Goal: Task Accomplishment & Management: Complete application form

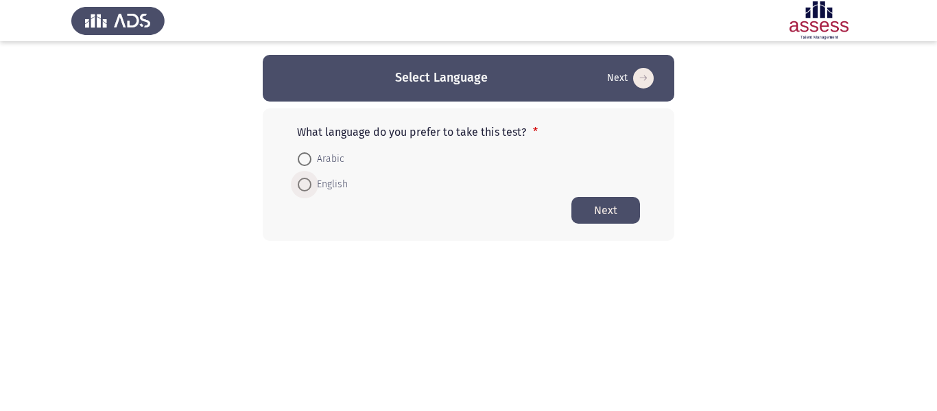
click at [320, 185] on span "English" at bounding box center [329, 184] width 36 height 16
click at [311, 185] on input "English" at bounding box center [305, 185] width 14 height 14
radio input "true"
click at [636, 212] on button "Next" at bounding box center [605, 209] width 69 height 27
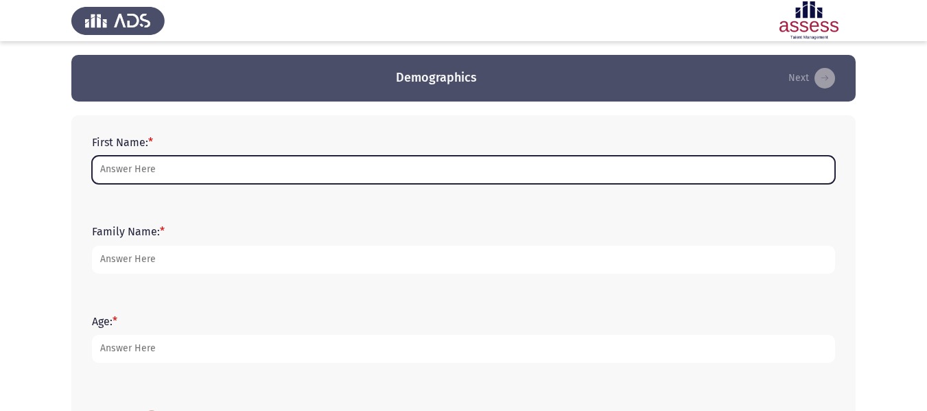
click at [586, 171] on input "First Name: *" at bounding box center [463, 170] width 743 height 28
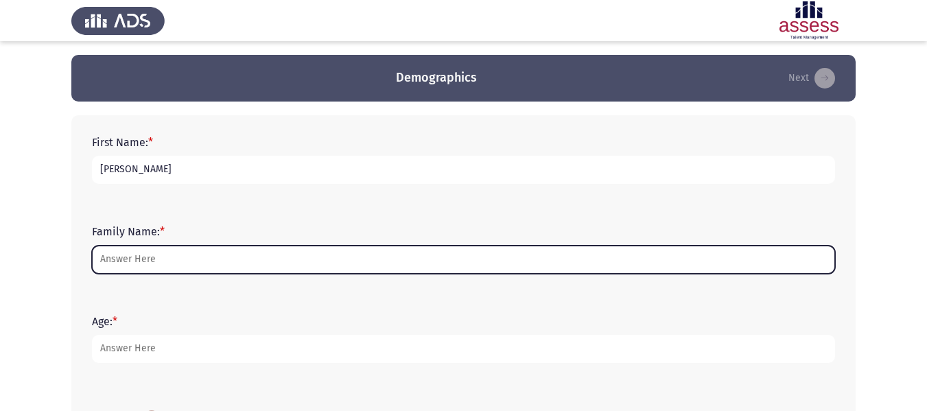
click at [255, 265] on input "Family Name: *" at bounding box center [463, 260] width 743 height 28
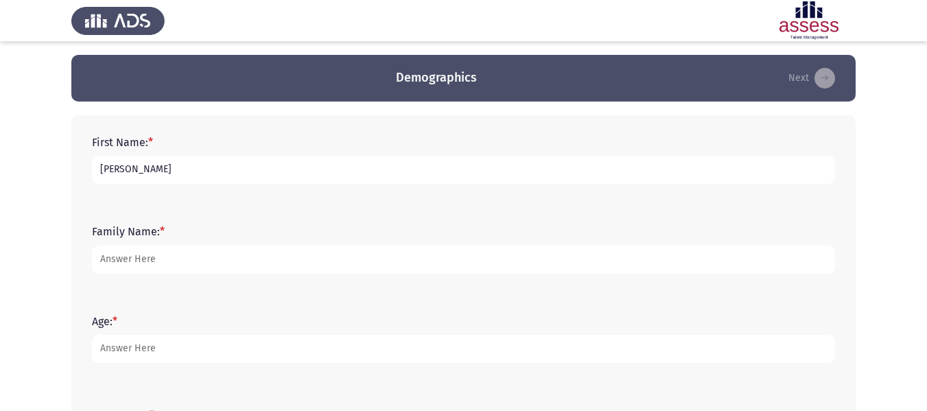
click at [235, 178] on input "[PERSON_NAME]" at bounding box center [463, 170] width 743 height 28
type input "Magdoline"
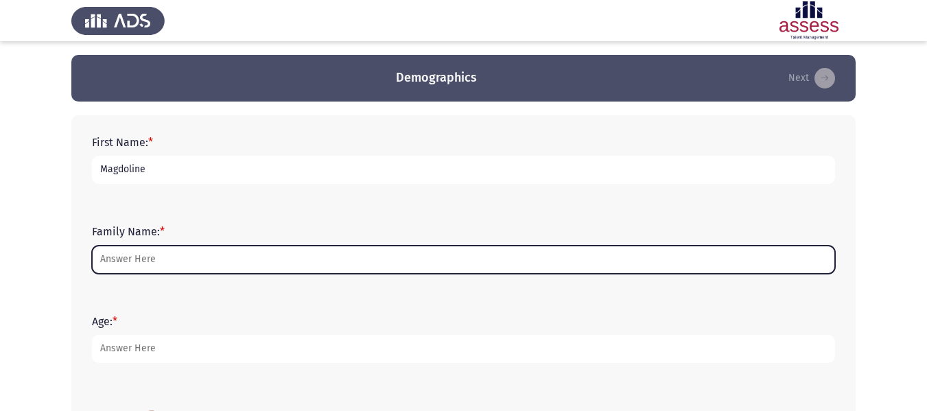
click at [186, 252] on input "Family Name: *" at bounding box center [463, 260] width 743 height 28
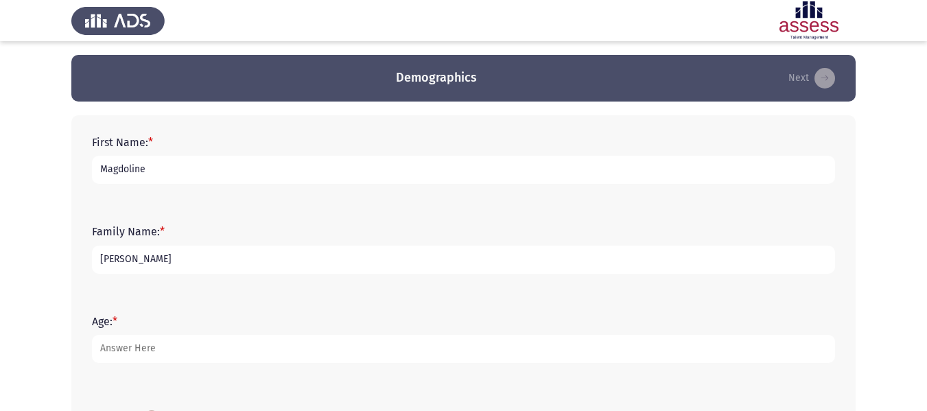
type input "[PERSON_NAME]"
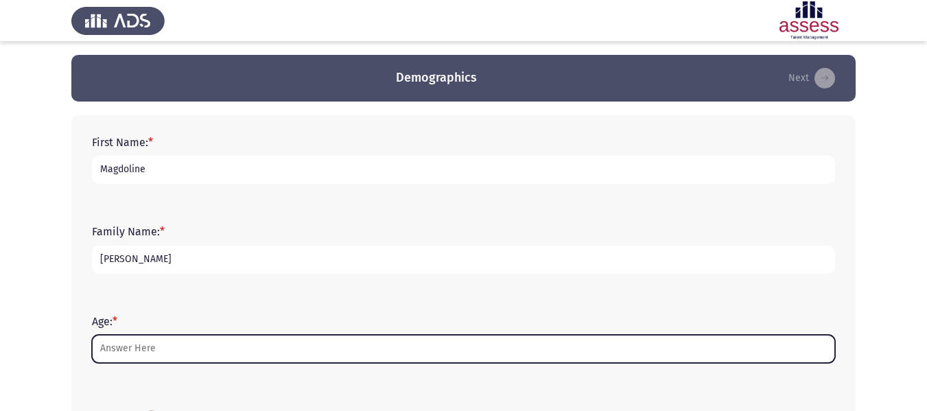
click at [147, 346] on input "Age: *" at bounding box center [463, 349] width 743 height 28
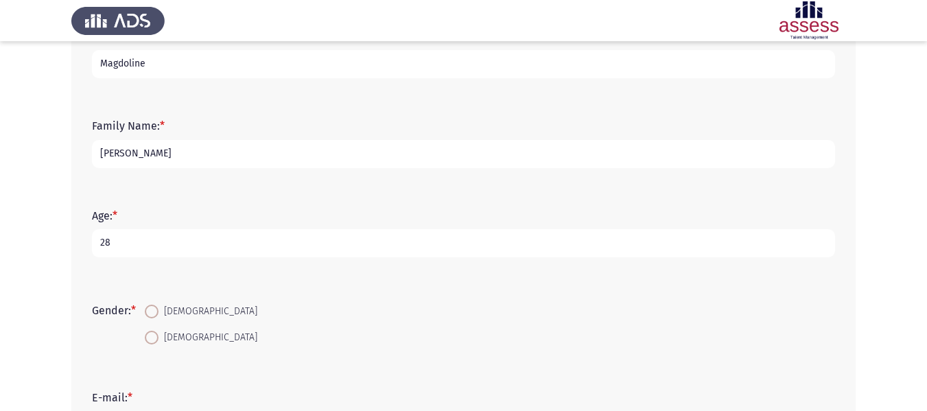
scroll to position [193, 0]
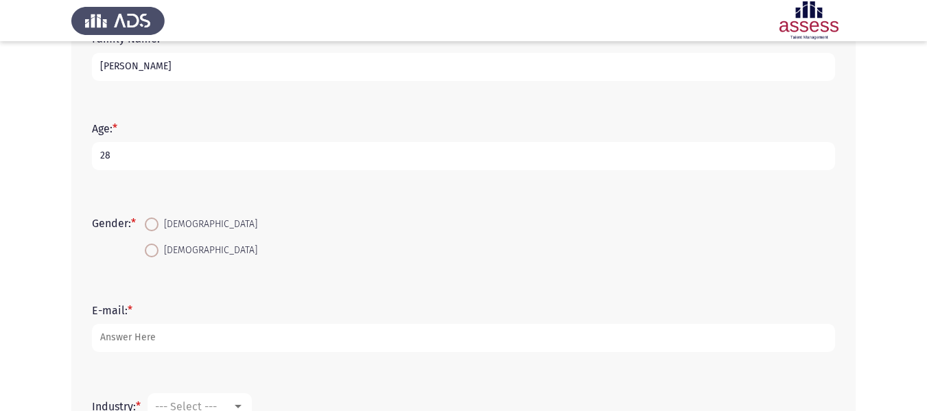
type input "28"
click at [156, 250] on span at bounding box center [152, 250] width 14 height 14
click at [156, 250] on input "[DEMOGRAPHIC_DATA]" at bounding box center [152, 250] width 14 height 14
radio input "true"
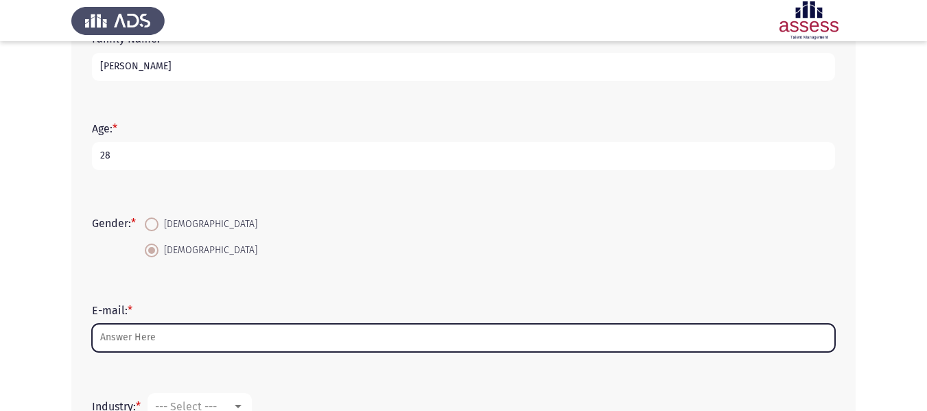
click at [147, 341] on input "E-mail: *" at bounding box center [463, 338] width 743 height 28
type input "m"
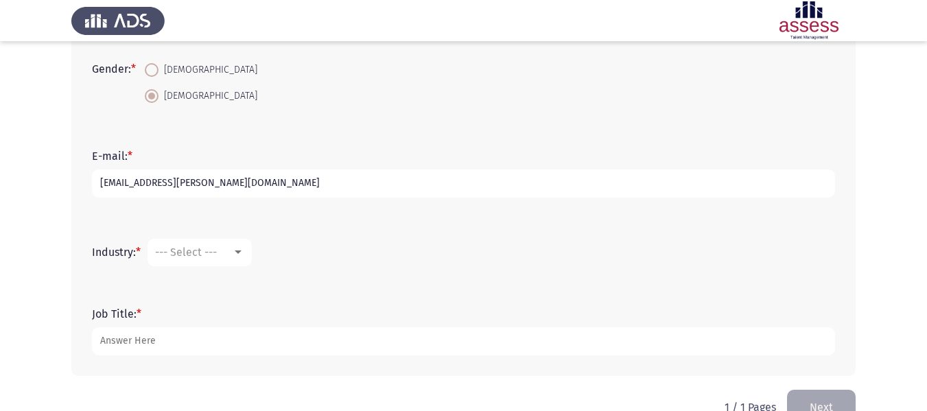
scroll to position [350, 0]
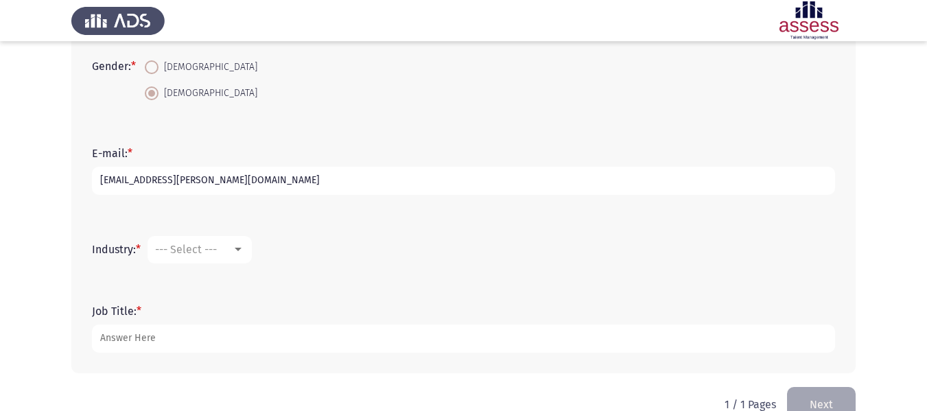
type input "[EMAIL_ADDRESS][PERSON_NAME][DOMAIN_NAME]"
click at [231, 257] on mat-select "--- Select ---" at bounding box center [199, 249] width 104 height 27
click at [239, 252] on div at bounding box center [238, 249] width 12 height 11
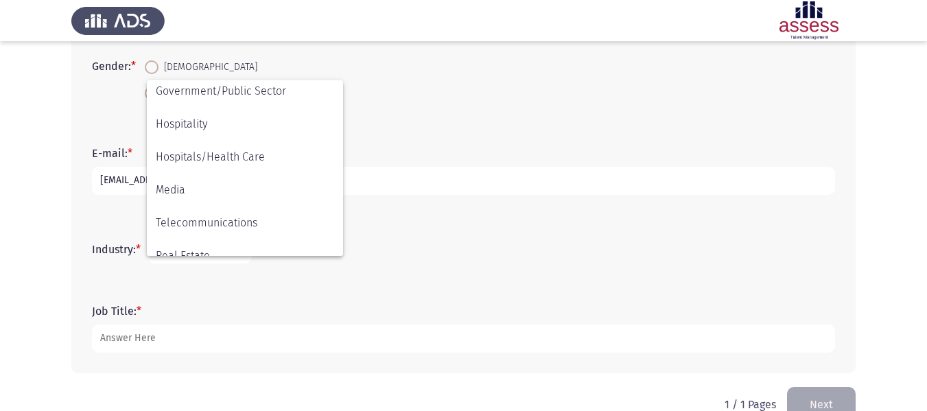
scroll to position [307, 0]
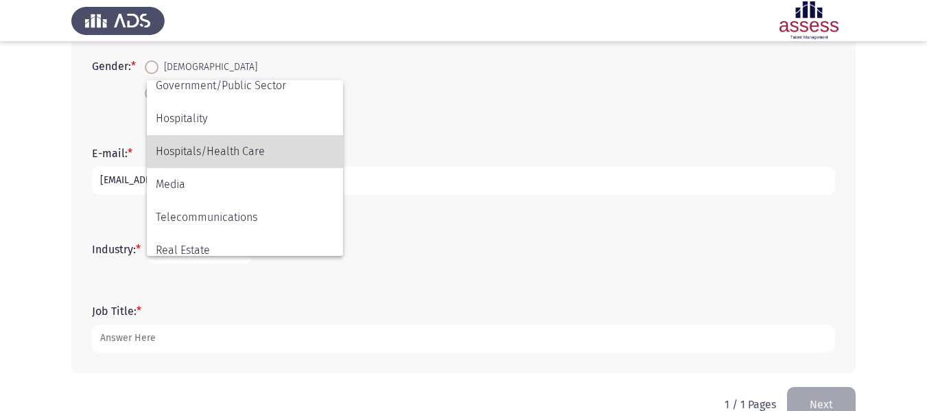
click at [291, 163] on span "Hospitals/Health Care" at bounding box center [245, 151] width 178 height 33
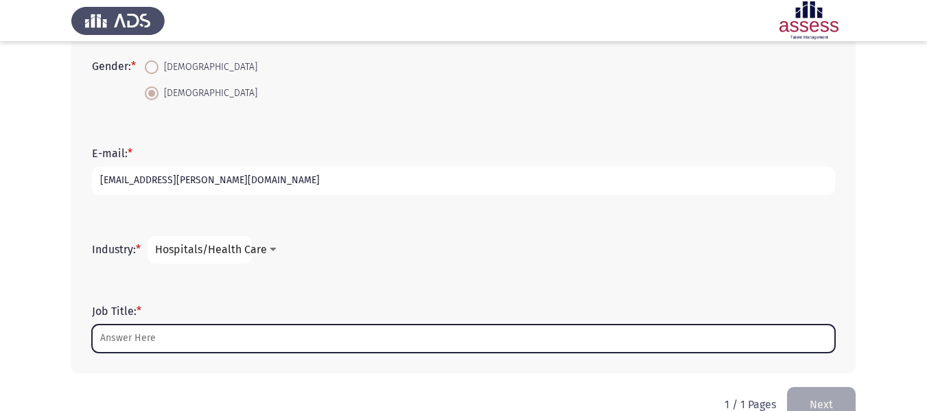
click at [208, 328] on input "Job Title: *" at bounding box center [463, 338] width 743 height 28
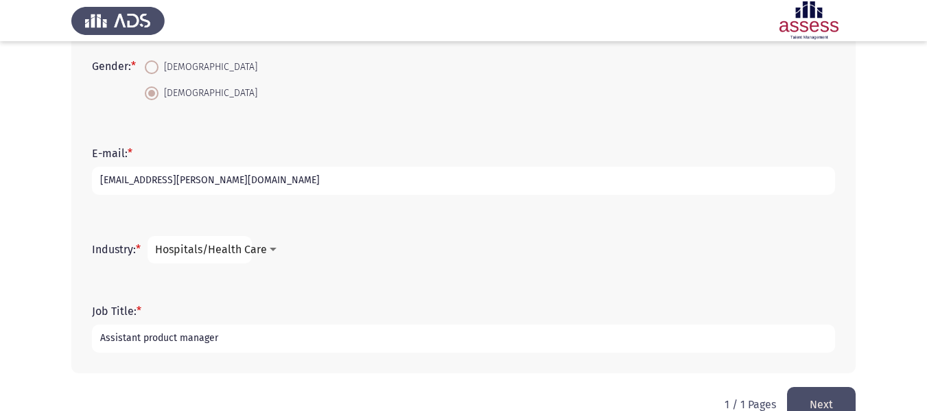
scroll to position [381, 0]
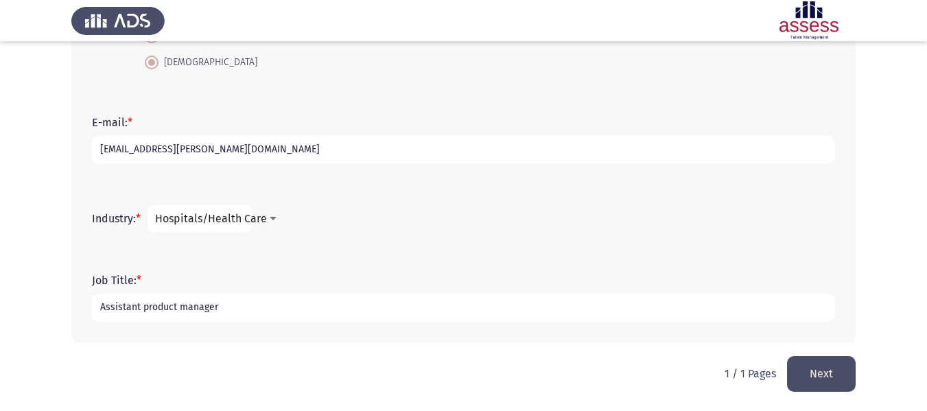
type input "Assistant product manager"
click at [805, 384] on button "Next" at bounding box center [821, 373] width 69 height 35
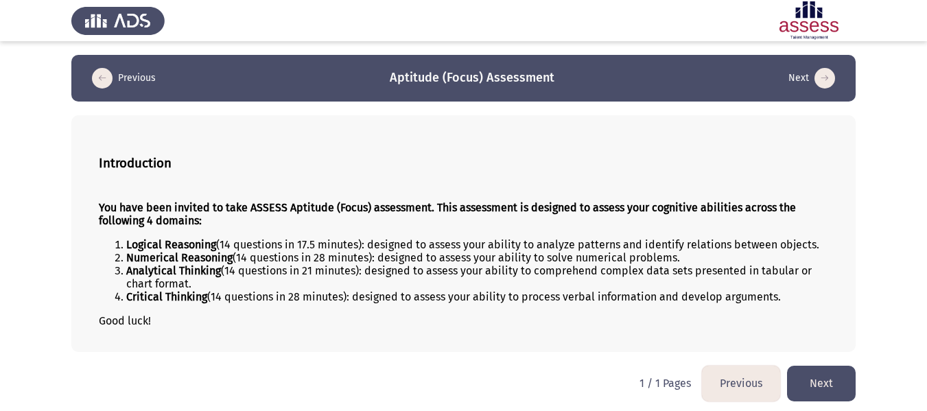
scroll to position [4, 0]
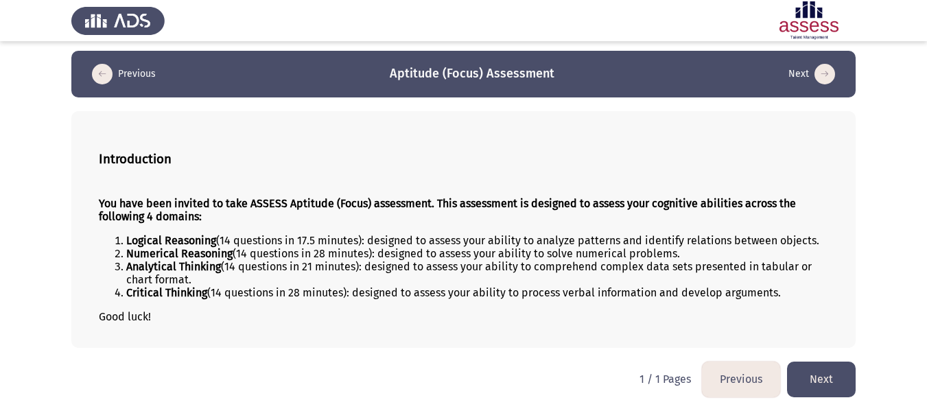
click at [818, 379] on button "Next" at bounding box center [821, 378] width 69 height 35
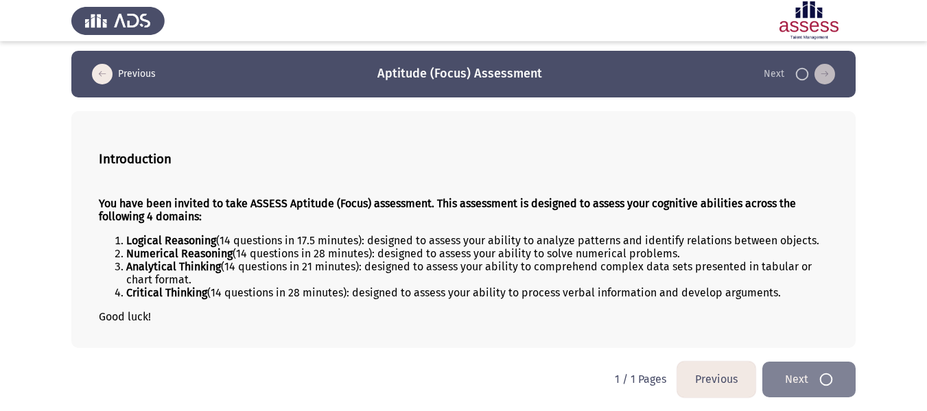
scroll to position [0, 0]
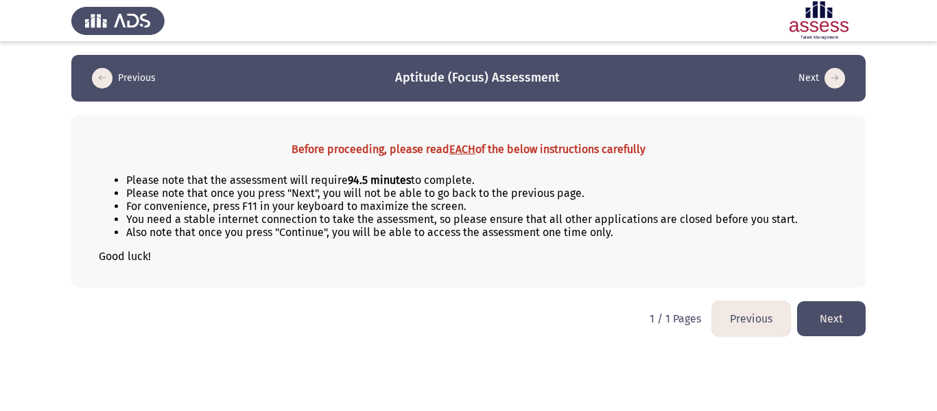
click at [824, 318] on button "Next" at bounding box center [831, 318] width 69 height 35
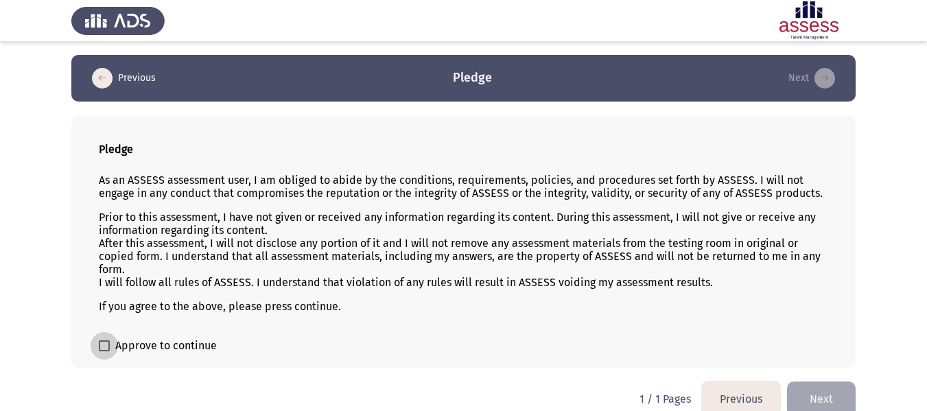
click at [174, 347] on span "Approve to continue" at bounding box center [166, 345] width 102 height 16
click at [104, 351] on input "Approve to continue" at bounding box center [104, 351] width 1 height 1
checkbox input "true"
click at [817, 392] on button "Next" at bounding box center [821, 398] width 69 height 35
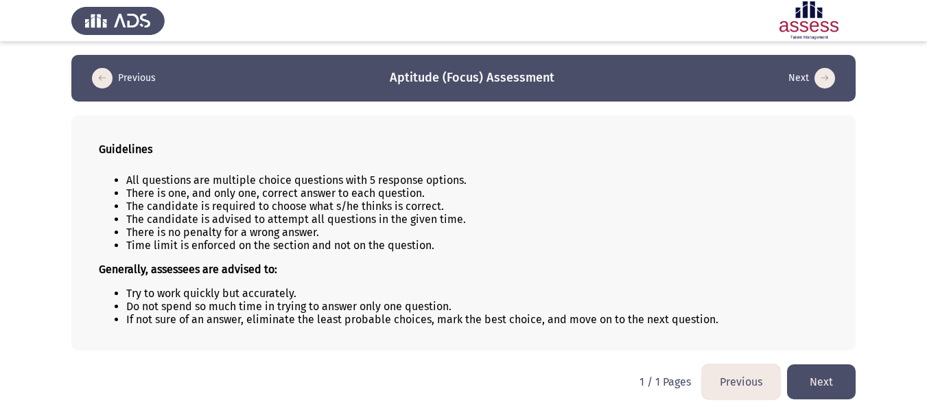
click at [817, 392] on button "Next" at bounding box center [821, 381] width 69 height 35
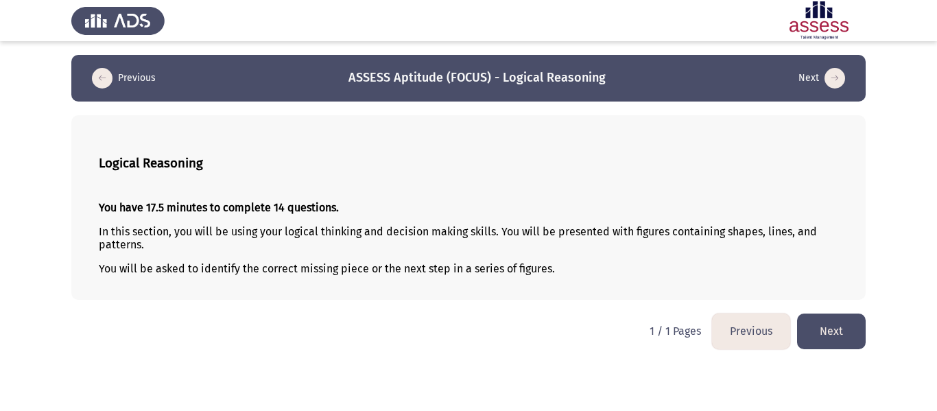
click at [829, 331] on button "Next" at bounding box center [831, 330] width 69 height 35
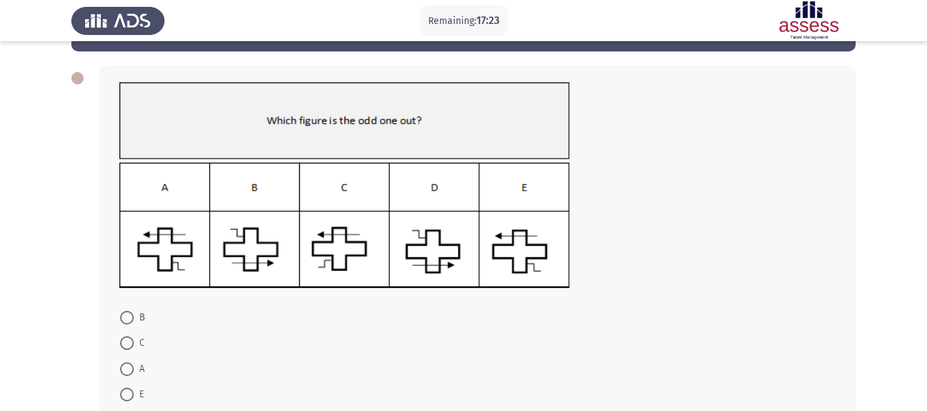
scroll to position [49, 0]
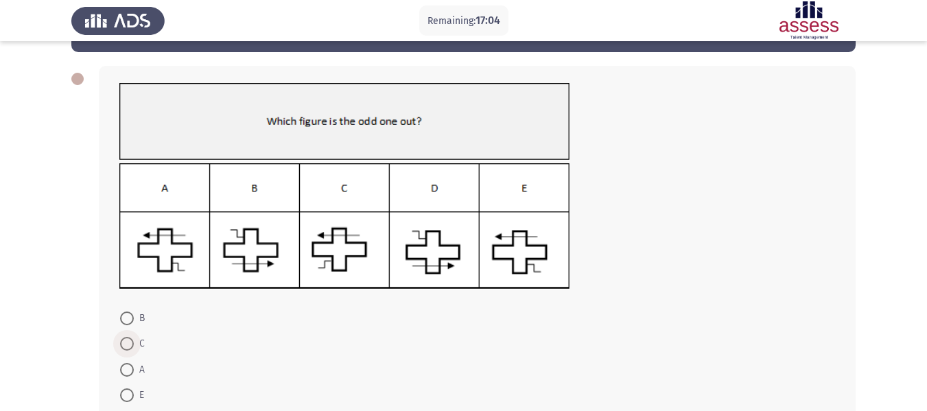
click at [129, 340] on span at bounding box center [127, 344] width 14 height 14
click at [129, 340] on input "C" at bounding box center [127, 344] width 14 height 14
radio input "true"
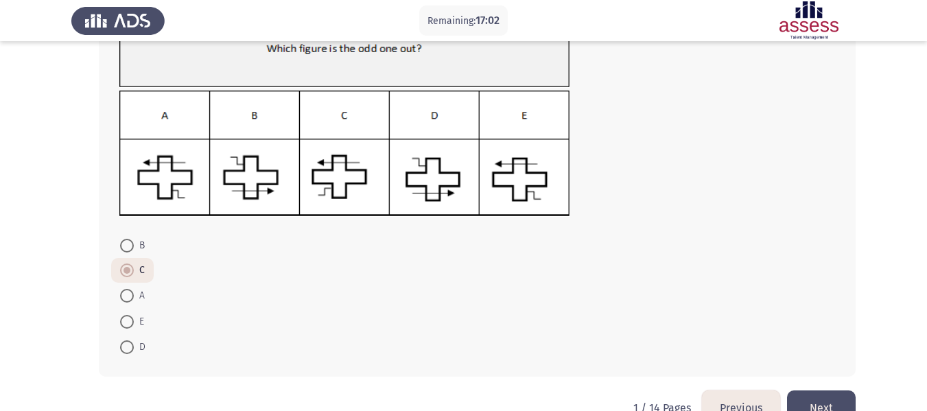
scroll to position [156, 0]
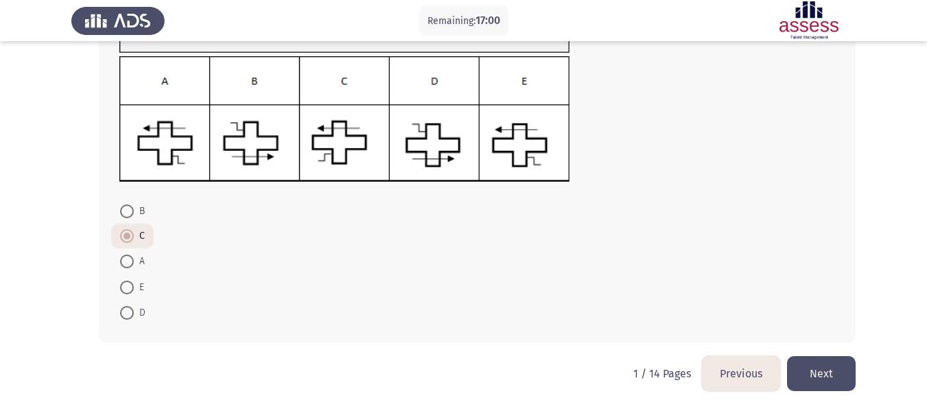
click at [837, 373] on button "Next" at bounding box center [821, 373] width 69 height 35
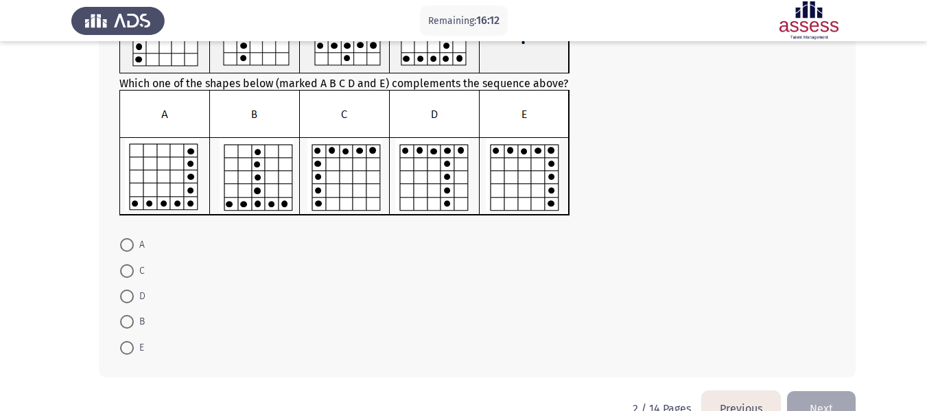
scroll to position [144, 0]
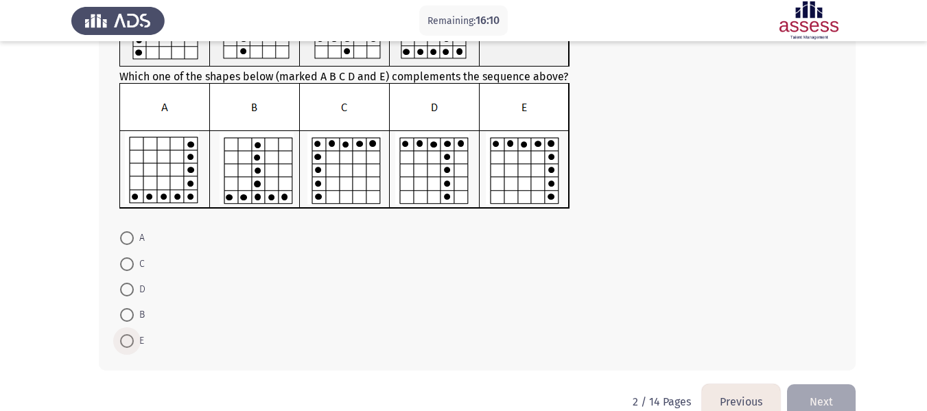
click at [128, 335] on span at bounding box center [127, 341] width 14 height 14
click at [128, 335] on input "E" at bounding box center [127, 341] width 14 height 14
radio input "true"
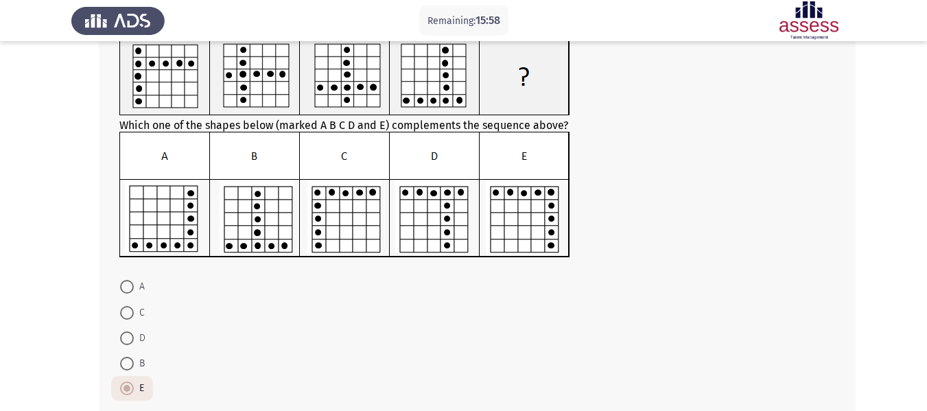
scroll to position [171, 0]
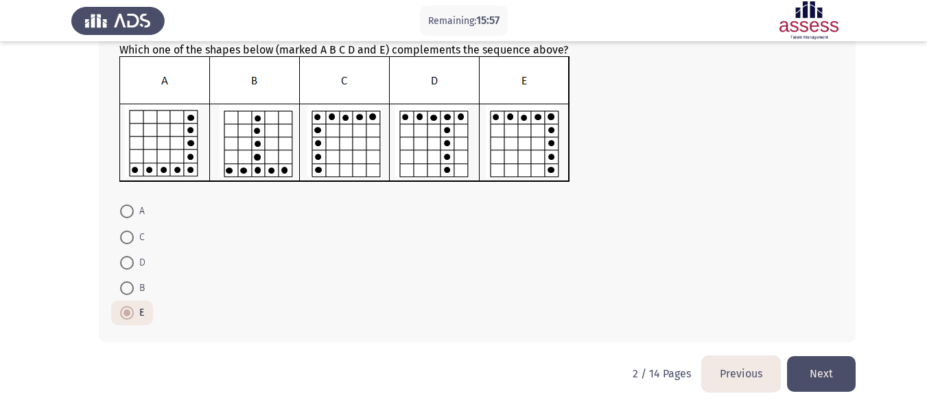
click at [819, 380] on button "Next" at bounding box center [821, 373] width 69 height 35
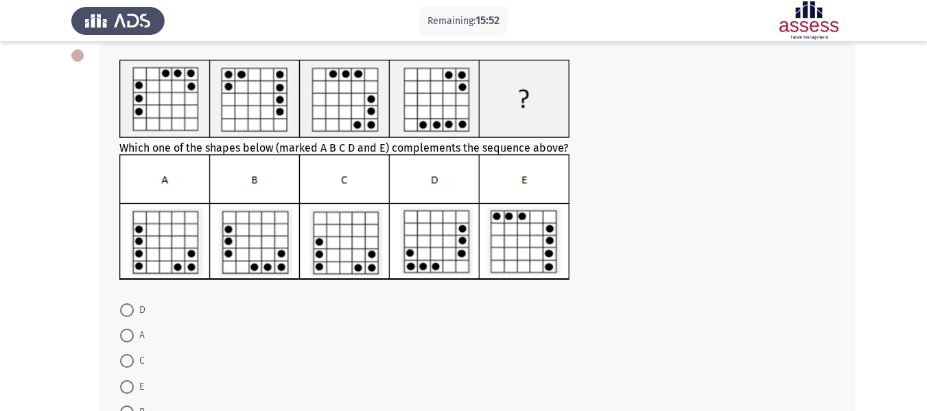
scroll to position [71, 0]
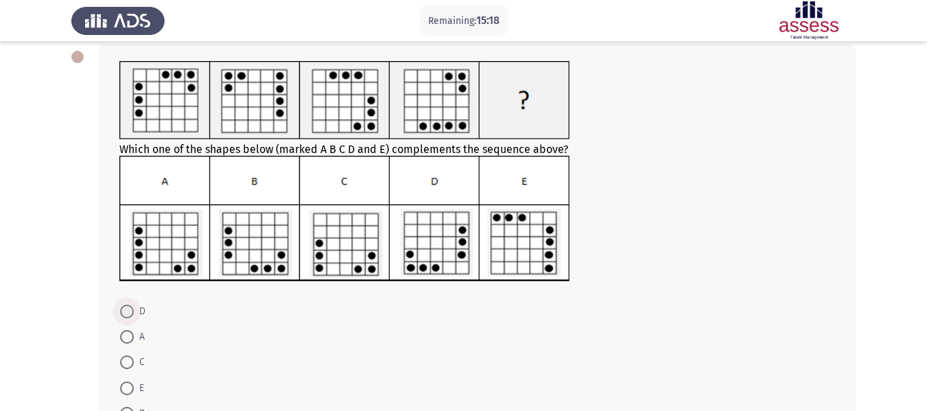
click at [136, 306] on span "D" at bounding box center [140, 311] width 12 height 16
click at [134, 306] on input "D" at bounding box center [127, 312] width 14 height 14
radio input "true"
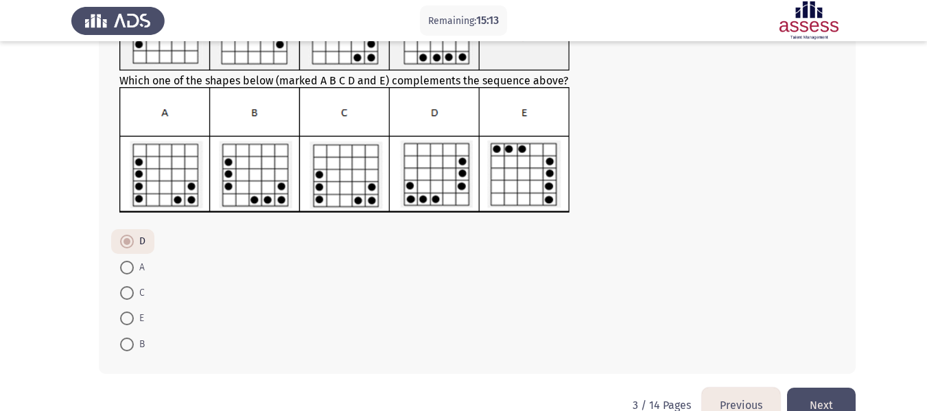
scroll to position [171, 0]
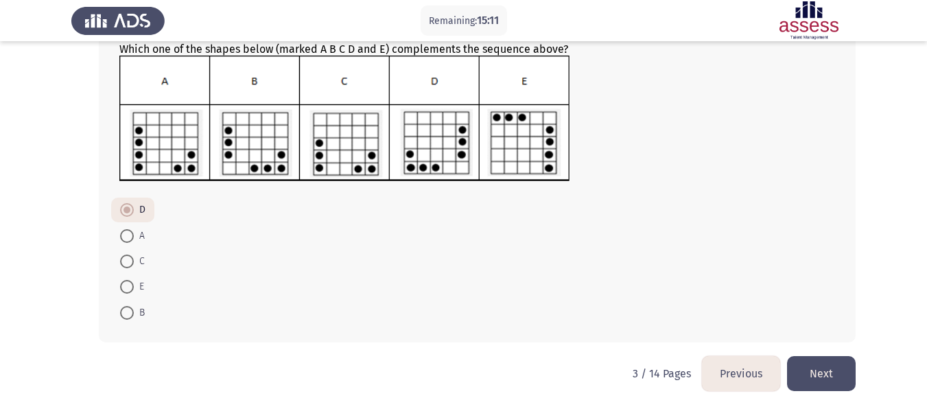
click at [830, 369] on button "Next" at bounding box center [821, 373] width 69 height 35
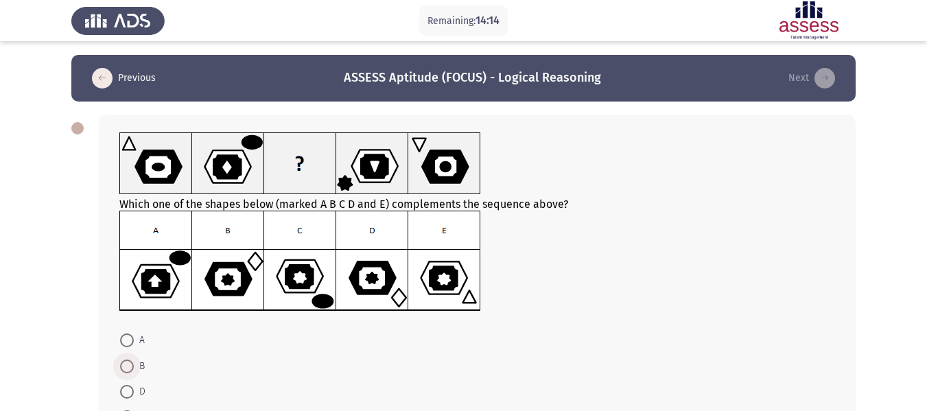
click at [138, 360] on span "B" at bounding box center [139, 366] width 11 height 16
click at [134, 360] on input "B" at bounding box center [127, 366] width 14 height 14
radio input "true"
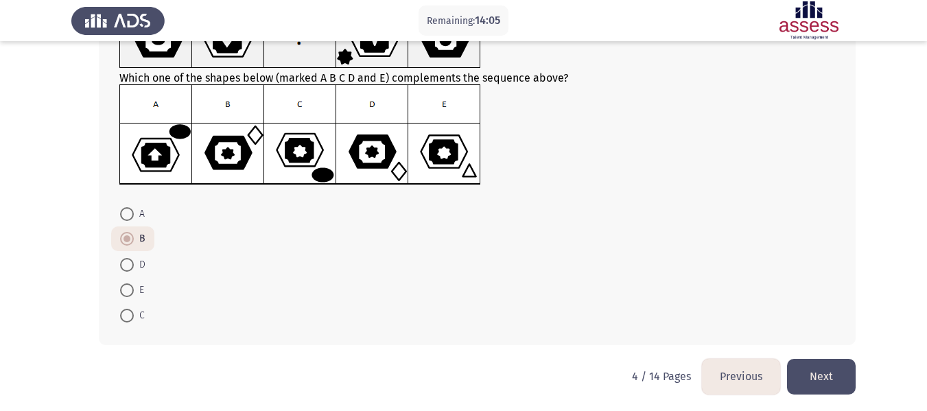
scroll to position [129, 0]
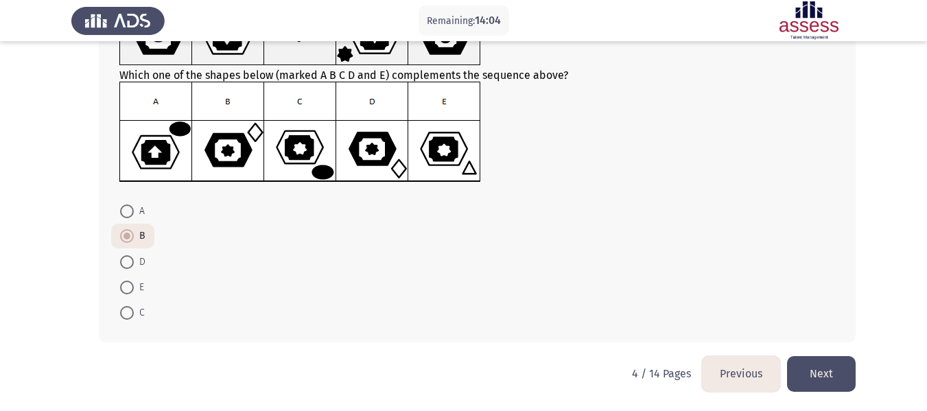
click at [826, 379] on button "Next" at bounding box center [821, 373] width 69 height 35
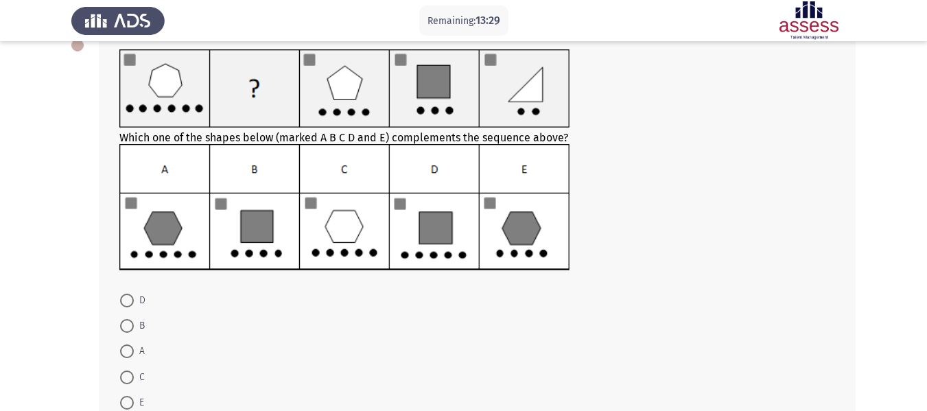
scroll to position [79, 0]
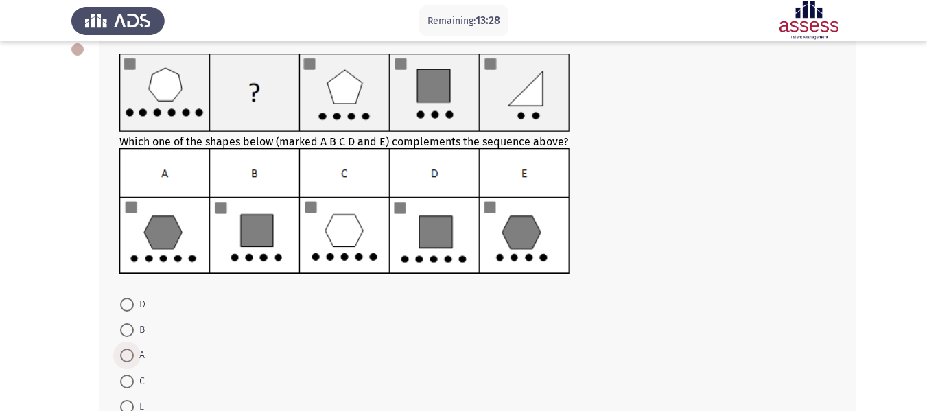
click at [133, 352] on span at bounding box center [127, 355] width 14 height 14
click at [133, 352] on input "A" at bounding box center [127, 355] width 14 height 14
radio input "true"
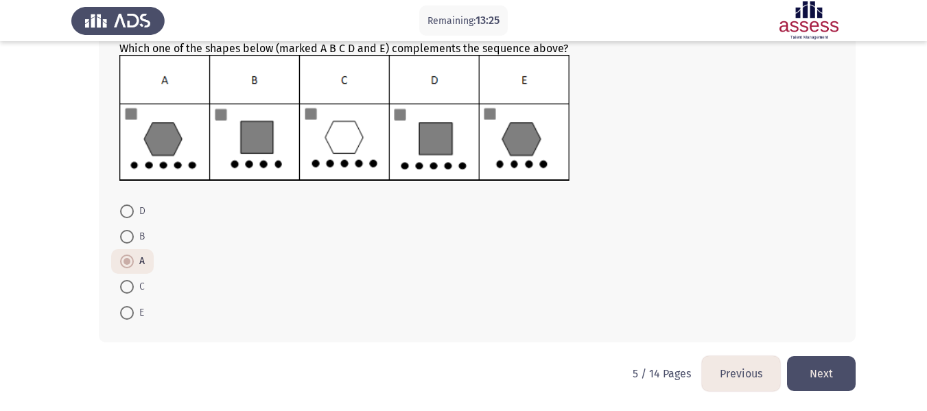
click at [835, 369] on button "Next" at bounding box center [821, 373] width 69 height 35
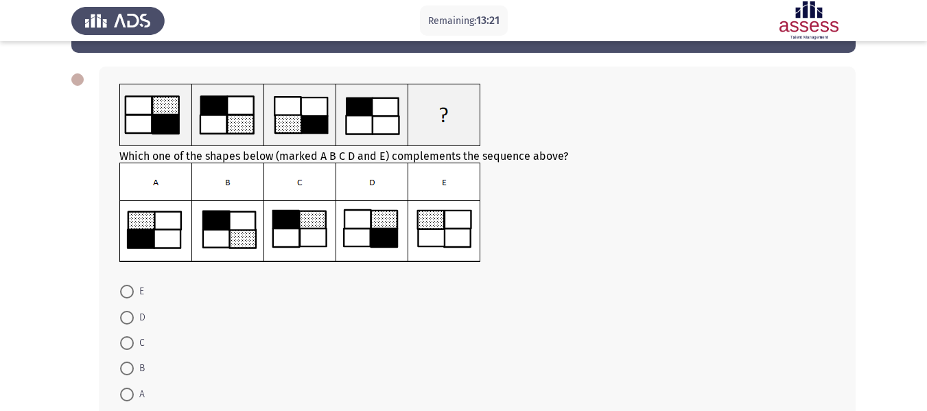
scroll to position [50, 0]
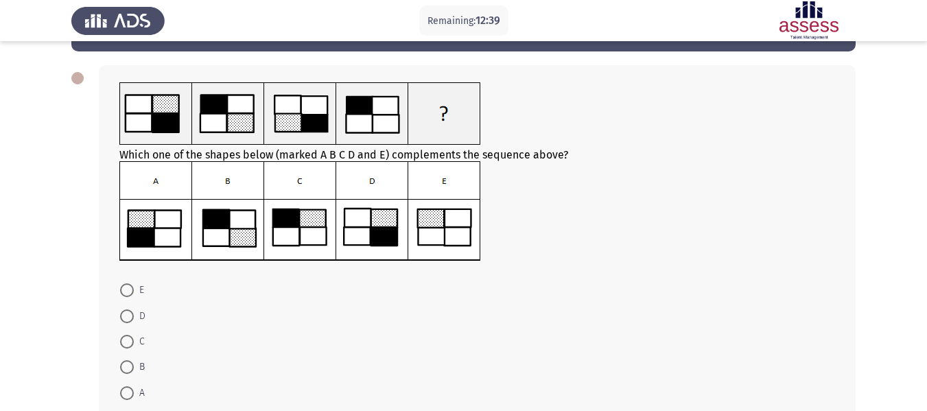
click at [131, 289] on span at bounding box center [127, 290] width 14 height 14
click at [131, 289] on input "E" at bounding box center [127, 290] width 14 height 14
radio input "true"
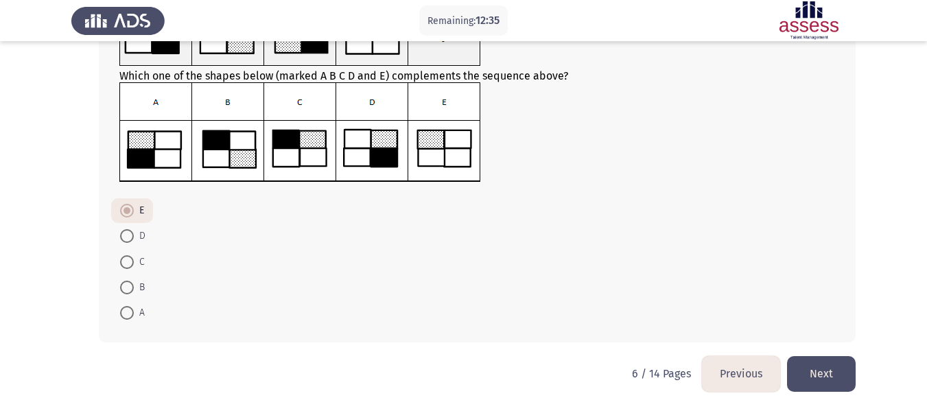
click at [833, 377] on button "Next" at bounding box center [821, 373] width 69 height 35
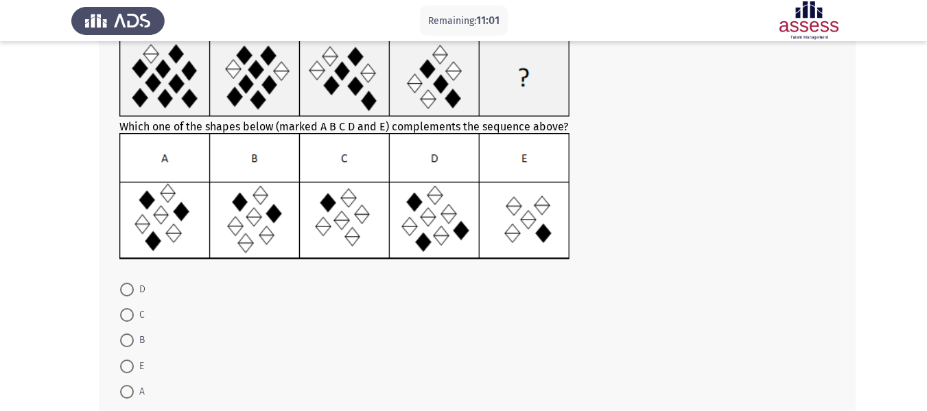
scroll to position [93, 0]
click at [130, 318] on span at bounding box center [127, 316] width 14 height 14
click at [130, 318] on input "C" at bounding box center [127, 316] width 14 height 14
radio input "true"
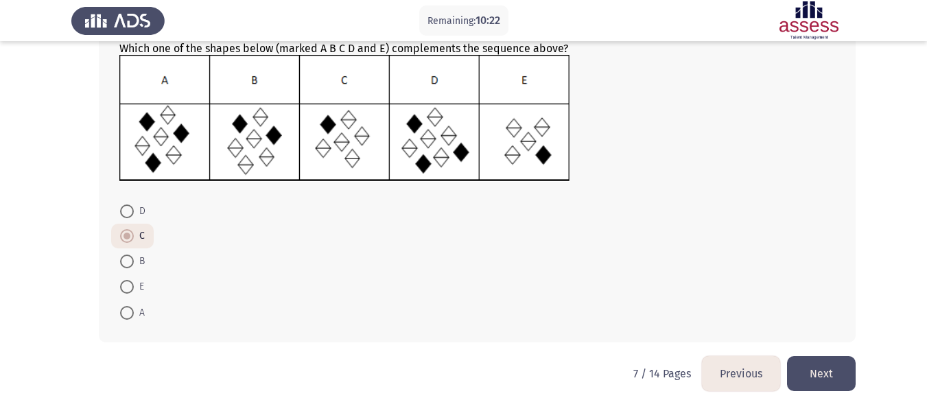
click at [836, 379] on button "Next" at bounding box center [821, 373] width 69 height 35
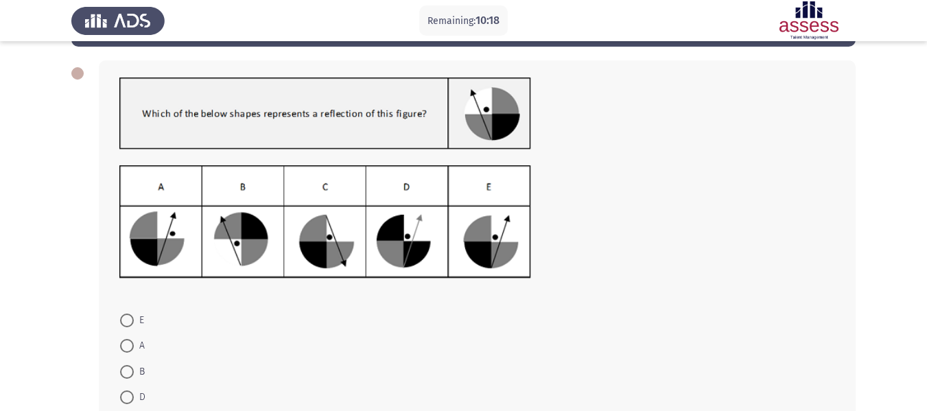
scroll to position [45, 0]
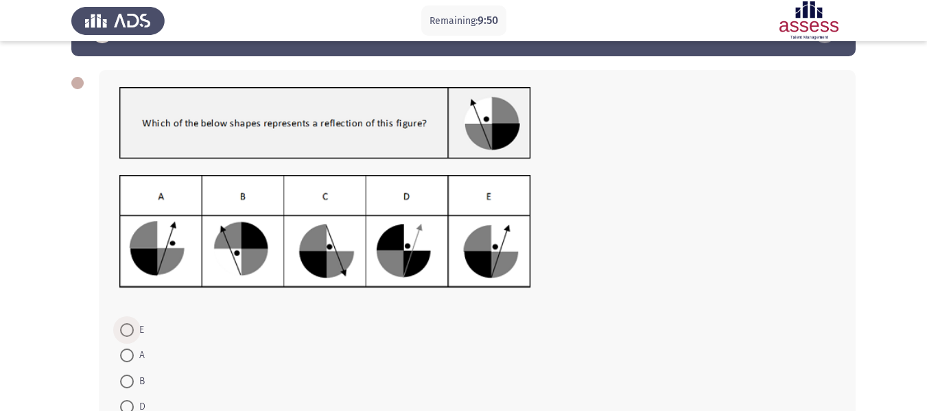
click at [134, 330] on span "E" at bounding box center [139, 330] width 10 height 16
click at [134, 330] on input "E" at bounding box center [127, 330] width 14 height 14
radio input "true"
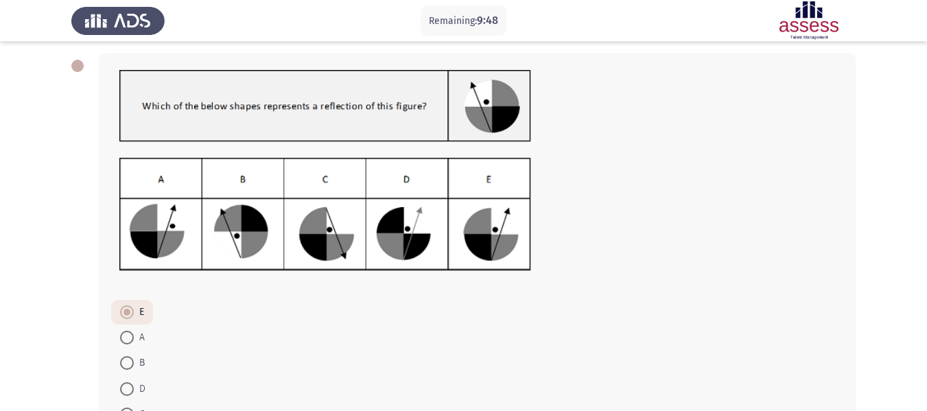
scroll to position [156, 0]
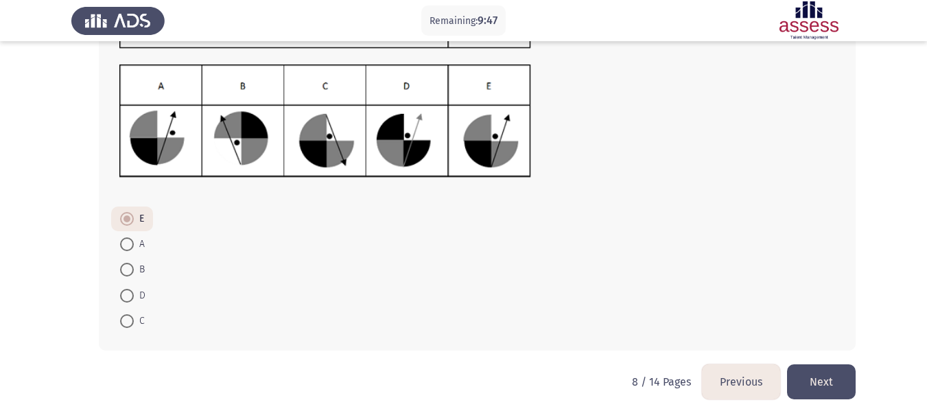
click at [832, 383] on button "Next" at bounding box center [821, 381] width 69 height 35
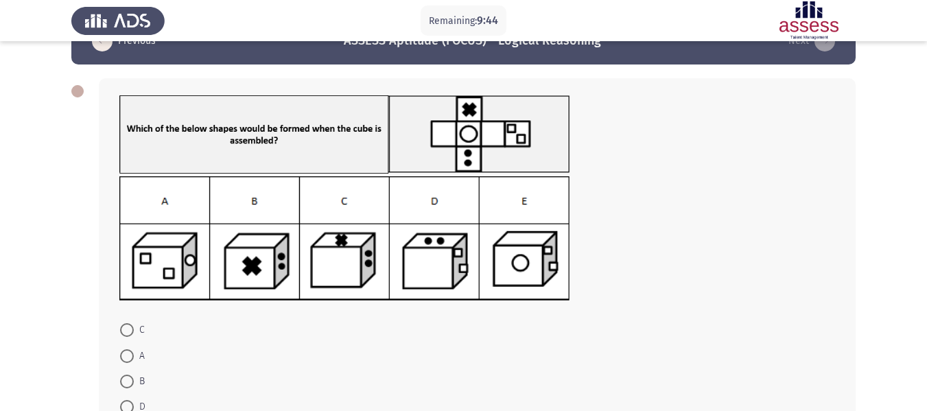
scroll to position [38, 0]
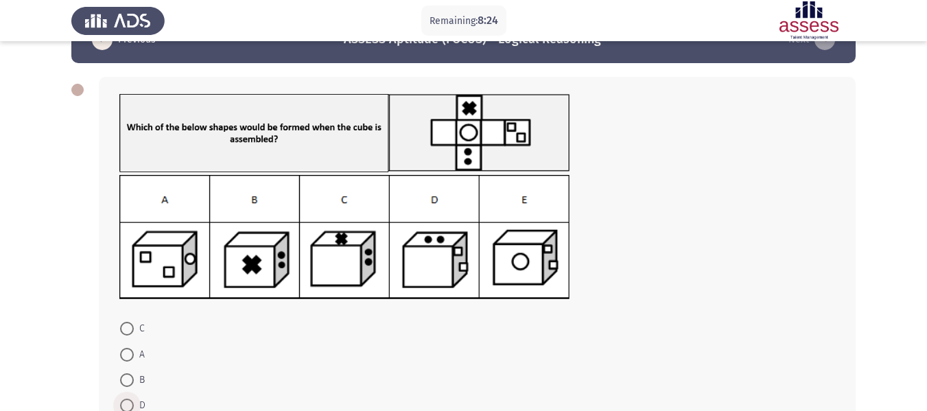
click at [135, 403] on span "D" at bounding box center [140, 405] width 12 height 16
click at [134, 403] on input "D" at bounding box center [127, 405] width 14 height 14
radio input "true"
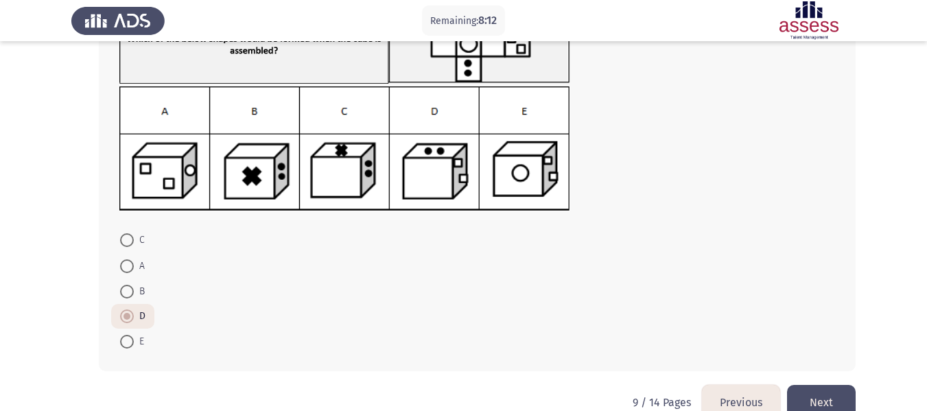
scroll to position [144, 0]
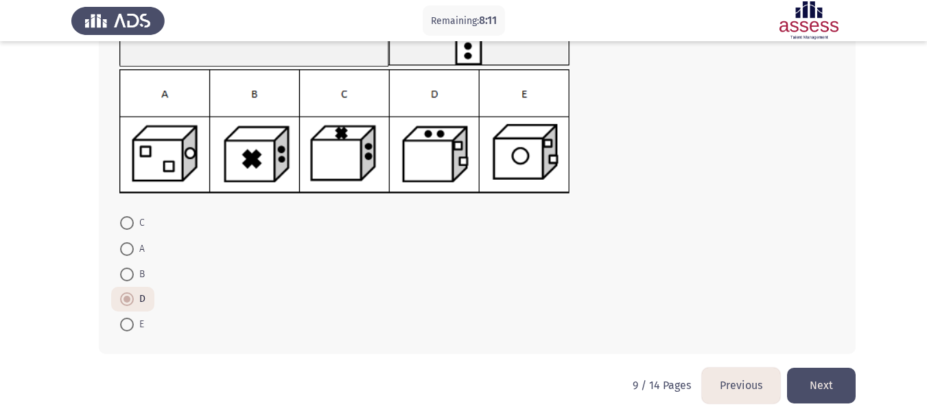
click at [824, 391] on button "Next" at bounding box center [821, 385] width 69 height 35
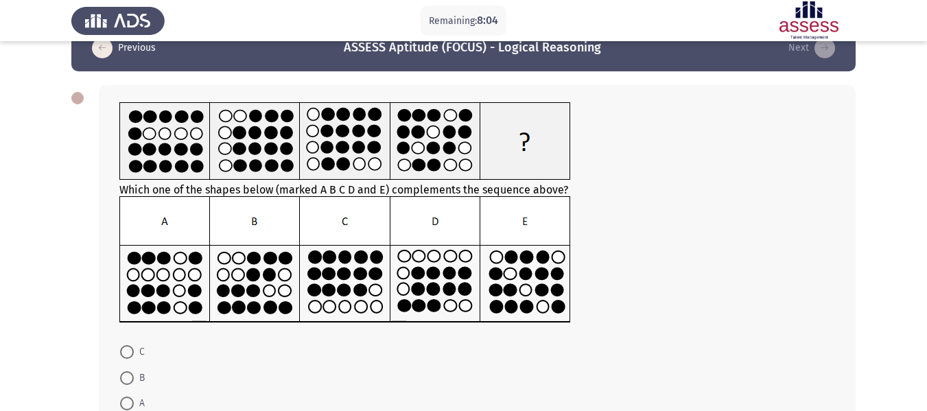
scroll to position [25, 0]
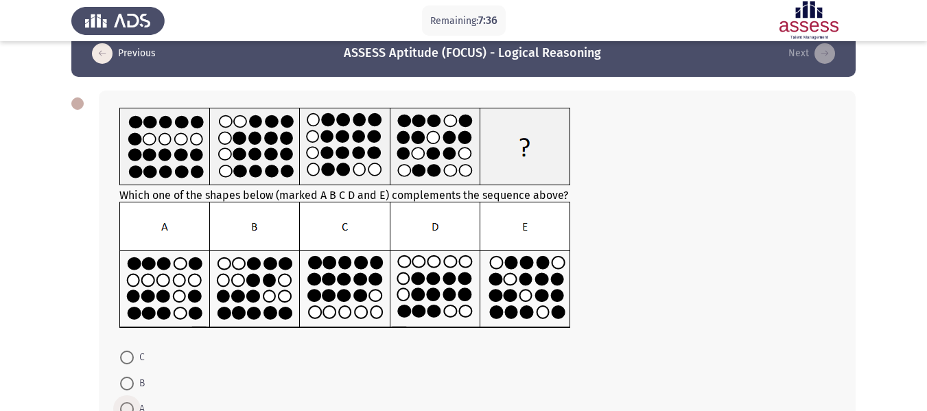
click at [128, 405] on span at bounding box center [127, 409] width 14 height 14
click at [128, 405] on input "A" at bounding box center [127, 409] width 14 height 14
radio input "true"
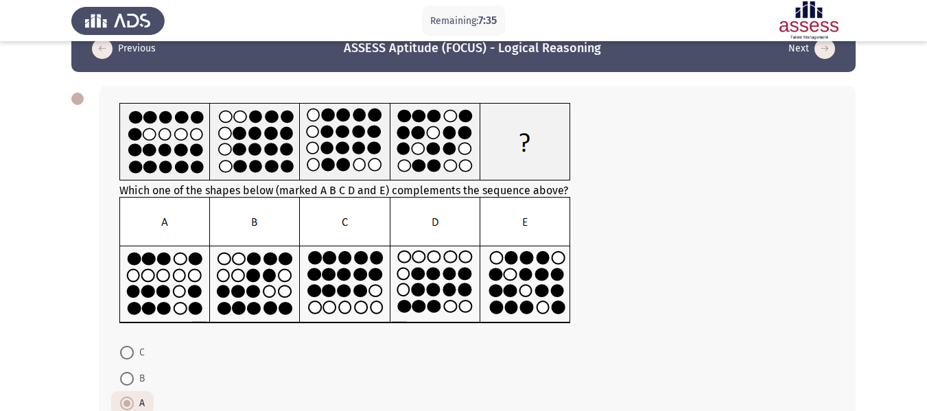
scroll to position [171, 0]
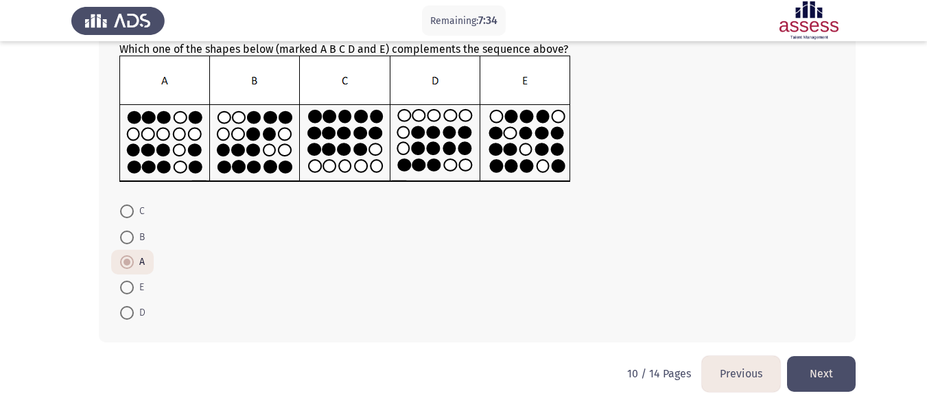
click at [824, 377] on button "Next" at bounding box center [821, 373] width 69 height 35
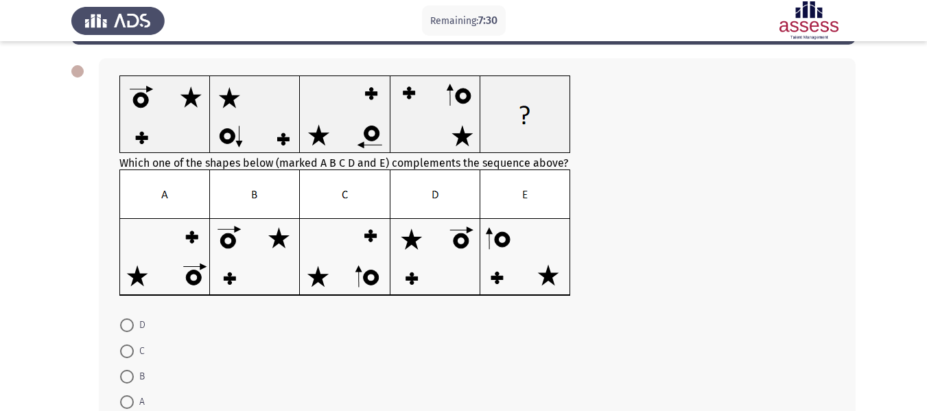
scroll to position [53, 0]
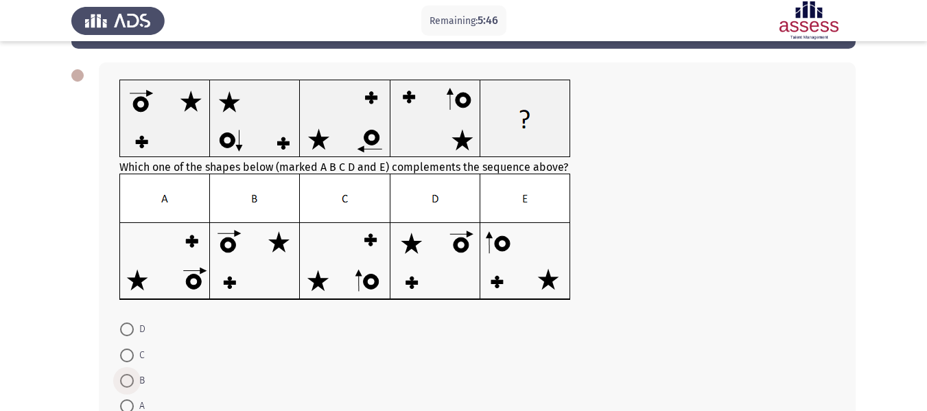
click at [132, 378] on span at bounding box center [127, 381] width 14 height 14
click at [132, 378] on input "B" at bounding box center [127, 381] width 14 height 14
radio input "true"
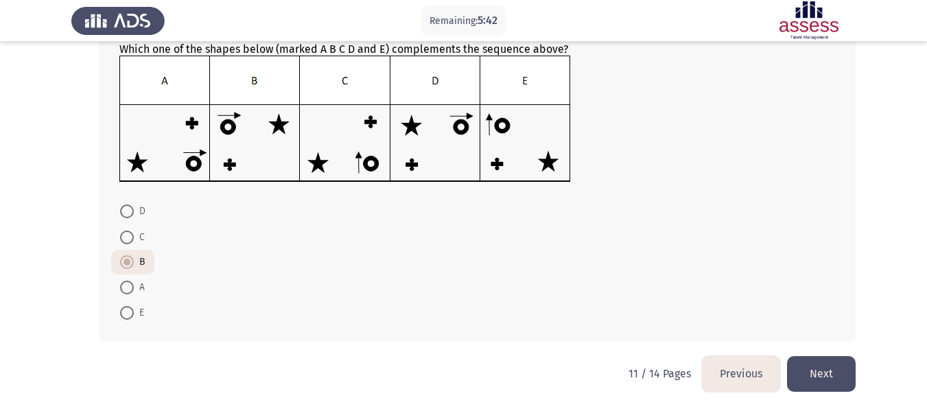
click at [817, 381] on button "Next" at bounding box center [821, 373] width 69 height 35
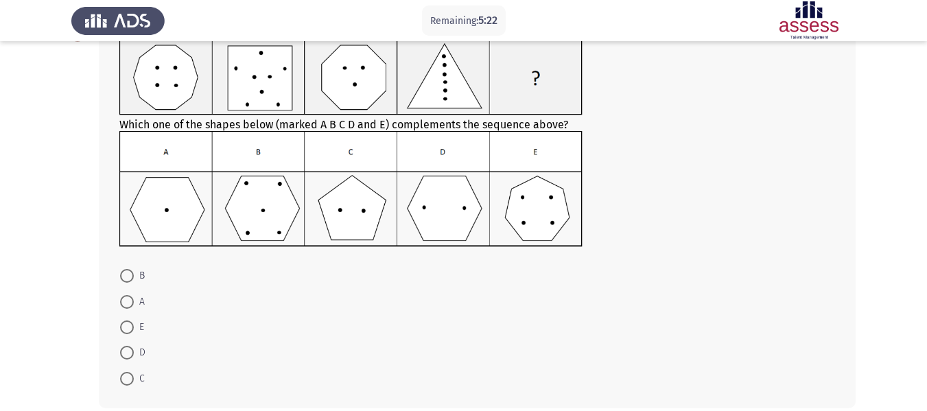
scroll to position [96, 0]
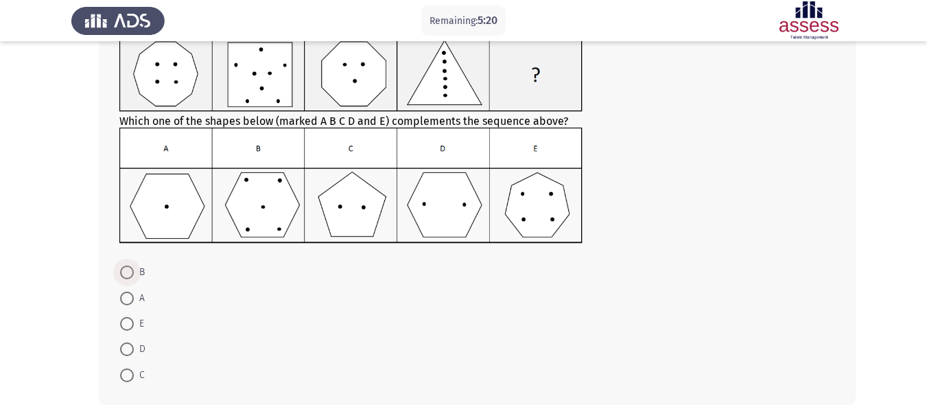
click at [121, 273] on span at bounding box center [127, 272] width 14 height 14
click at [121, 273] on input "B" at bounding box center [127, 272] width 14 height 14
radio input "true"
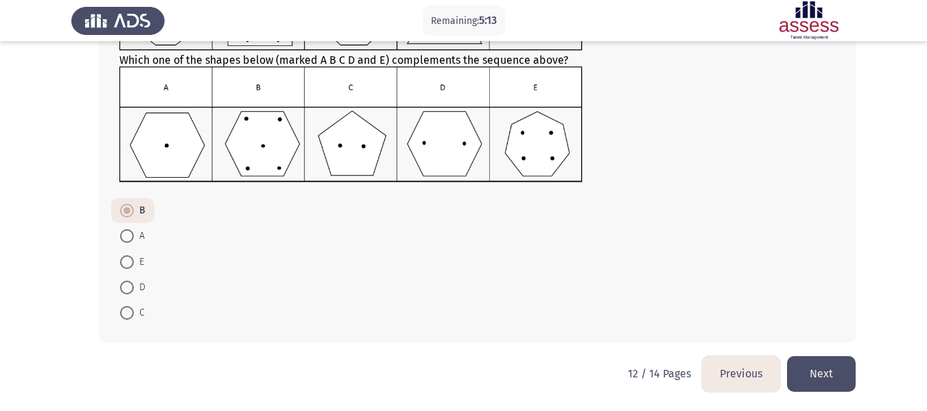
click at [822, 373] on button "Next" at bounding box center [821, 373] width 69 height 35
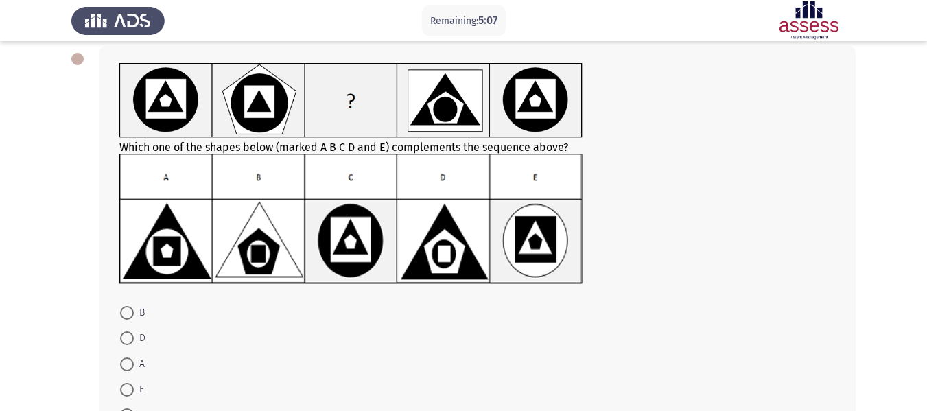
scroll to position [45, 0]
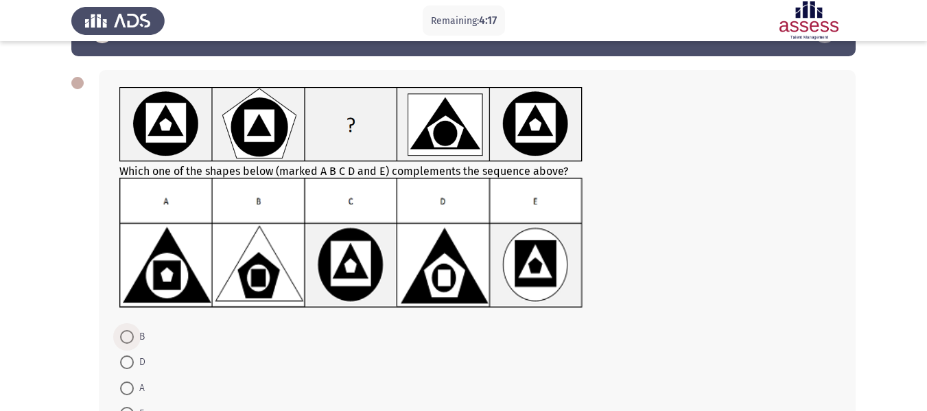
click at [128, 337] on span at bounding box center [127, 337] width 14 height 14
click at [128, 337] on input "B" at bounding box center [127, 337] width 14 height 14
radio input "true"
click at [134, 356] on span "D" at bounding box center [140, 361] width 12 height 16
click at [134, 356] on input "D" at bounding box center [127, 362] width 14 height 14
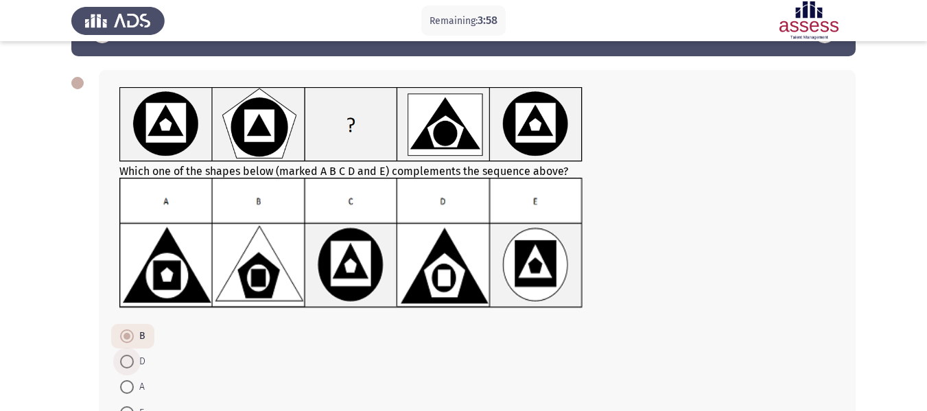
radio input "true"
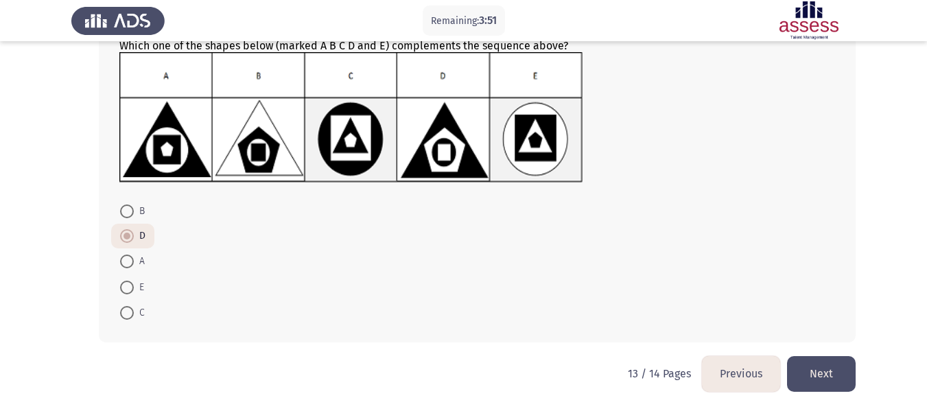
click at [808, 366] on button "Next" at bounding box center [821, 373] width 69 height 35
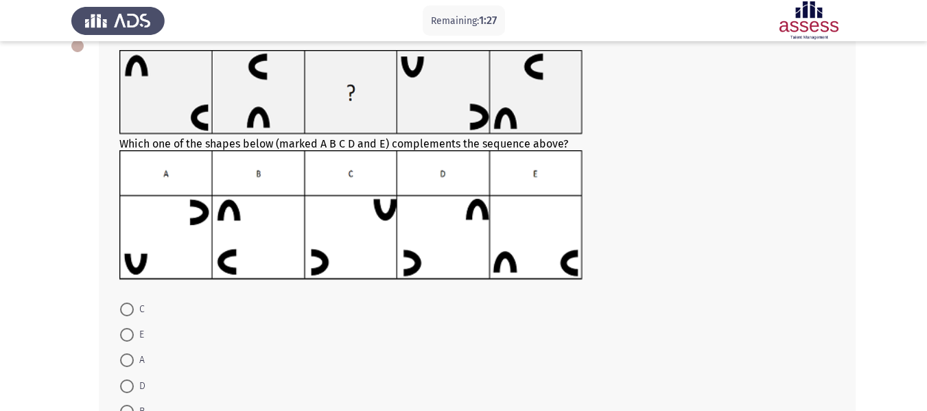
scroll to position [77, 0]
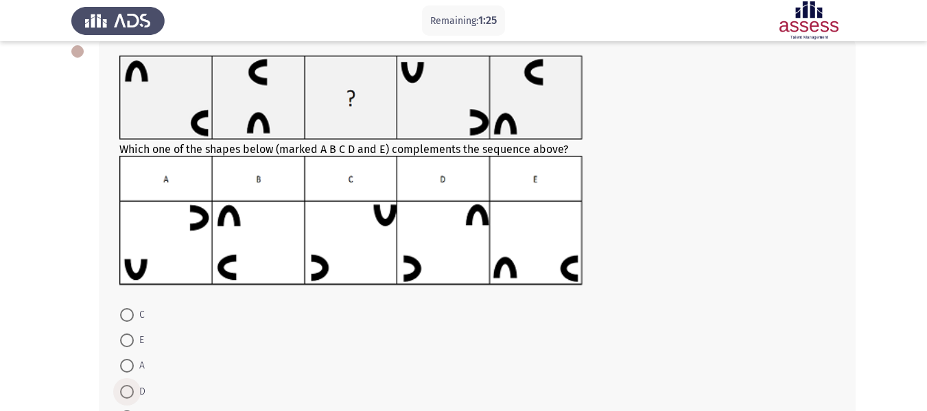
click at [133, 389] on span at bounding box center [127, 392] width 14 height 14
click at [133, 389] on input "D" at bounding box center [127, 392] width 14 height 14
radio input "true"
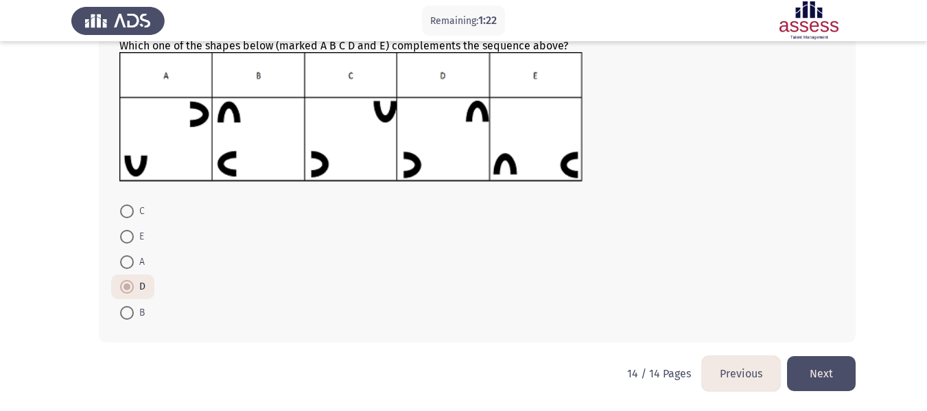
click at [825, 377] on button "Next" at bounding box center [821, 373] width 69 height 35
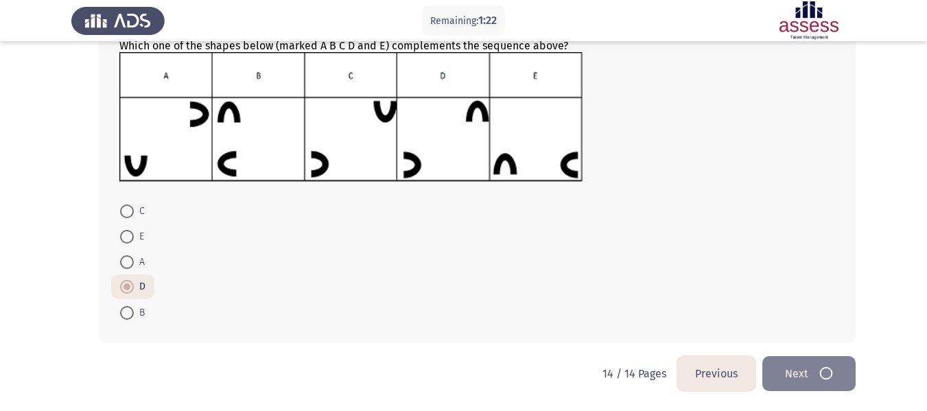
scroll to position [0, 0]
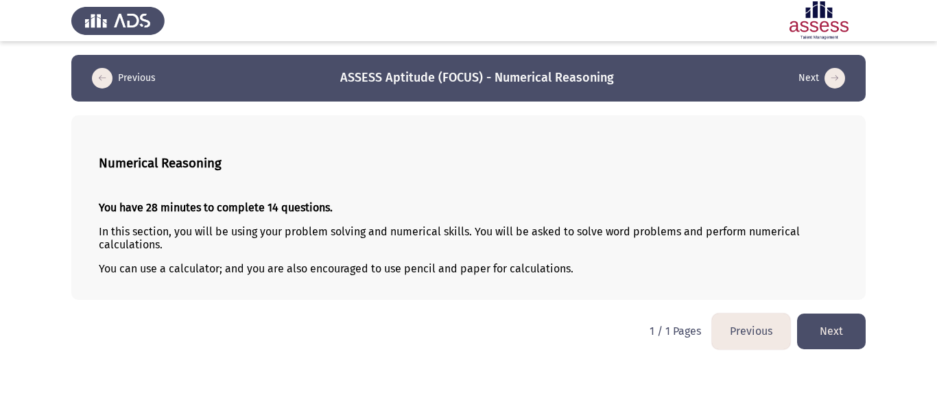
click at [844, 333] on button "Next" at bounding box center [831, 330] width 69 height 35
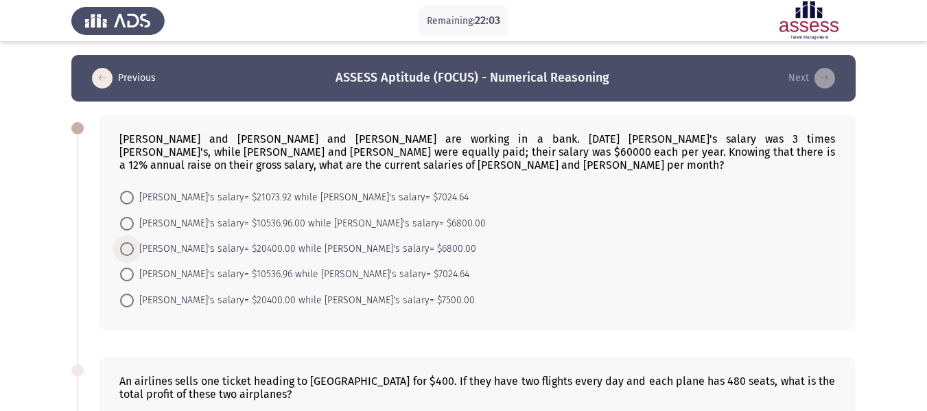
click at [169, 248] on span "[PERSON_NAME]'s salary= $20400.00 while [PERSON_NAME]'s salary= $6800.00" at bounding box center [305, 249] width 342 height 16
click at [134, 248] on input "[PERSON_NAME]'s salary= $20400.00 while [PERSON_NAME]'s salary= $6800.00" at bounding box center [127, 249] width 14 height 14
radio input "true"
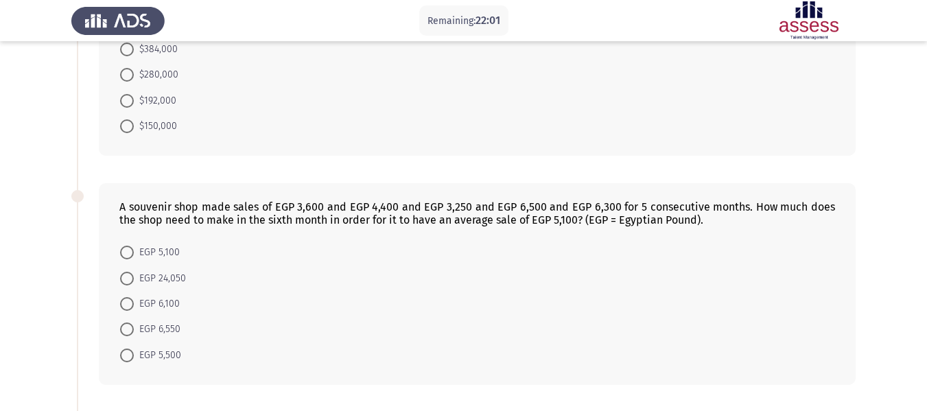
scroll to position [398, 0]
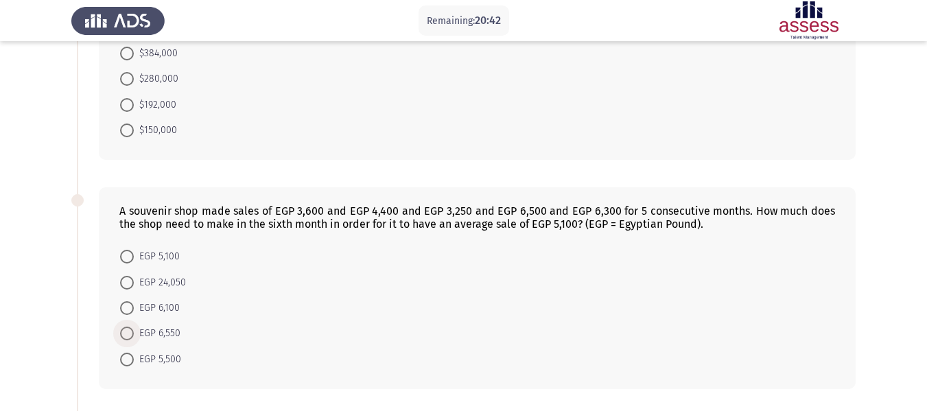
click at [126, 337] on span at bounding box center [127, 333] width 14 height 14
click at [126, 337] on input "EGP 6,550" at bounding box center [127, 333] width 14 height 14
radio input "true"
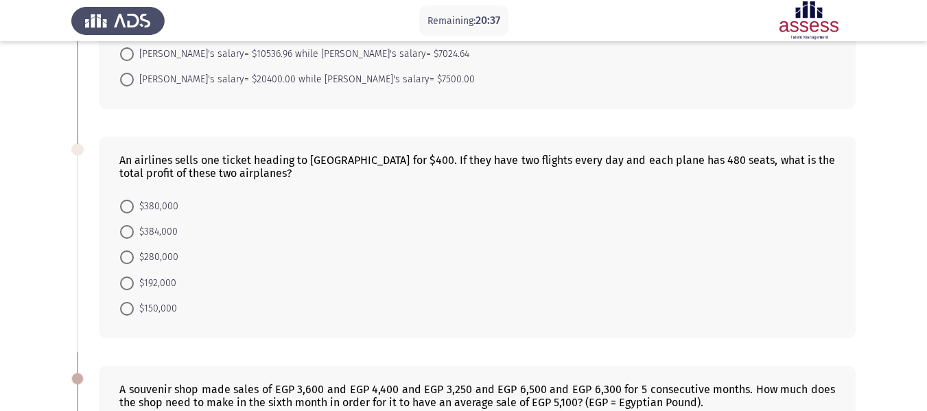
scroll to position [217, 0]
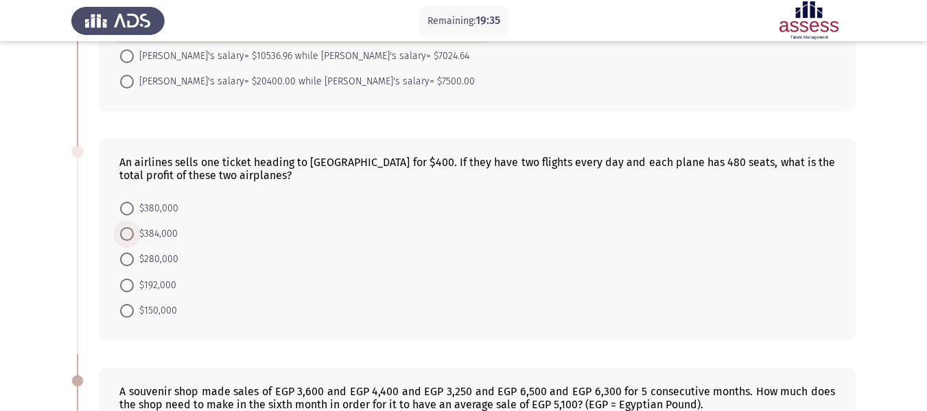
click at [165, 230] on span "$384,000" at bounding box center [156, 234] width 44 height 16
click at [134, 230] on input "$384,000" at bounding box center [127, 234] width 14 height 14
radio input "true"
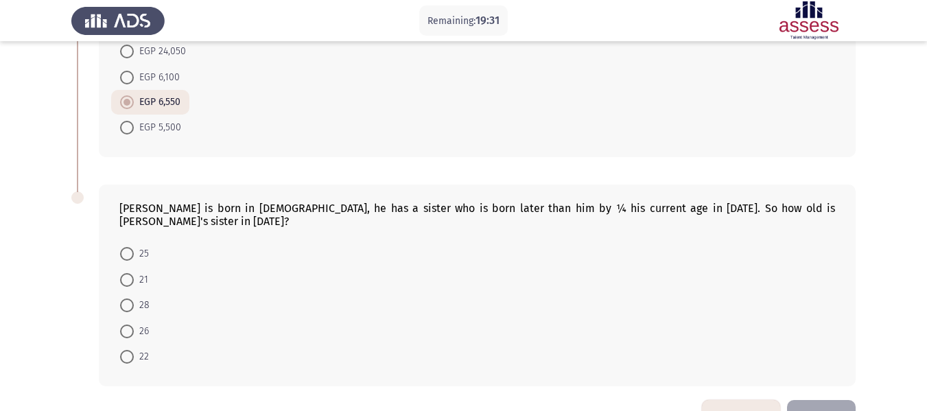
scroll to position [631, 0]
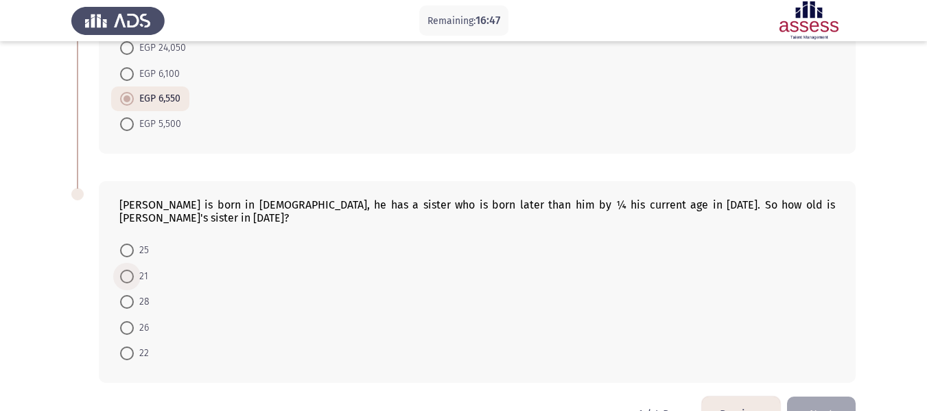
click at [130, 270] on span at bounding box center [127, 277] width 14 height 14
click at [130, 270] on input "21" at bounding box center [127, 277] width 14 height 14
radio input "true"
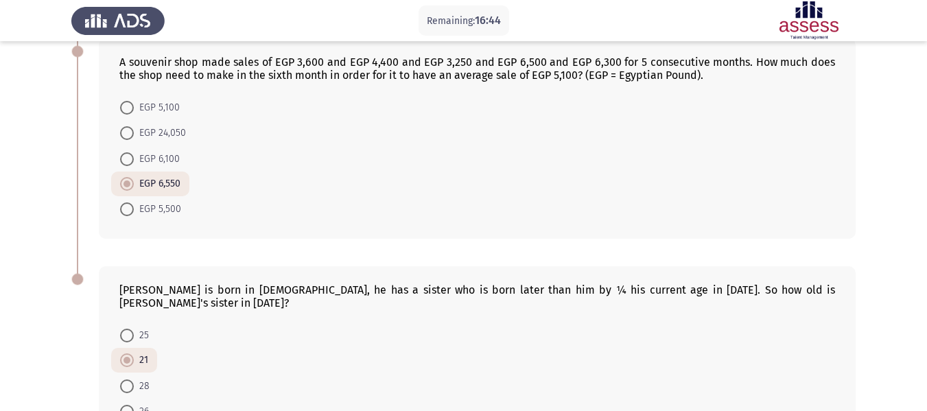
scroll to position [658, 0]
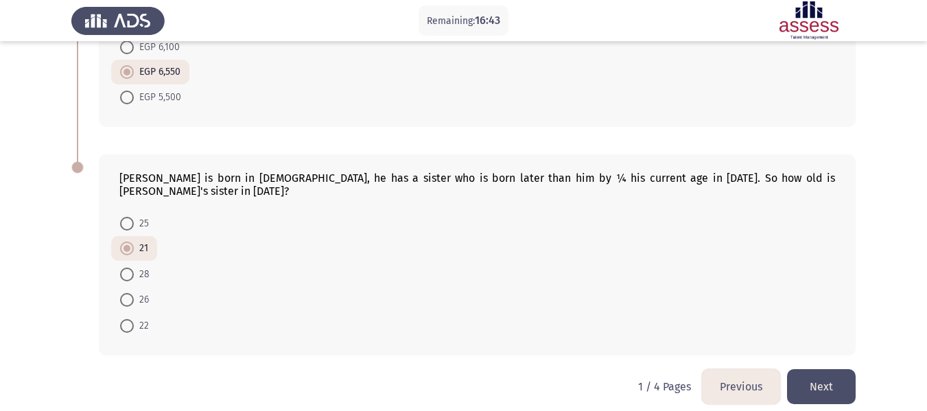
click at [841, 369] on button "Next" at bounding box center [821, 386] width 69 height 35
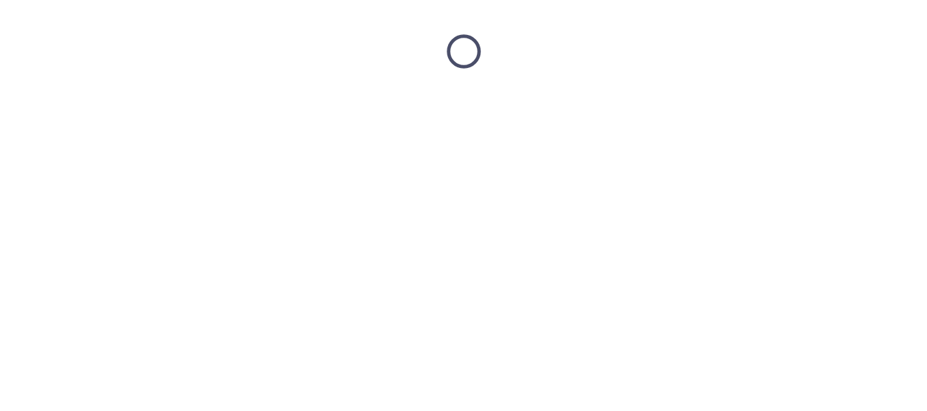
scroll to position [0, 0]
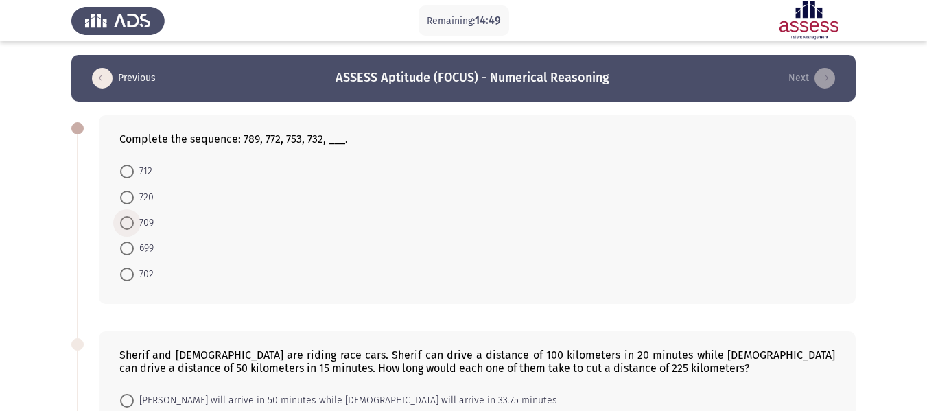
click at [134, 222] on span "709" at bounding box center [144, 223] width 20 height 16
click at [134, 222] on input "709" at bounding box center [127, 223] width 14 height 14
radio input "true"
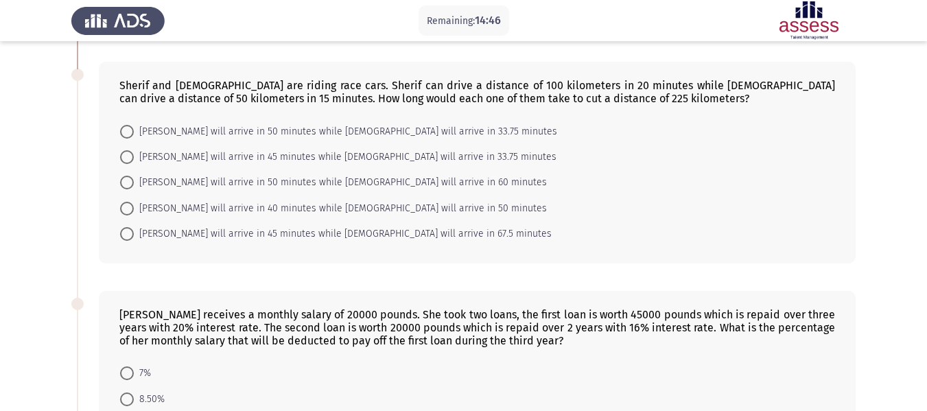
scroll to position [265, 0]
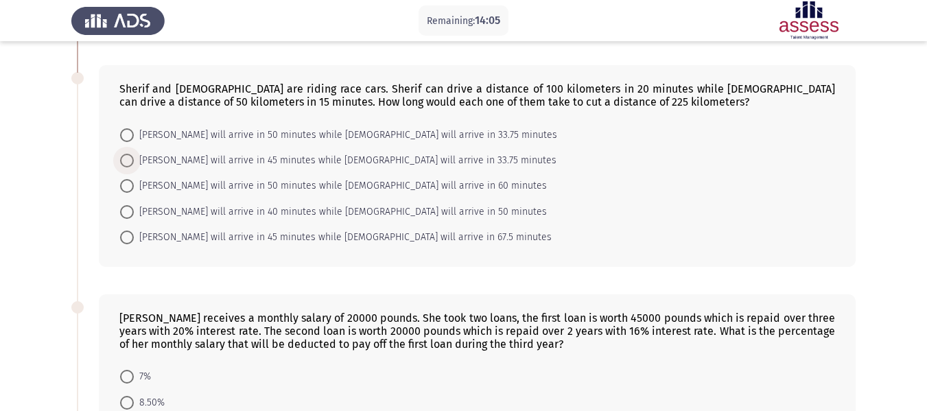
click at [132, 160] on span at bounding box center [127, 161] width 14 height 14
click at [132, 160] on input "[PERSON_NAME] will arrive in 45 minutes while [DEMOGRAPHIC_DATA] will arrive in…" at bounding box center [127, 161] width 14 height 14
radio input "true"
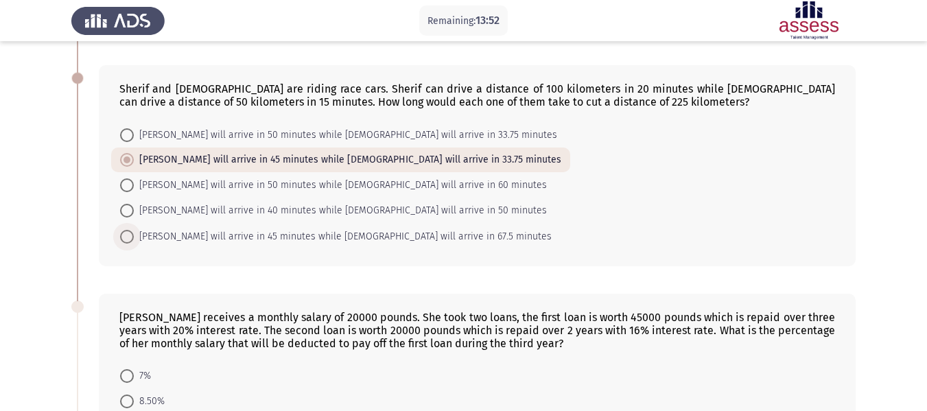
click at [165, 236] on span "[PERSON_NAME] will arrive in 45 minutes while [DEMOGRAPHIC_DATA] will arrive in…" at bounding box center [343, 236] width 418 height 16
click at [134, 236] on input "[PERSON_NAME] will arrive in 45 minutes while [DEMOGRAPHIC_DATA] will arrive in…" at bounding box center [127, 237] width 14 height 14
radio input "true"
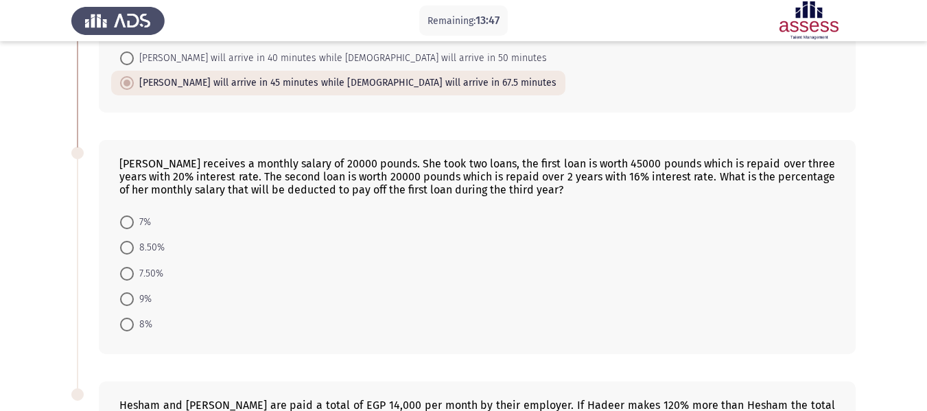
scroll to position [415, 0]
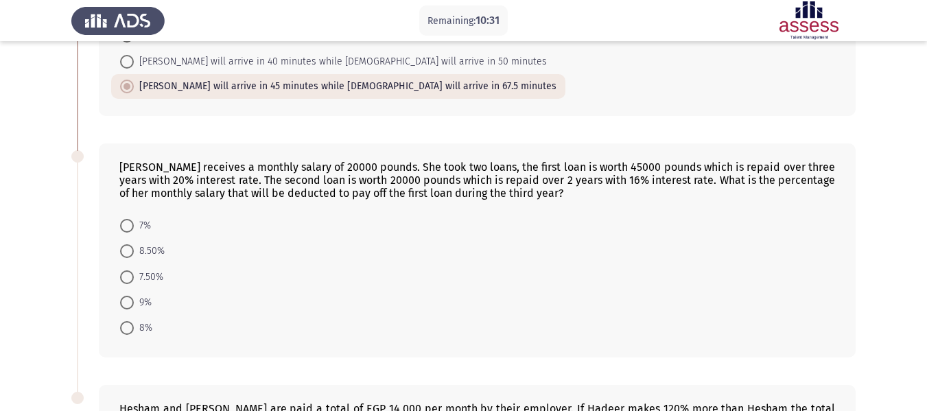
click at [921, 212] on app-assessment-container "Remaining: 10:31 Previous ASSESS Aptitude (FOCUS) - Numerical Reasoning Next Co…" at bounding box center [463, 120] width 927 height 960
click at [142, 325] on span "8%" at bounding box center [143, 328] width 19 height 16
click at [134, 325] on input "8%" at bounding box center [127, 328] width 14 height 14
radio input "true"
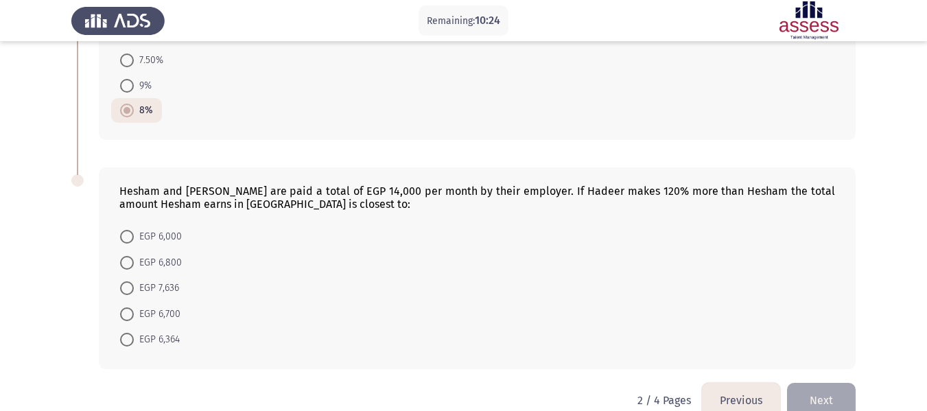
scroll to position [647, 0]
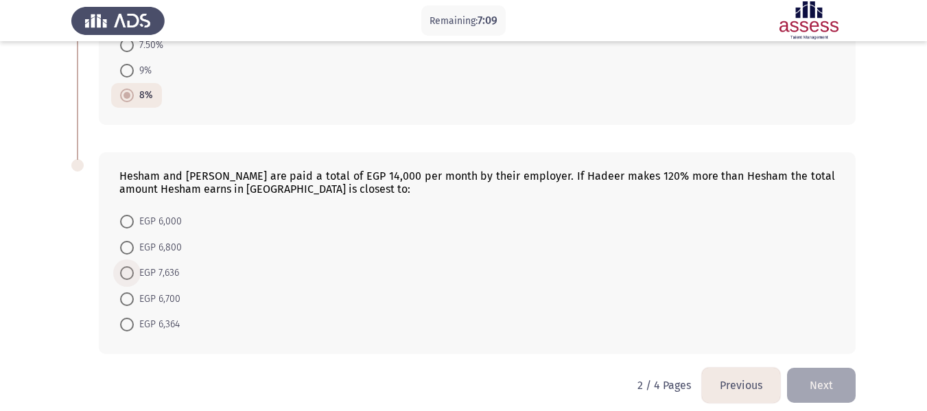
click at [167, 272] on span "EGP 7,636" at bounding box center [156, 273] width 45 height 16
click at [134, 272] on input "EGP 7,636" at bounding box center [127, 273] width 14 height 14
radio input "true"
click at [848, 383] on button "Next" at bounding box center [821, 384] width 69 height 35
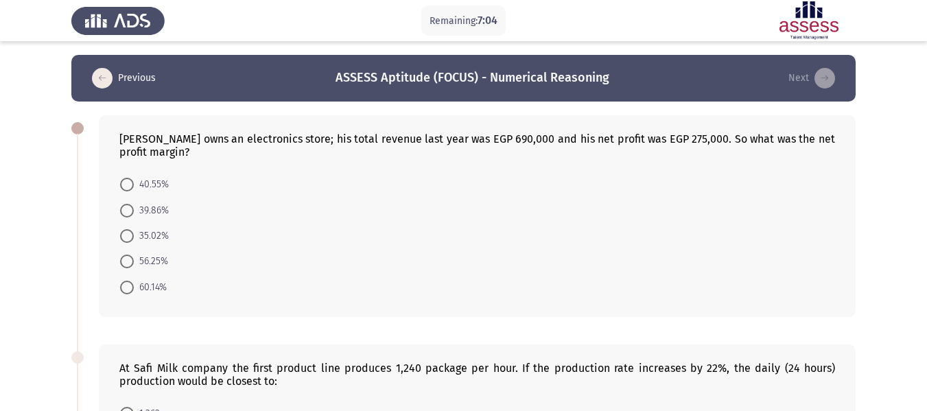
scroll to position [2, 0]
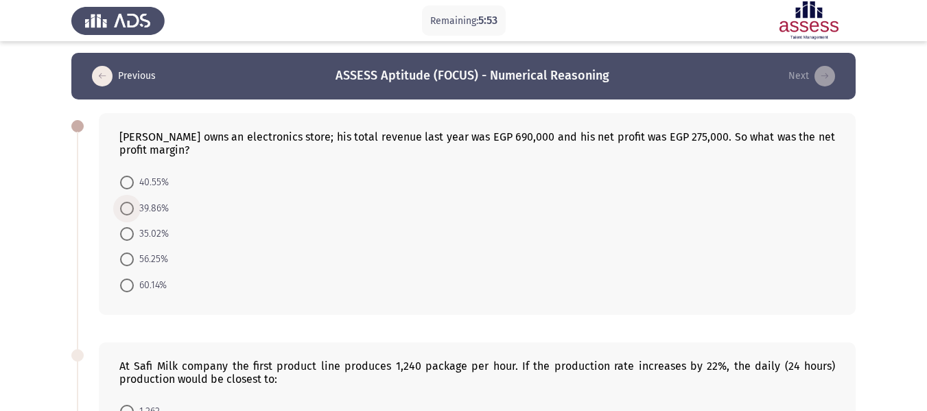
click at [147, 207] on span "39.86%" at bounding box center [151, 208] width 35 height 16
click at [134, 207] on input "39.86%" at bounding box center [127, 209] width 14 height 14
radio input "true"
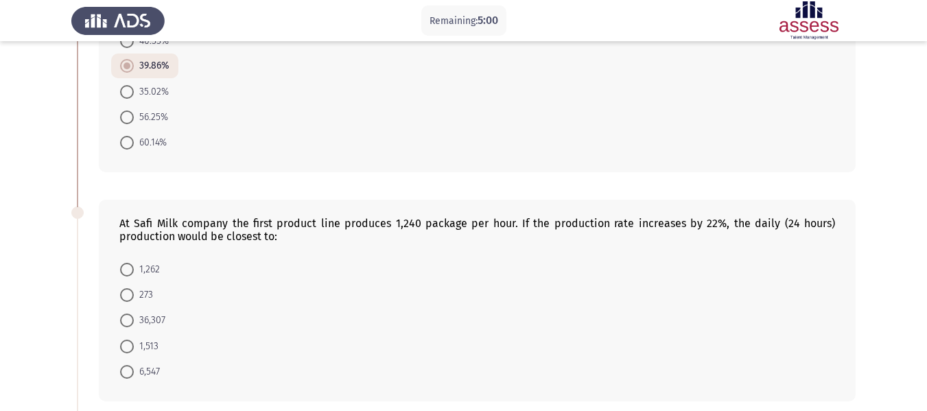
scroll to position [145, 0]
click at [925, 173] on app-assessment-container "Remaining: 4:56 Previous ASSESS Aptitude (FOCUS) - Numerical Reasoning Next [PE…" at bounding box center [463, 384] width 927 height 949
click at [158, 317] on span "36,307" at bounding box center [150, 319] width 32 height 16
click at [134, 317] on input "36,307" at bounding box center [127, 319] width 14 height 14
radio input "true"
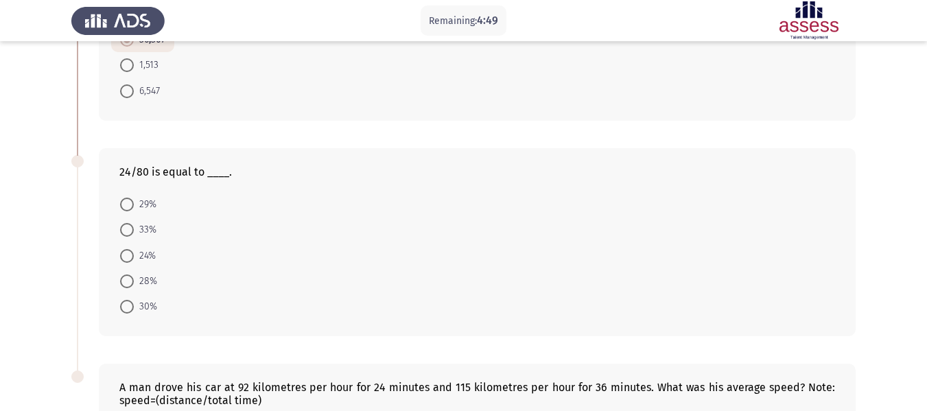
scroll to position [427, 0]
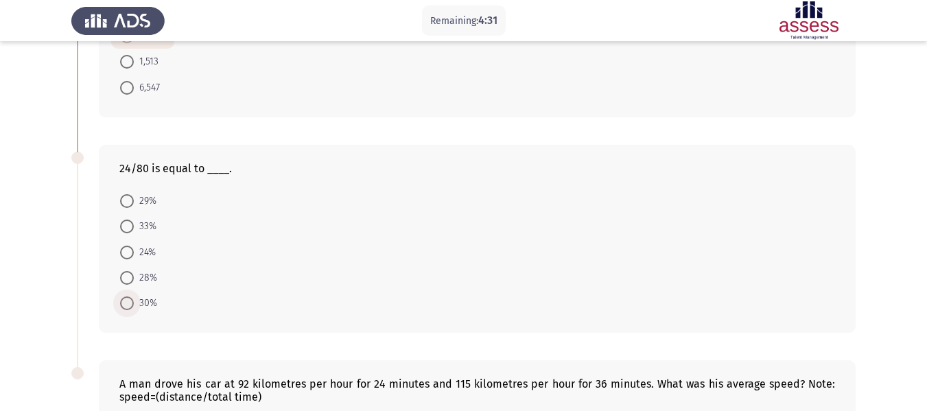
click at [129, 302] on span at bounding box center [127, 303] width 14 height 14
click at [129, 302] on input "30%" at bounding box center [127, 303] width 14 height 14
radio input "true"
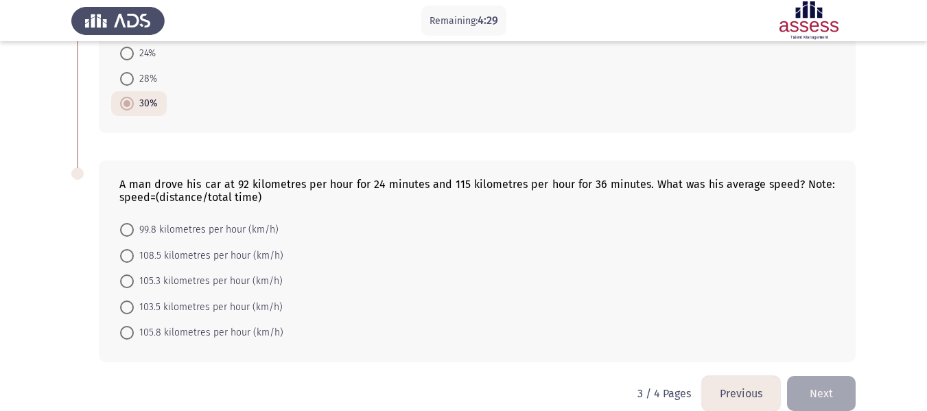
scroll to position [645, 0]
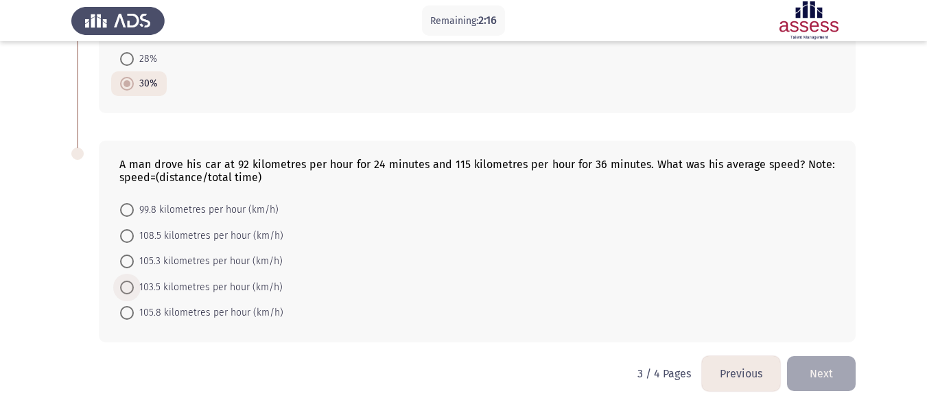
click at [165, 290] on span "103.5 kilometres per hour (km/h)" at bounding box center [208, 287] width 149 height 16
click at [134, 290] on input "103.5 kilometres per hour (km/h)" at bounding box center [127, 288] width 14 height 14
radio input "true"
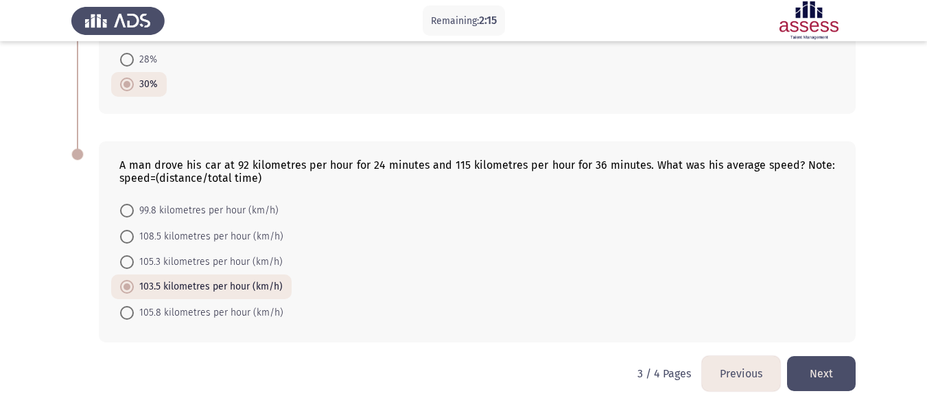
click at [819, 366] on button "Next" at bounding box center [821, 373] width 69 height 35
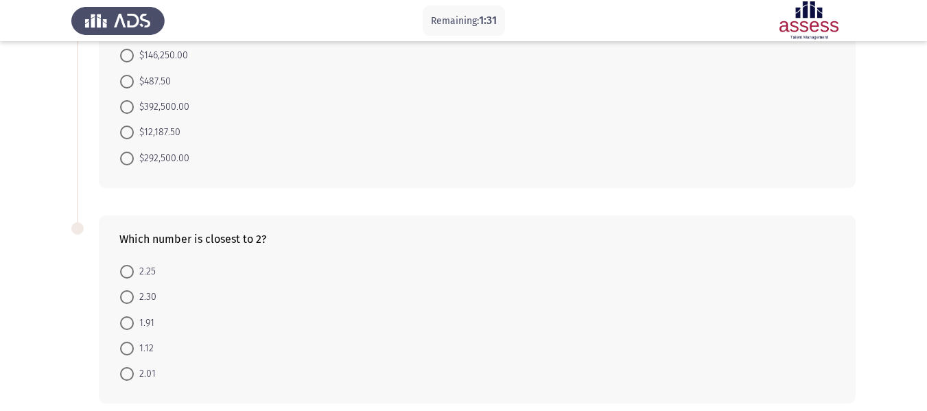
scroll to position [148, 0]
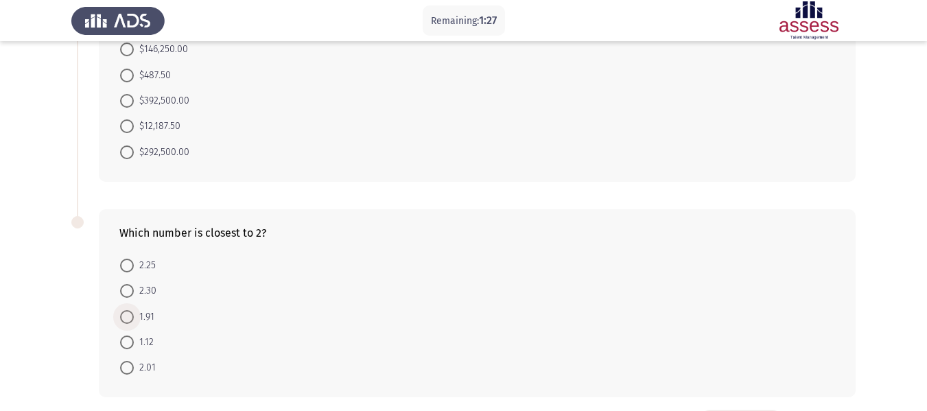
click at [130, 318] on span at bounding box center [127, 317] width 14 height 14
click at [130, 318] on input "1.91" at bounding box center [127, 317] width 14 height 14
radio input "true"
click at [140, 366] on span "2.01" at bounding box center [145, 367] width 22 height 16
click at [134, 366] on input "2.01" at bounding box center [127, 367] width 14 height 14
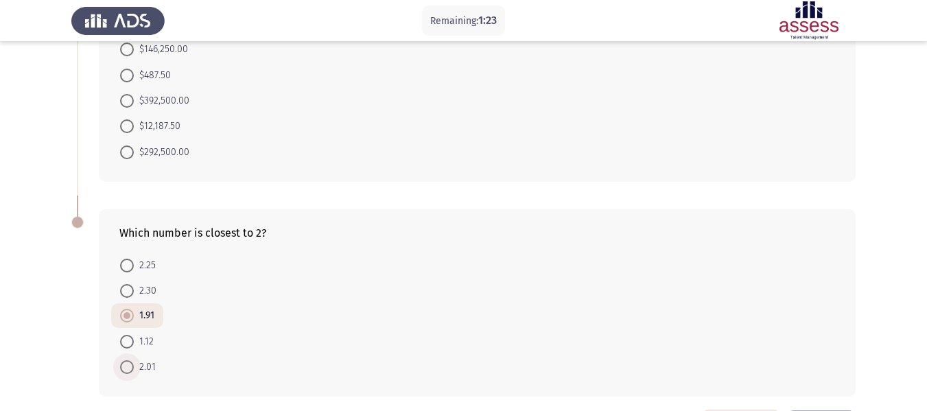
radio input "true"
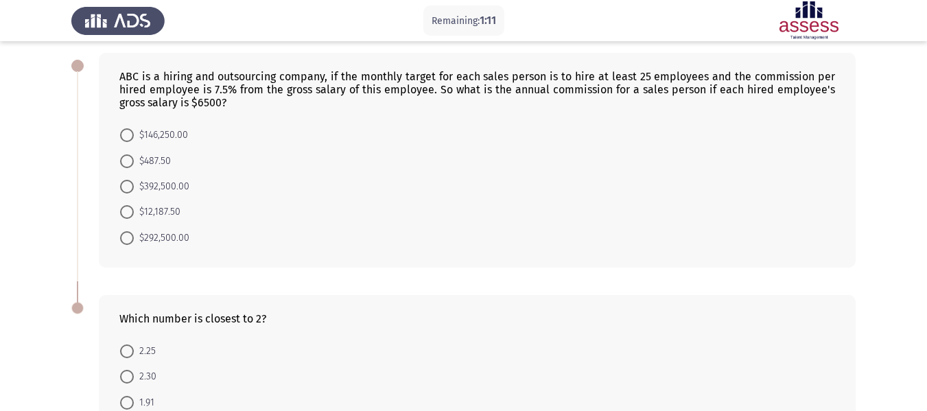
scroll to position [60, 0]
click at [160, 213] on span "$12,187.50" at bounding box center [157, 214] width 47 height 16
click at [134, 213] on input "$12,187.50" at bounding box center [127, 214] width 14 height 14
radio input "true"
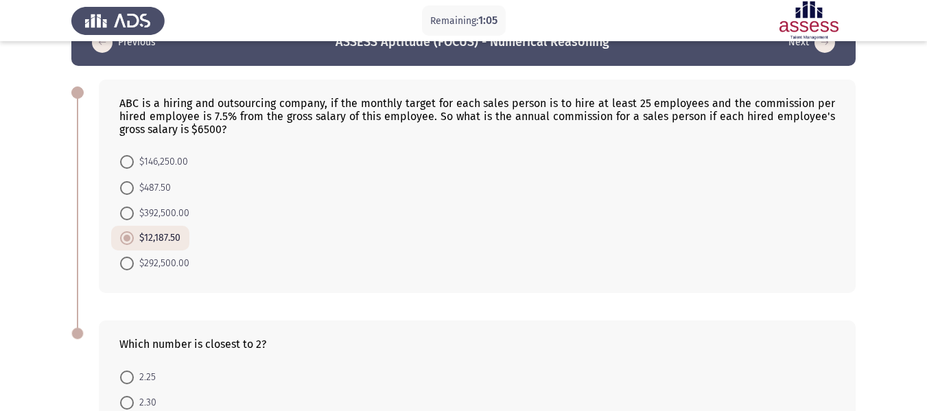
scroll to position [0, 0]
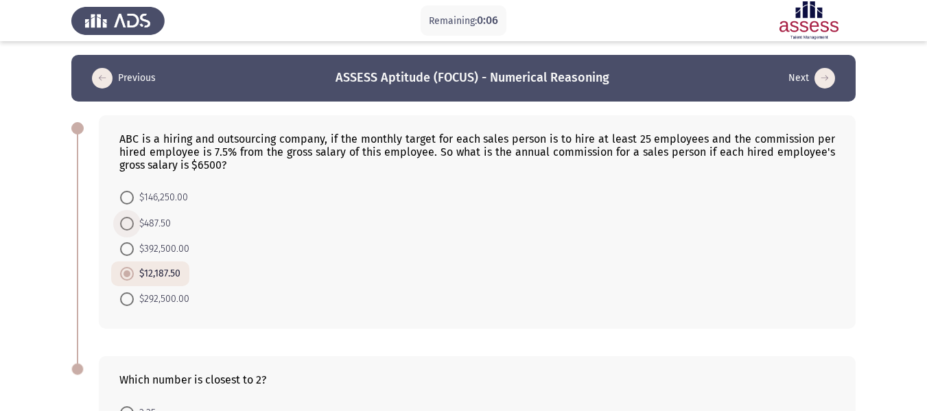
click at [165, 215] on span "$487.50" at bounding box center [152, 223] width 37 height 16
click at [134, 217] on input "$487.50" at bounding box center [127, 224] width 14 height 14
radio input "true"
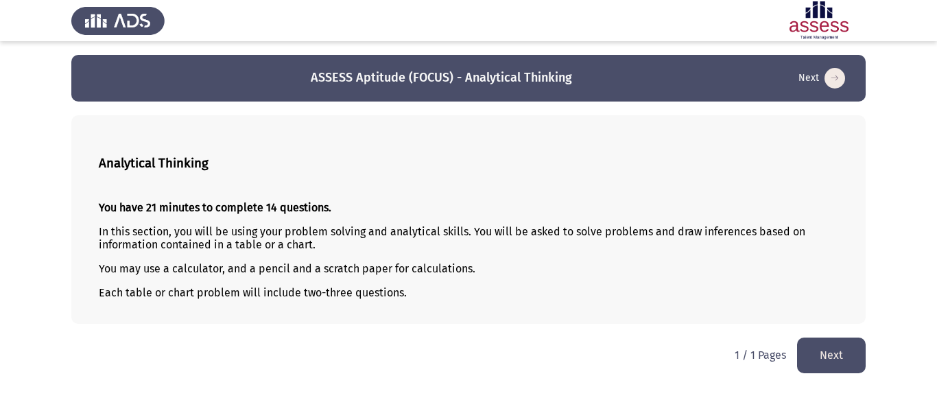
click at [857, 353] on button "Next" at bounding box center [831, 354] width 69 height 35
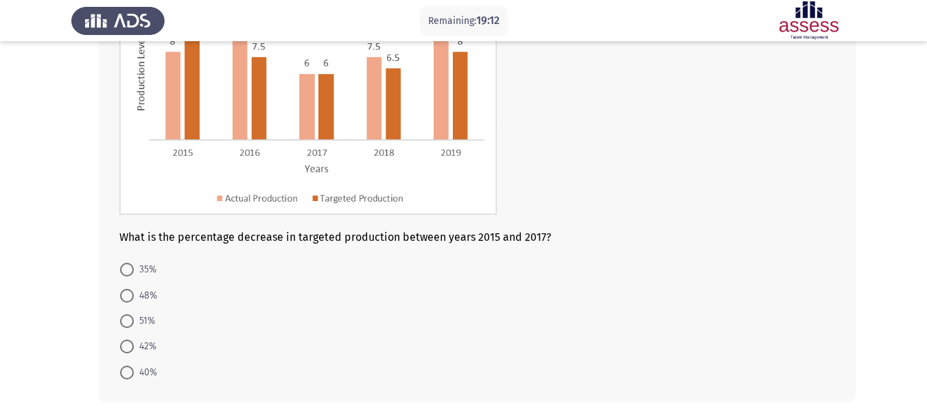
scroll to position [191, 0]
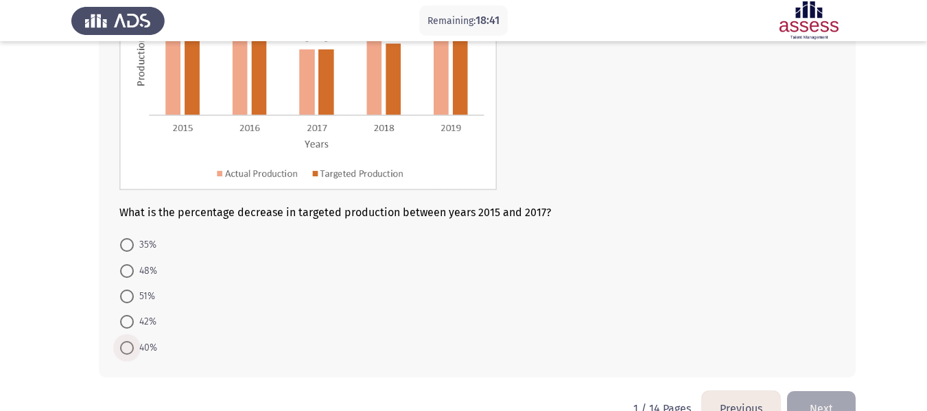
click at [143, 346] on span "40%" at bounding box center [145, 347] width 23 height 16
click at [134, 346] on input "40%" at bounding box center [127, 348] width 14 height 14
radio input "true"
click at [811, 399] on button "Next" at bounding box center [821, 407] width 69 height 35
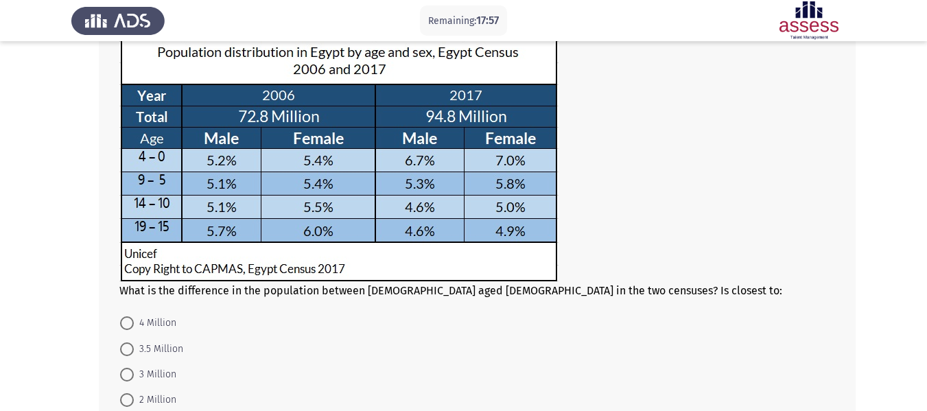
scroll to position [93, 0]
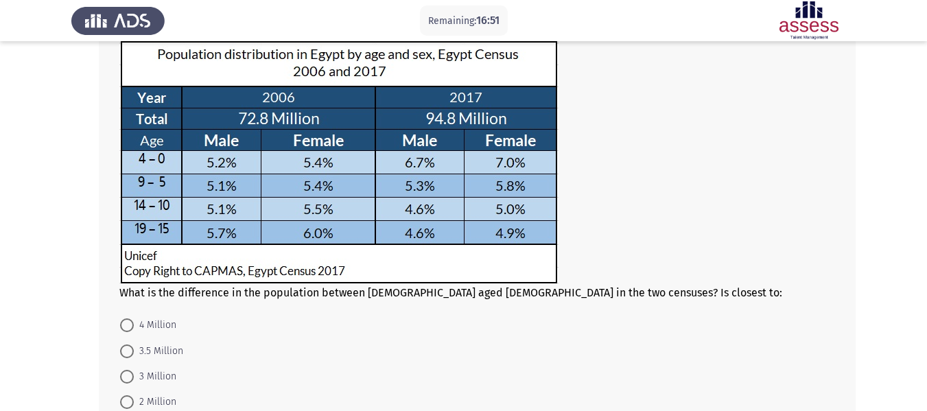
drag, startPoint x: 925, startPoint y: 150, endPoint x: 932, endPoint y: 185, distance: 36.3
click at [927, 185] on html "Remaining: 16:51 Previous ASSESS Aptitude (FOCUS) - Analytical Thinking Next Wh…" at bounding box center [463, 216] width 927 height 619
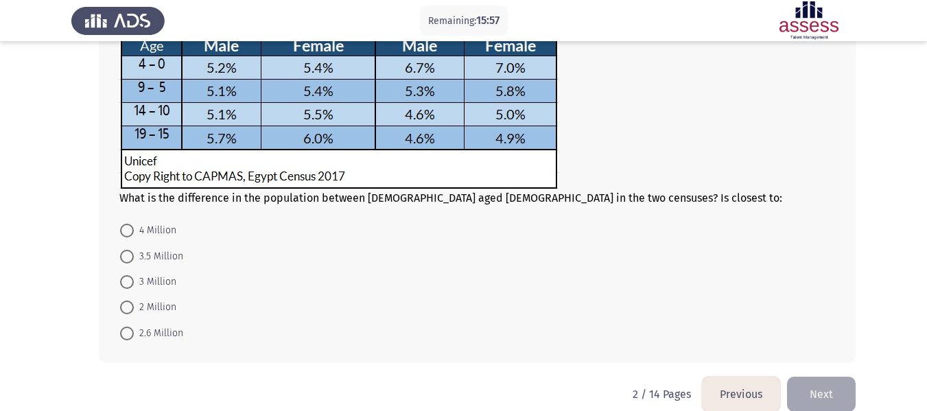
scroll to position [184, 0]
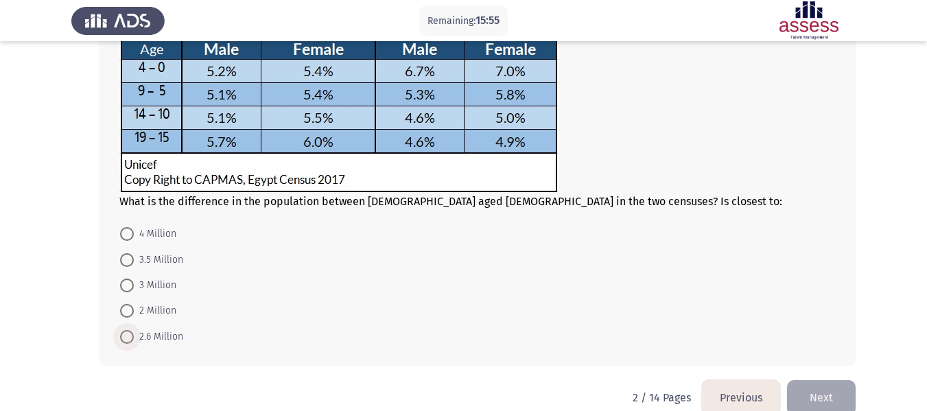
click at [160, 335] on span "2.6 Million" at bounding box center [158, 337] width 49 height 16
click at [134, 335] on input "2.6 Million" at bounding box center [127, 337] width 14 height 14
radio input "true"
click at [843, 391] on button "Next" at bounding box center [821, 396] width 69 height 35
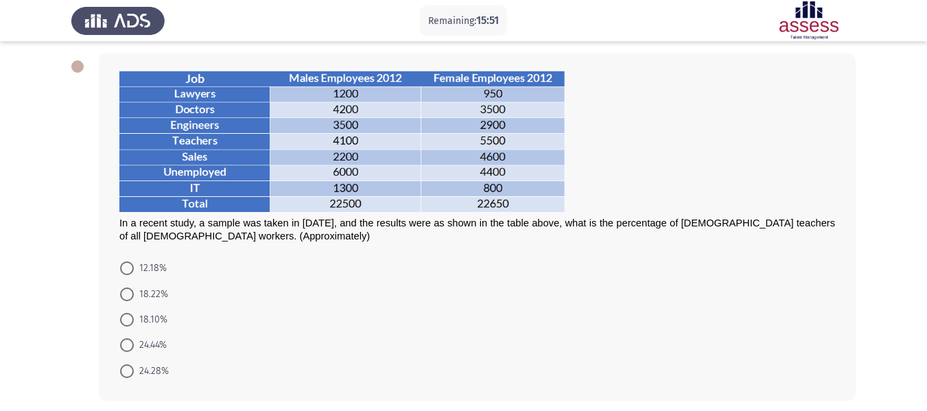
scroll to position [64, 0]
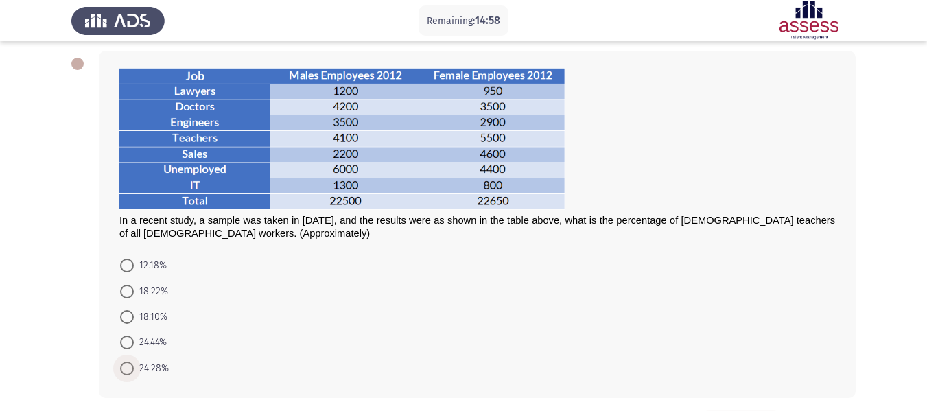
click at [152, 369] on span "24.28%" at bounding box center [151, 368] width 35 height 16
click at [134, 369] on input "24.28%" at bounding box center [127, 368] width 14 height 14
radio input "true"
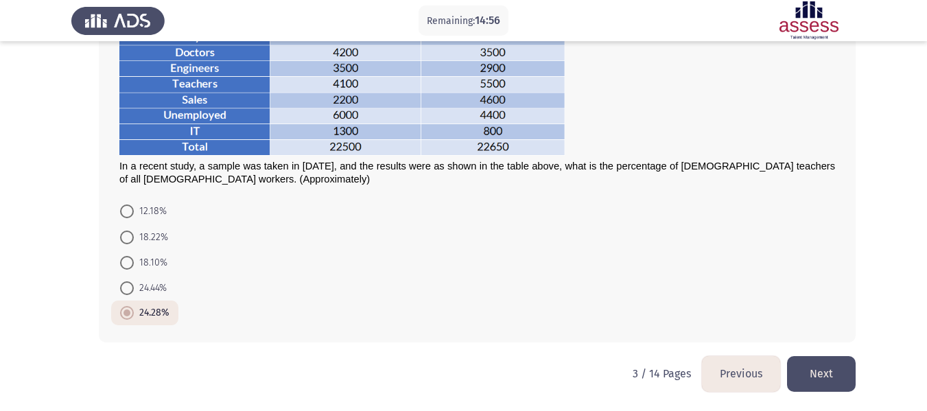
click at [820, 370] on button "Next" at bounding box center [821, 373] width 69 height 35
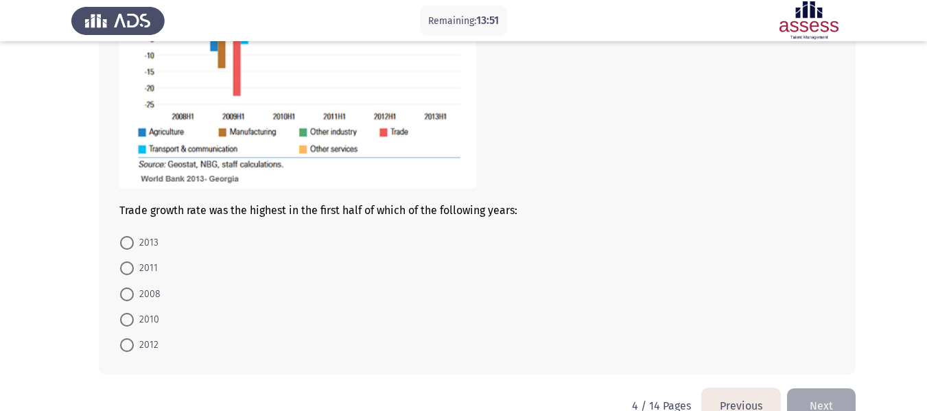
scroll to position [293, 0]
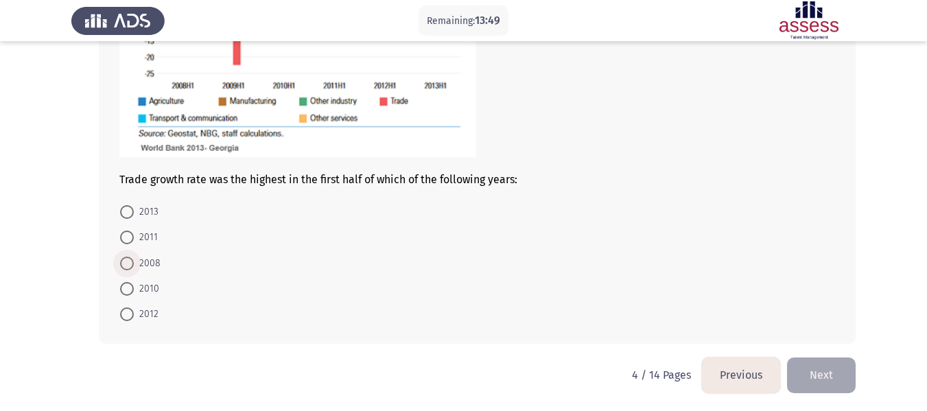
click at [128, 263] on span at bounding box center [127, 264] width 14 height 14
click at [128, 263] on input "2008" at bounding box center [127, 264] width 14 height 14
radio input "true"
click at [817, 377] on button "Next" at bounding box center [821, 374] width 69 height 35
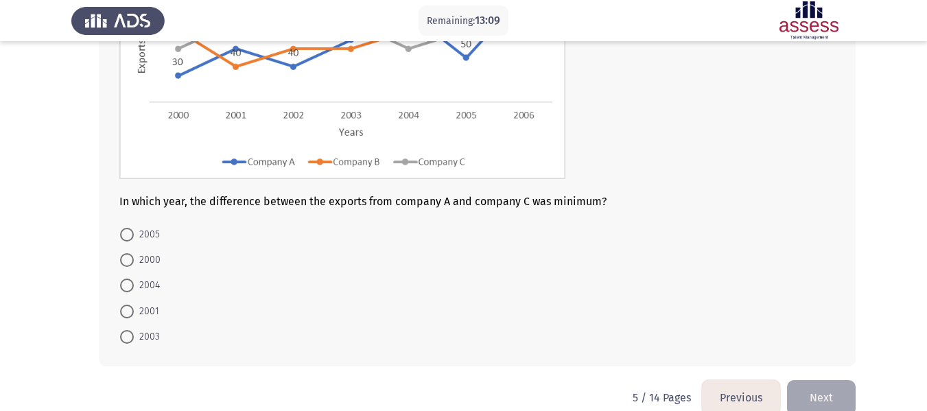
scroll to position [212, 0]
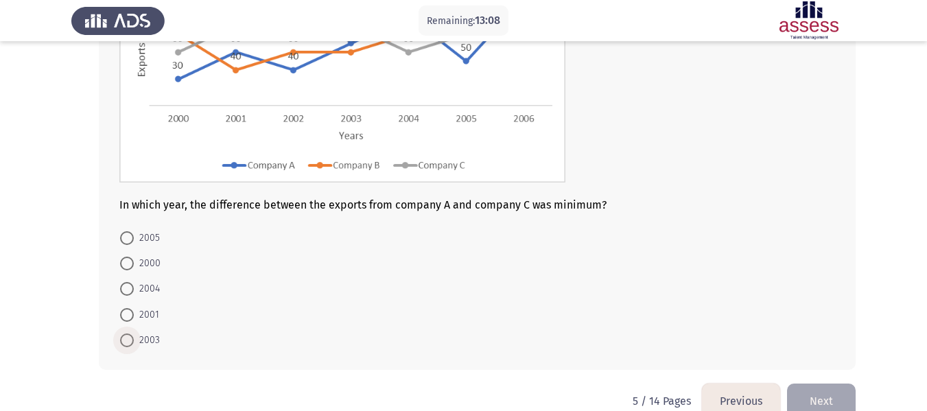
click at [134, 342] on span "2003" at bounding box center [147, 340] width 26 height 16
click at [134, 342] on input "2003" at bounding box center [127, 340] width 14 height 14
radio input "true"
click at [815, 395] on button "Next" at bounding box center [821, 400] width 69 height 35
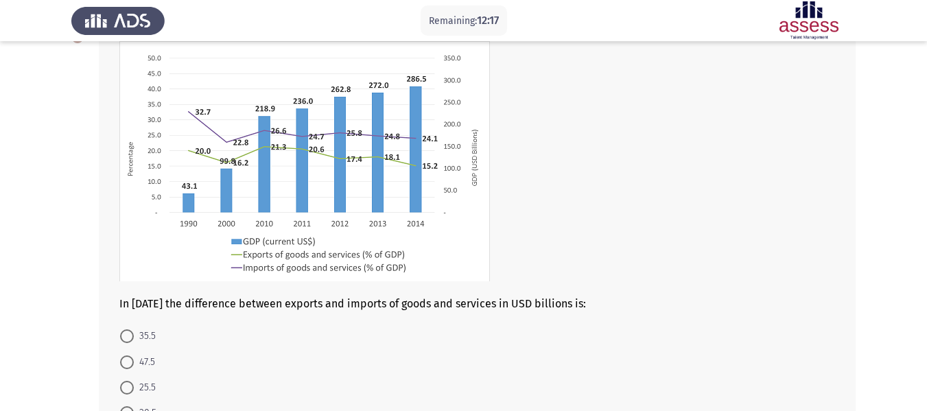
scroll to position [99, 0]
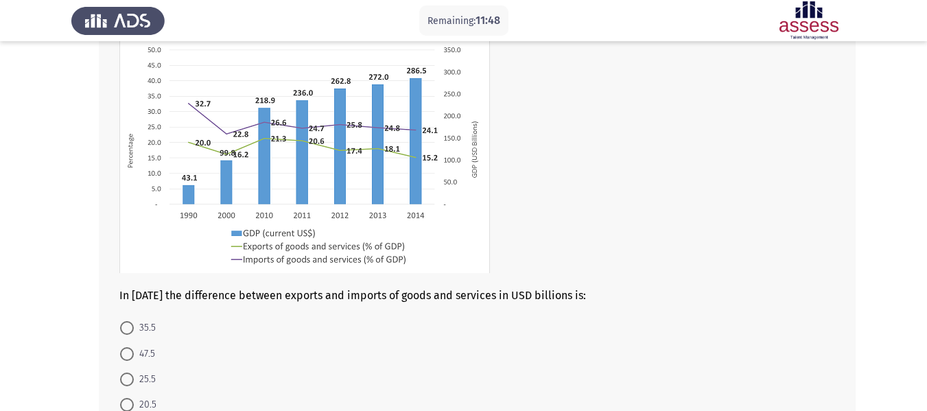
drag, startPoint x: 905, startPoint y: 270, endPoint x: 918, endPoint y: 316, distance: 48.4
click at [918, 316] on app-assessment-container "Remaining: 11:48 Previous ASSESS Aptitude (FOCUS) - Analytical Thinking Next In…" at bounding box center [463, 214] width 927 height 518
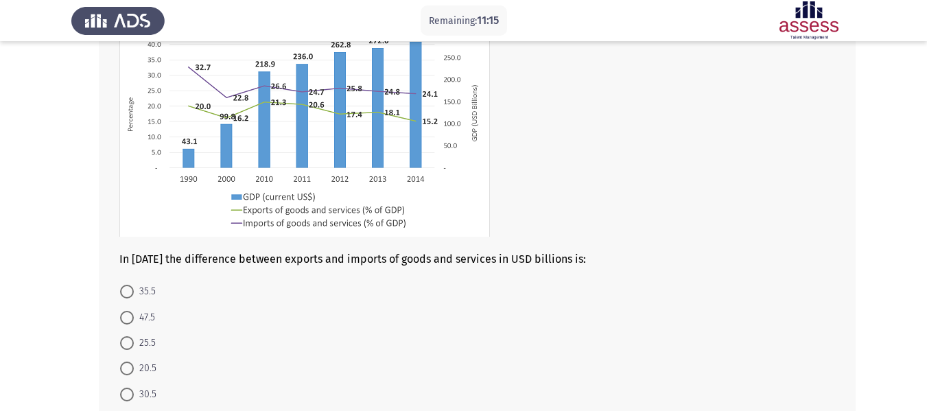
scroll to position [143, 0]
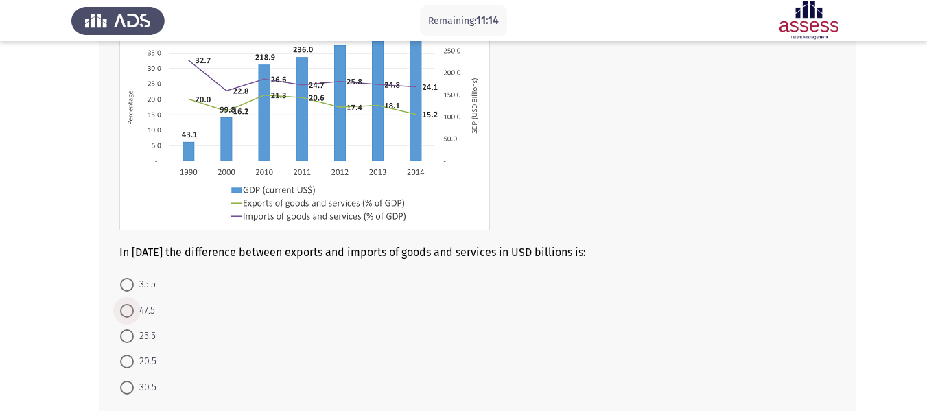
click at [144, 307] on span "47.5" at bounding box center [144, 310] width 21 height 16
click at [134, 307] on input "47.5" at bounding box center [127, 311] width 14 height 14
radio input "true"
drag, startPoint x: 898, startPoint y: 139, endPoint x: 936, endPoint y: 138, distance: 37.7
click at [927, 138] on html "Remaining: 11:06 Previous ASSESS Aptitude (FOCUS) - Analytical Thinking Next In…" at bounding box center [463, 170] width 927 height 627
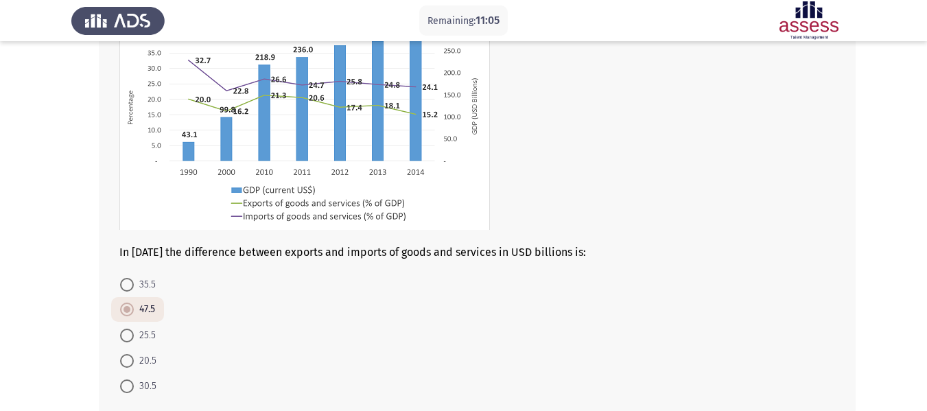
scroll to position [216, 0]
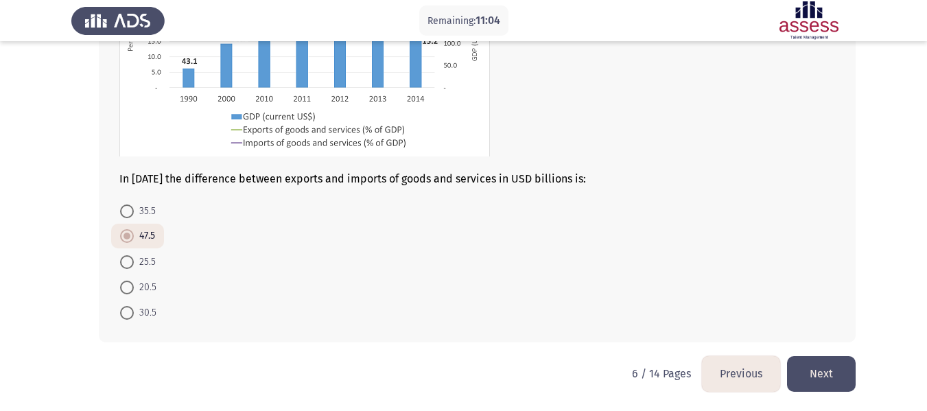
click at [814, 369] on button "Next" at bounding box center [821, 373] width 69 height 35
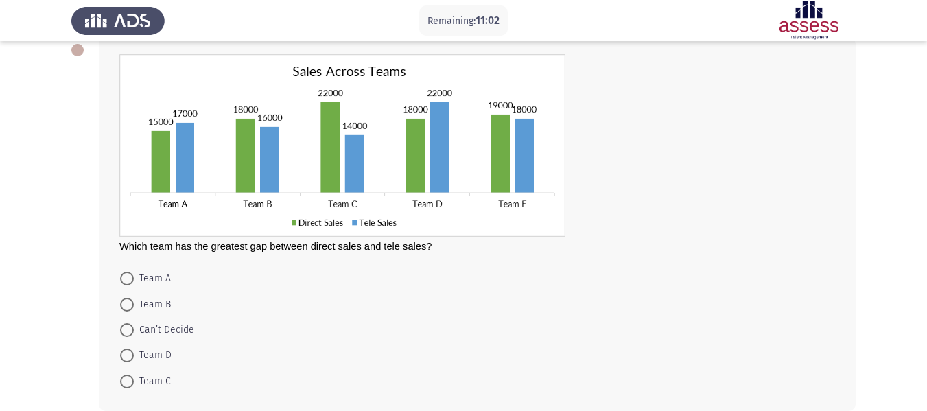
scroll to position [75, 0]
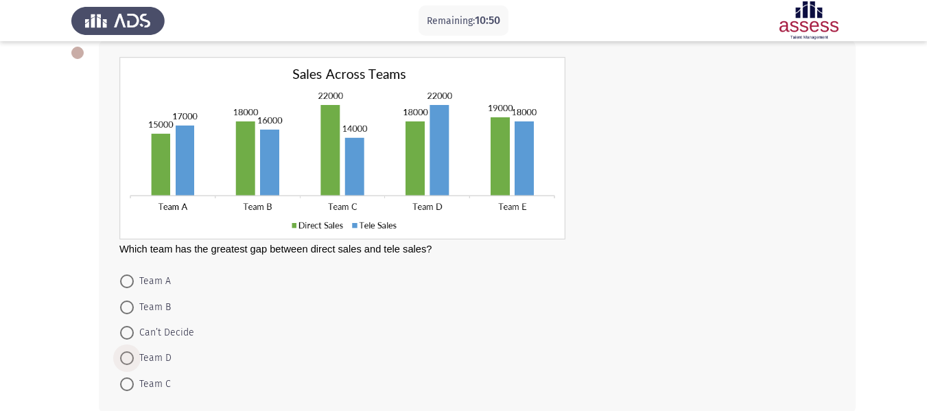
click at [159, 358] on span "Team D" at bounding box center [153, 358] width 38 height 16
click at [134, 358] on input "Team D" at bounding box center [127, 358] width 14 height 14
radio input "true"
click at [154, 380] on span "Team C" at bounding box center [152, 382] width 37 height 16
click at [134, 380] on input "Team C" at bounding box center [127, 383] width 14 height 14
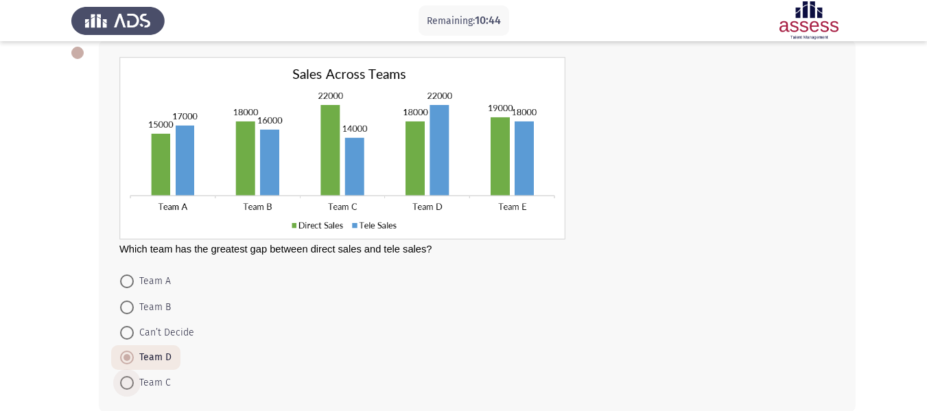
radio input "true"
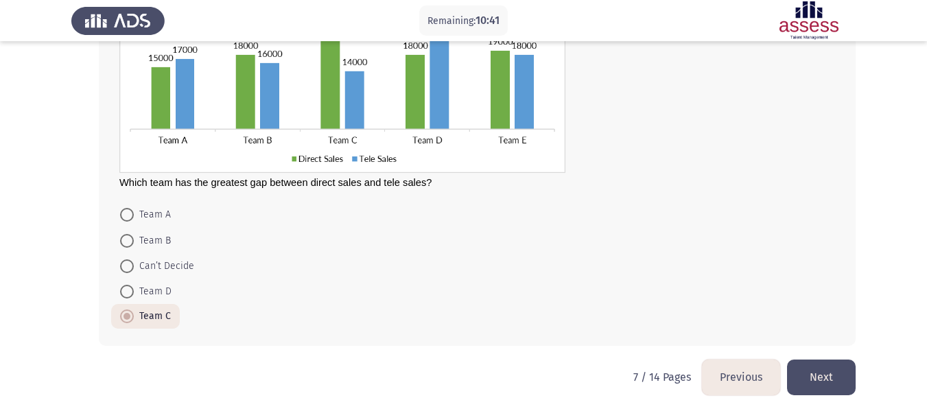
scroll to position [145, 0]
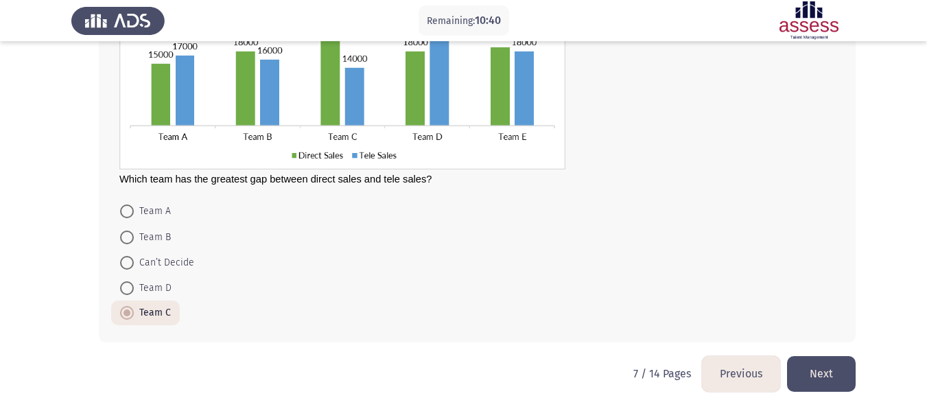
click at [808, 368] on button "Next" at bounding box center [821, 373] width 69 height 35
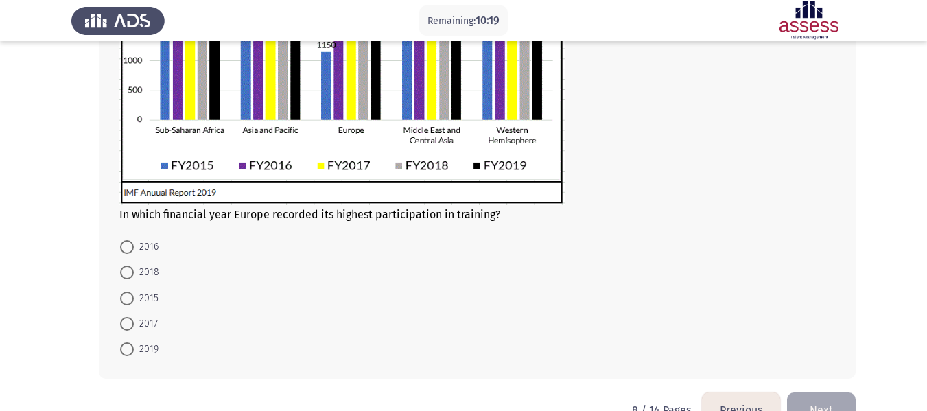
scroll to position [344, 0]
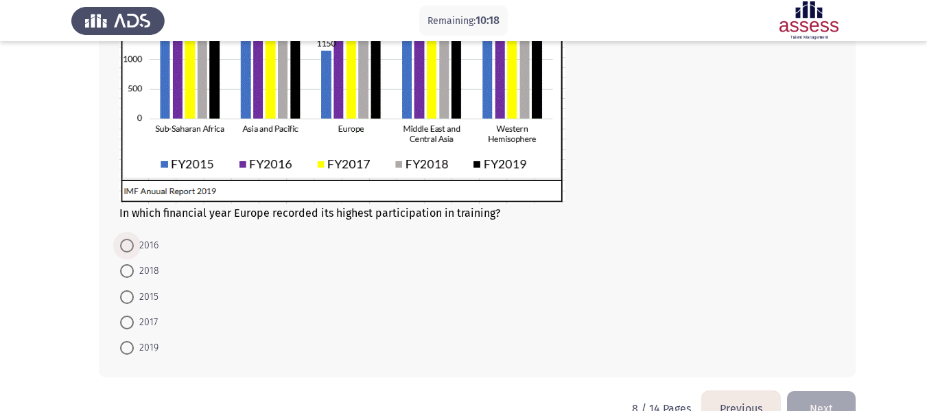
click at [147, 239] on span "2016" at bounding box center [146, 245] width 25 height 16
click at [134, 239] on input "2016" at bounding box center [127, 246] width 14 height 14
radio input "true"
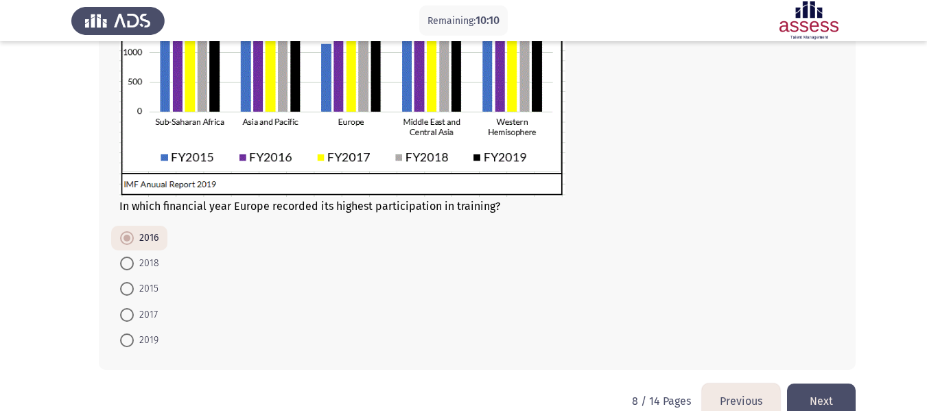
scroll to position [378, 0]
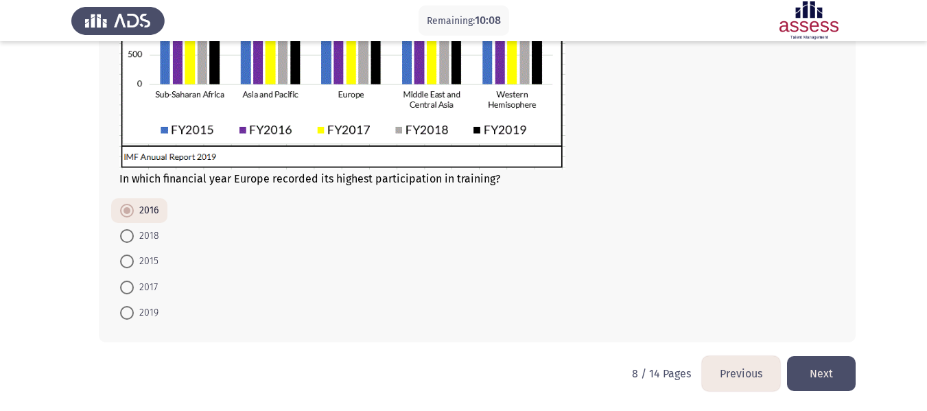
click at [831, 388] on button "Next" at bounding box center [821, 373] width 69 height 35
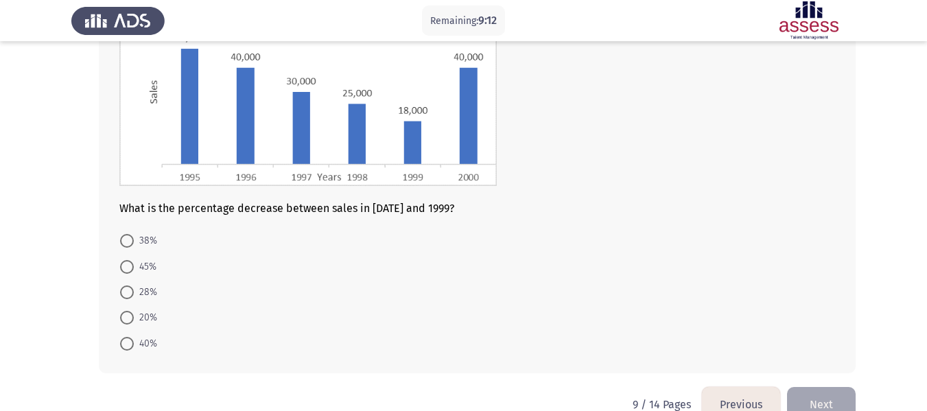
scroll to position [185, 0]
click at [145, 345] on span "40%" at bounding box center [145, 343] width 23 height 16
click at [134, 345] on input "40%" at bounding box center [127, 343] width 14 height 14
radio input "true"
click at [850, 389] on button "Next" at bounding box center [821, 402] width 69 height 35
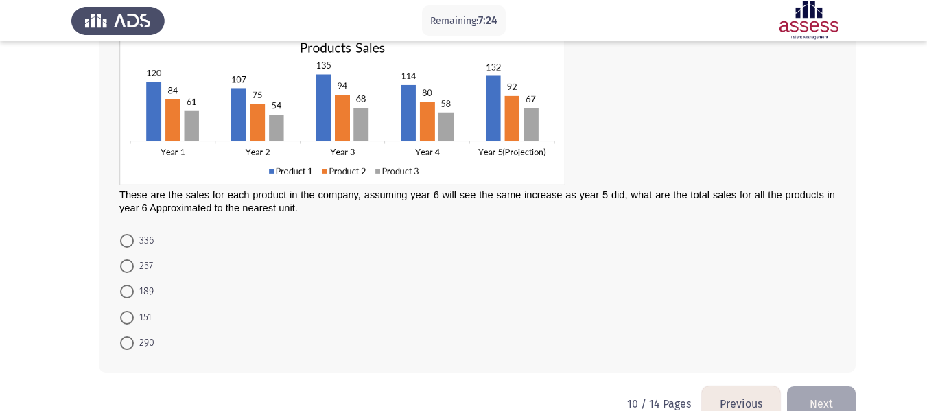
scroll to position [102, 0]
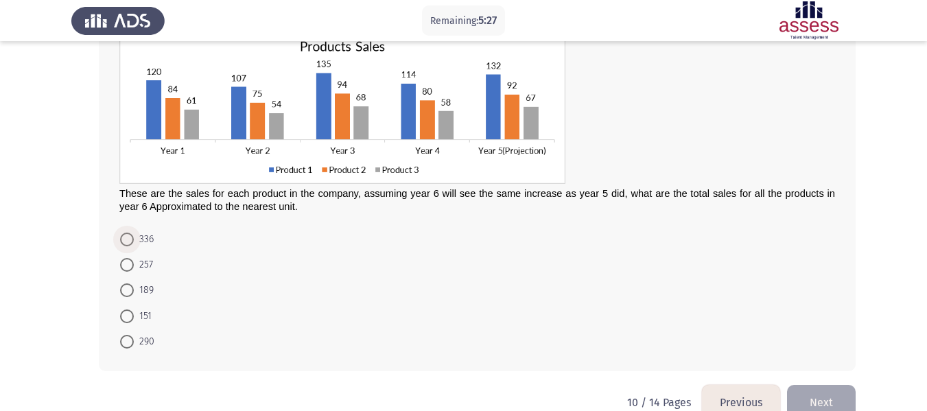
click at [143, 243] on span "336" at bounding box center [144, 239] width 20 height 16
click at [134, 243] on input "336" at bounding box center [127, 239] width 14 height 14
radio input "true"
click at [817, 392] on button "Next" at bounding box center [821, 401] width 69 height 35
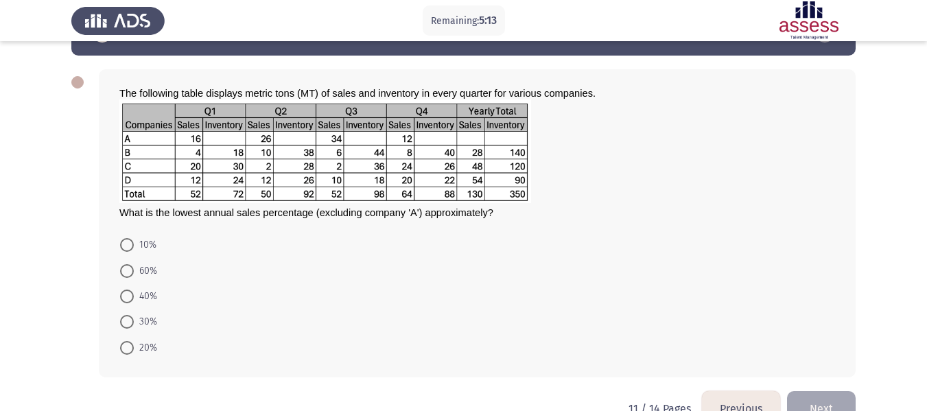
scroll to position [49, 0]
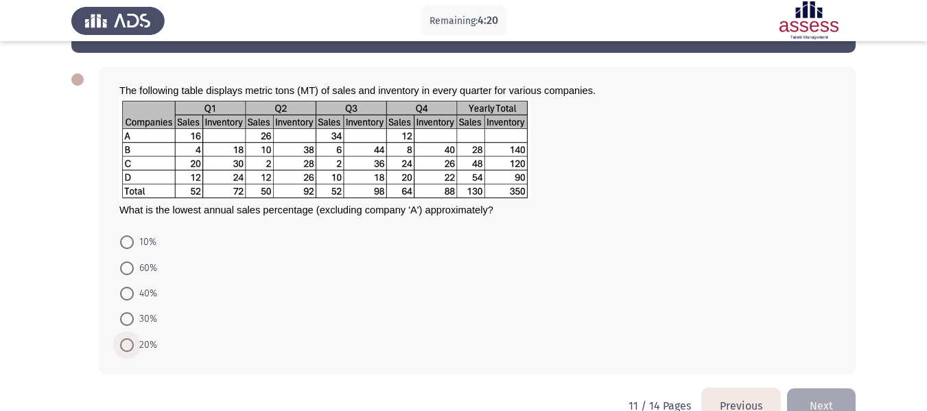
click at [141, 340] on span "20%" at bounding box center [145, 345] width 23 height 16
click at [134, 340] on input "20%" at bounding box center [127, 345] width 14 height 14
radio input "true"
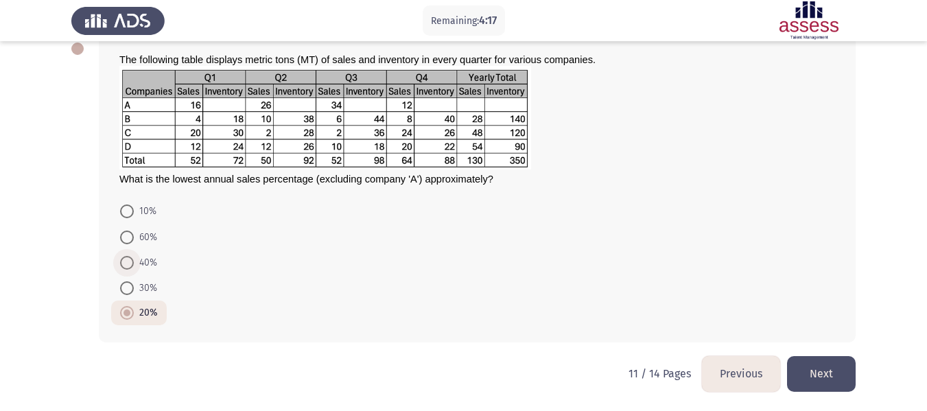
click at [125, 258] on span at bounding box center [127, 263] width 14 height 14
click at [125, 258] on input "40%" at bounding box center [127, 263] width 14 height 14
radio input "true"
click at [149, 303] on mat-radio-button "20%" at bounding box center [138, 312] width 55 height 25
click at [145, 309] on span "20%" at bounding box center [145, 313] width 23 height 16
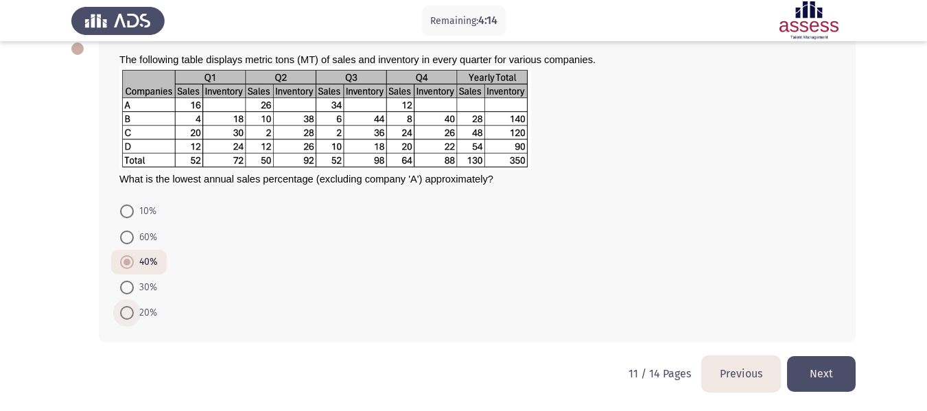
click at [134, 309] on input "20%" at bounding box center [127, 313] width 14 height 14
radio input "true"
click at [800, 366] on button "Next" at bounding box center [821, 373] width 69 height 35
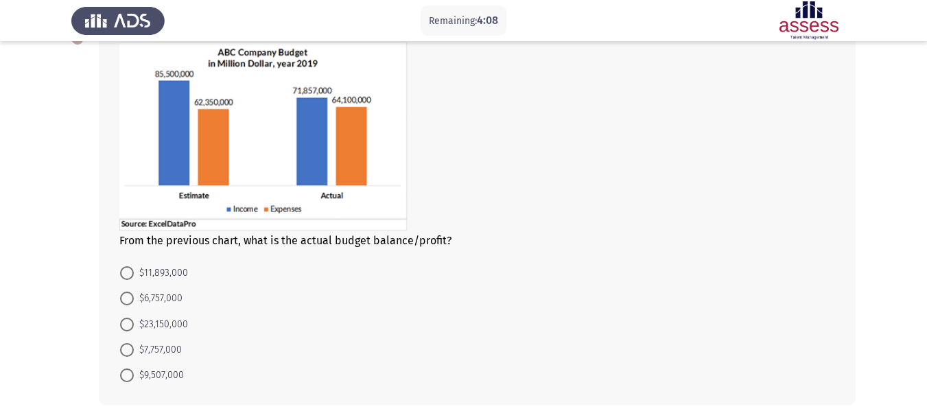
scroll to position [93, 0]
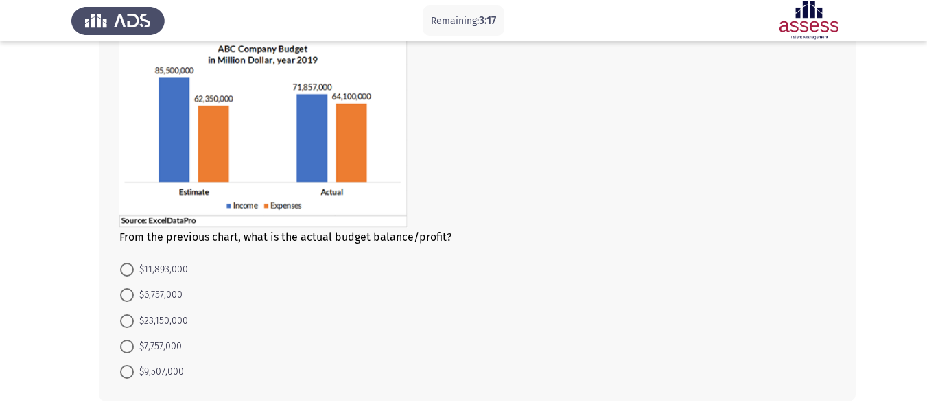
click at [179, 343] on span "$7,757,000" at bounding box center [158, 346] width 48 height 16
click at [134, 343] on input "$7,757,000" at bounding box center [127, 346] width 14 height 14
radio input "true"
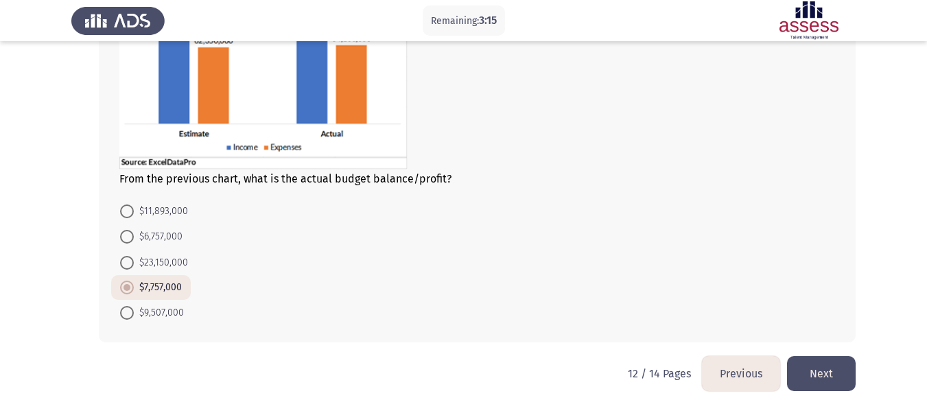
click at [831, 369] on button "Next" at bounding box center [821, 373] width 69 height 35
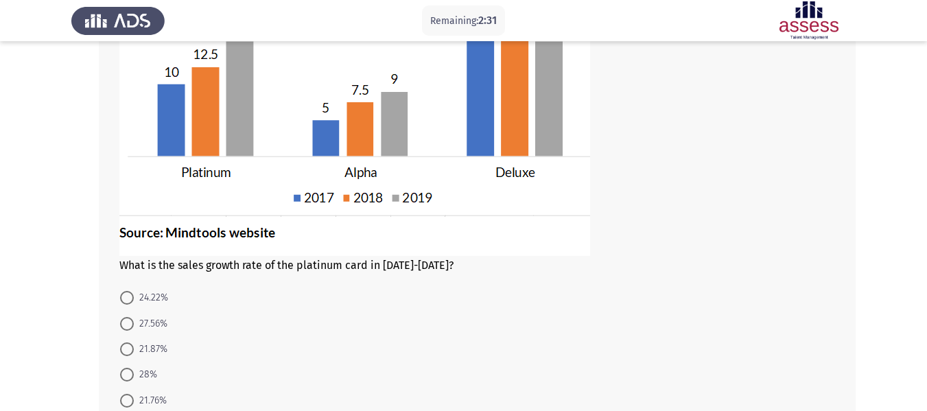
scroll to position [161, 0]
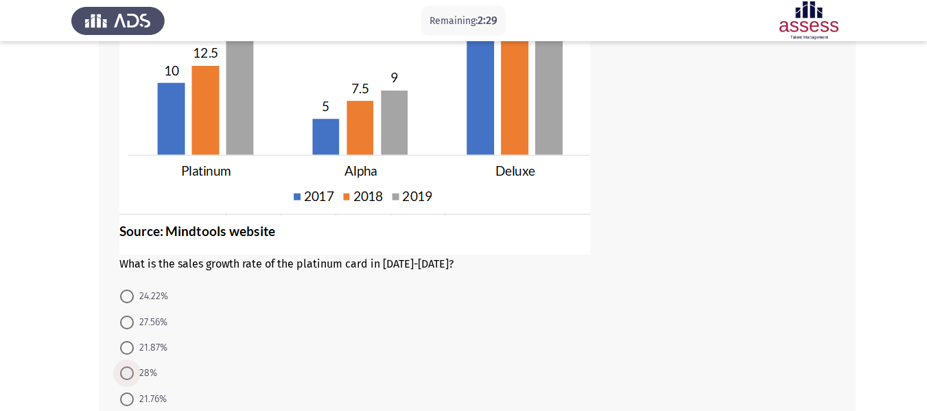
click at [135, 372] on span "28%" at bounding box center [145, 373] width 23 height 16
click at [134, 372] on input "28%" at bounding box center [127, 373] width 14 height 14
radio input "true"
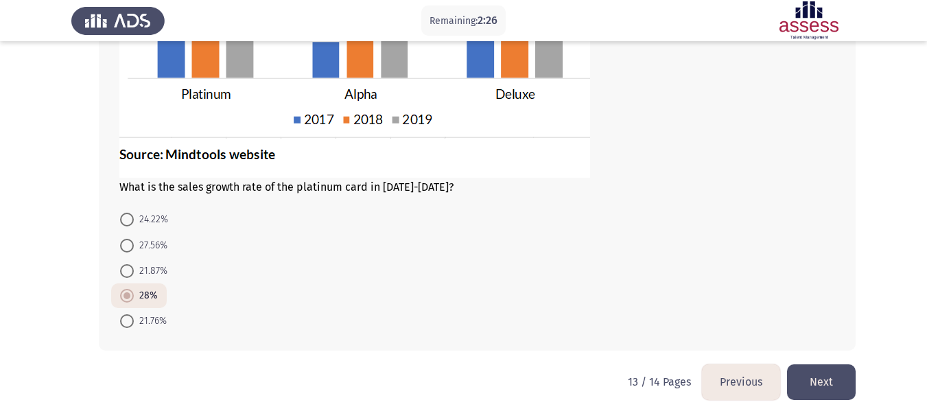
click at [808, 374] on button "Next" at bounding box center [821, 381] width 69 height 35
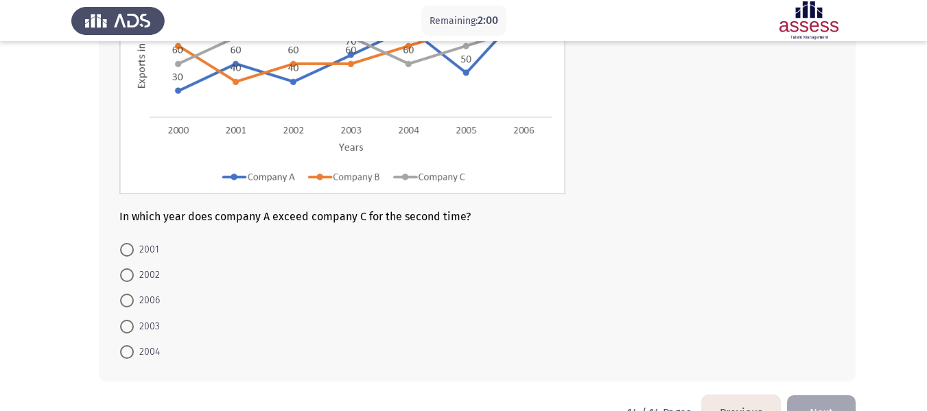
scroll to position [209, 0]
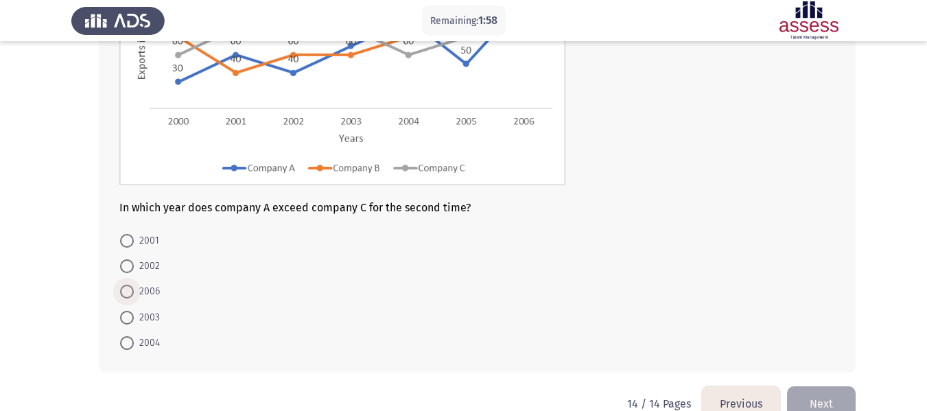
click at [153, 285] on span "2006" at bounding box center [147, 291] width 26 height 16
click at [134, 285] on input "2006" at bounding box center [127, 292] width 14 height 14
radio input "true"
click at [832, 392] on button "Next" at bounding box center [821, 402] width 69 height 35
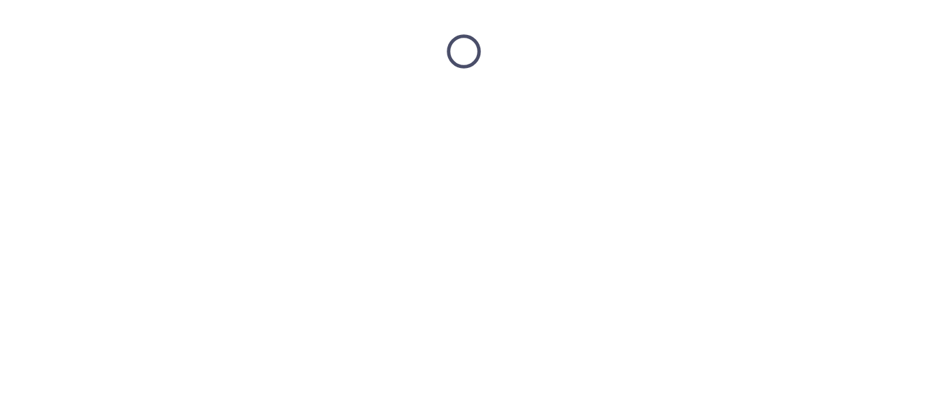
scroll to position [0, 0]
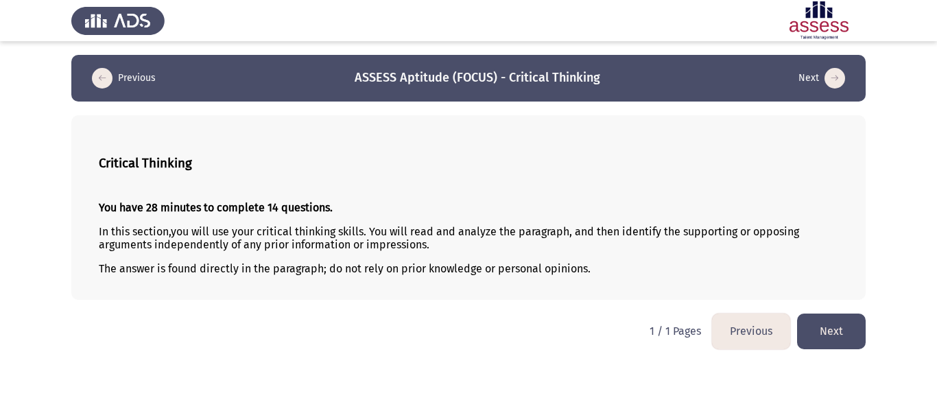
click at [825, 327] on button "Next" at bounding box center [831, 330] width 69 height 35
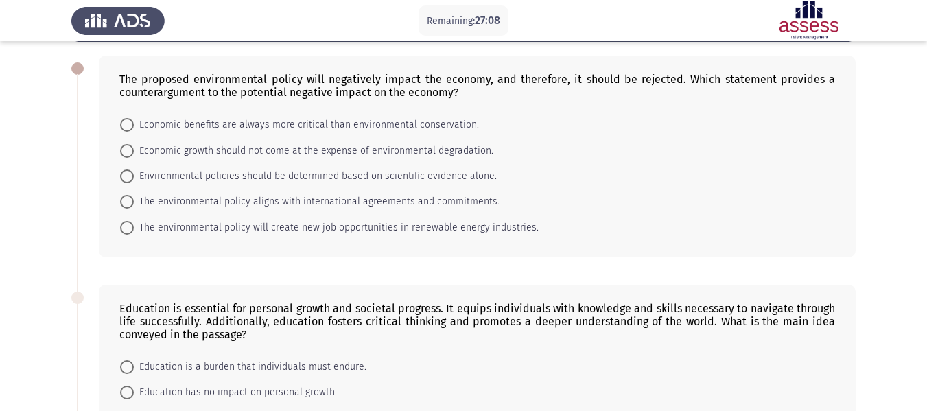
scroll to position [56, 0]
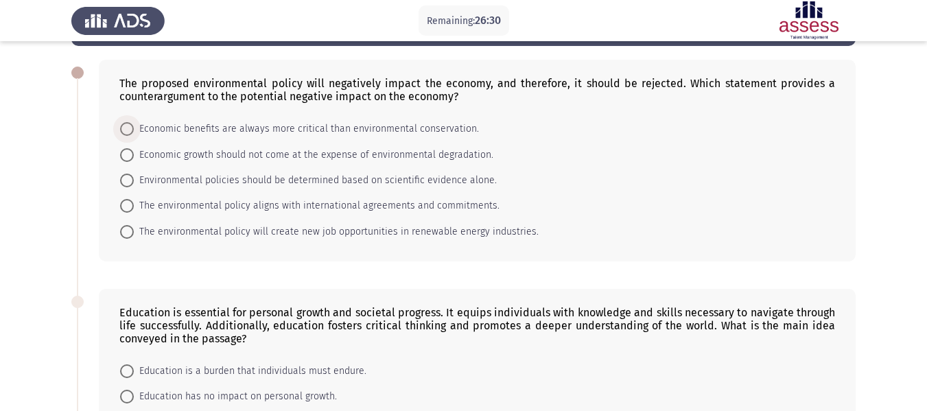
click at [357, 133] on span "Economic benefits are always more critical than environmental conservation." at bounding box center [306, 129] width 345 height 16
click at [134, 133] on input "Economic benefits are always more critical than environmental conservation." at bounding box center [127, 129] width 14 height 14
radio input "true"
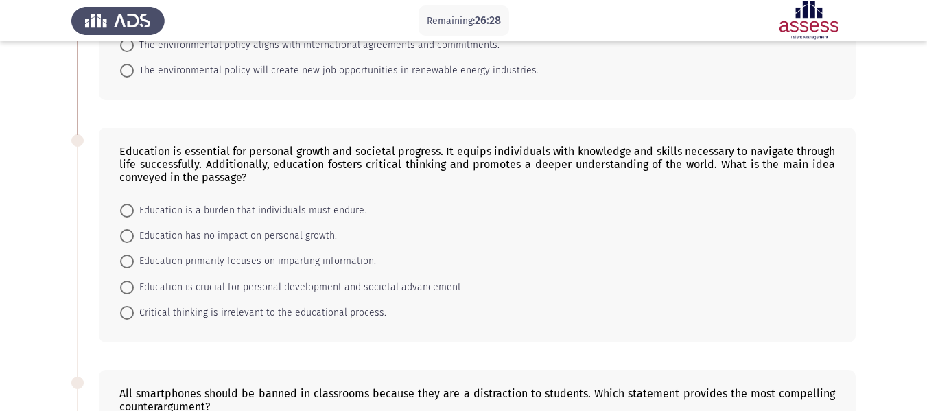
scroll to position [263, 0]
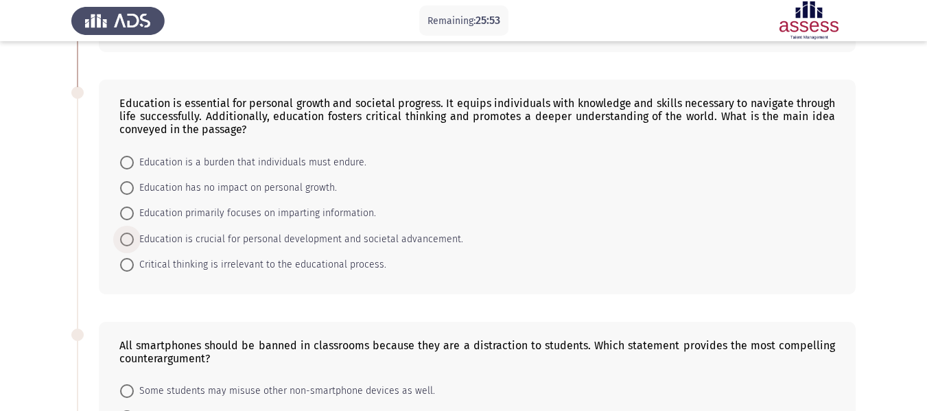
click at [293, 243] on span "Education is crucial for personal development and societal advancement." at bounding box center [298, 239] width 329 height 16
click at [134, 243] on input "Education is crucial for personal development and societal advancement." at bounding box center [127, 239] width 14 height 14
radio input "true"
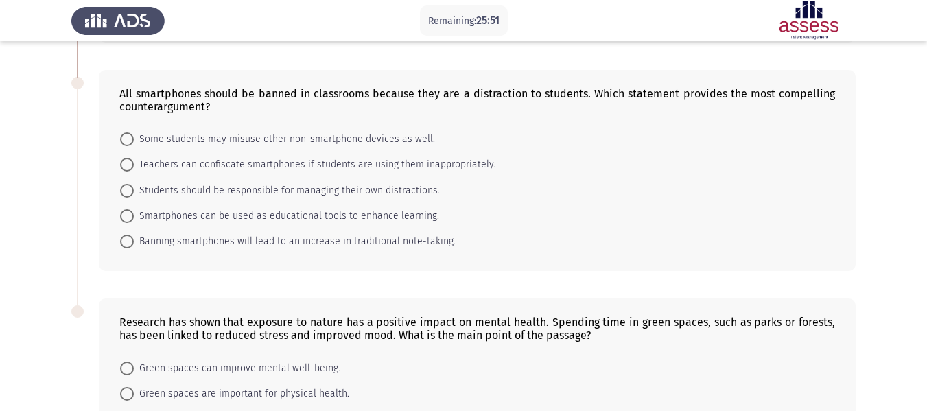
scroll to position [504, 0]
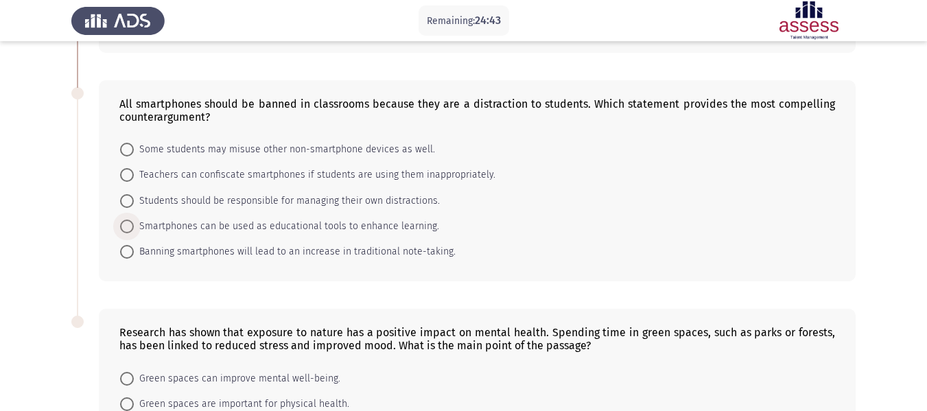
click at [409, 230] on span "Smartphones can be used as educational tools to enhance learning." at bounding box center [286, 226] width 305 height 16
click at [134, 230] on input "Smartphones can be used as educational tools to enhance learning." at bounding box center [127, 226] width 14 height 14
radio input "true"
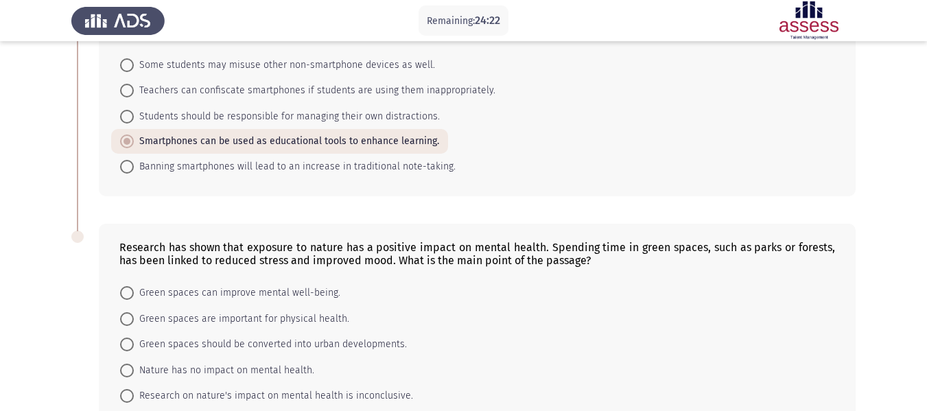
scroll to position [671, 0]
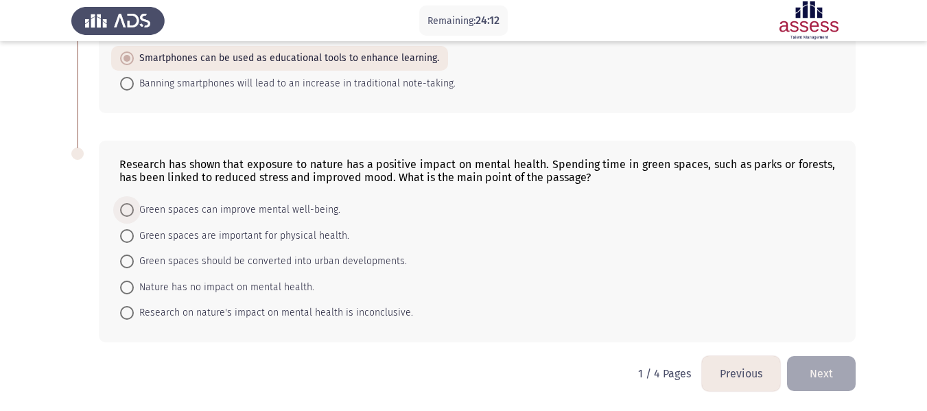
click at [302, 210] on span "Green spaces can improve mental well-being." at bounding box center [237, 210] width 206 height 16
click at [134, 210] on input "Green spaces can improve mental well-being." at bounding box center [127, 210] width 14 height 14
radio input "true"
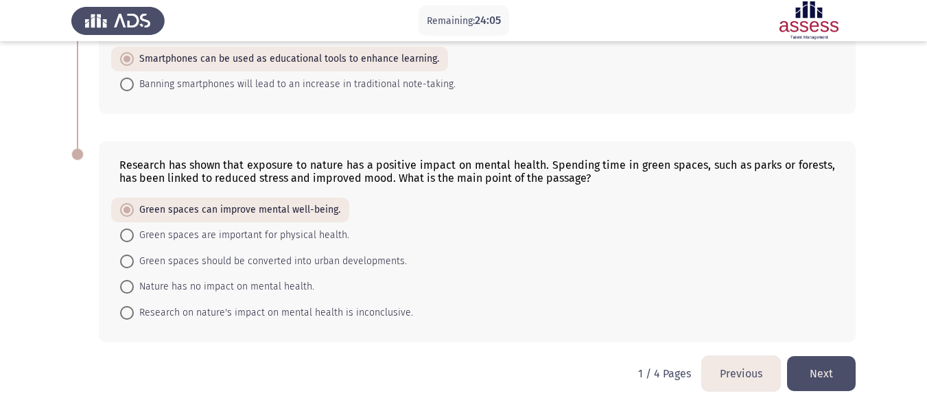
click at [832, 381] on button "Next" at bounding box center [821, 373] width 69 height 35
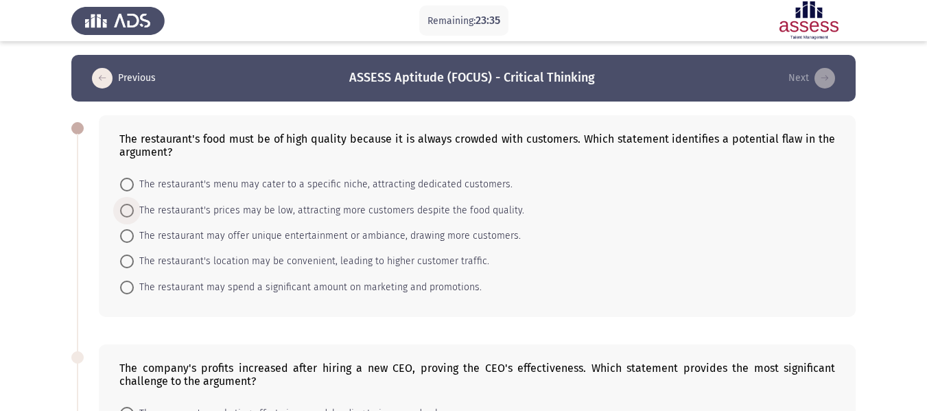
click at [474, 213] on span "The restaurant's prices may be low, attracting more customers despite the food …" at bounding box center [329, 210] width 390 height 16
click at [134, 213] on input "The restaurant's prices may be low, attracting more customers despite the food …" at bounding box center [127, 211] width 14 height 14
radio input "true"
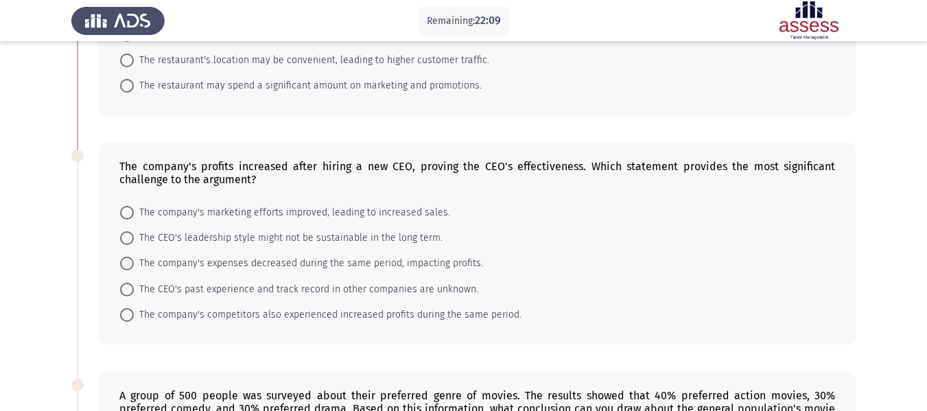
scroll to position [204, 0]
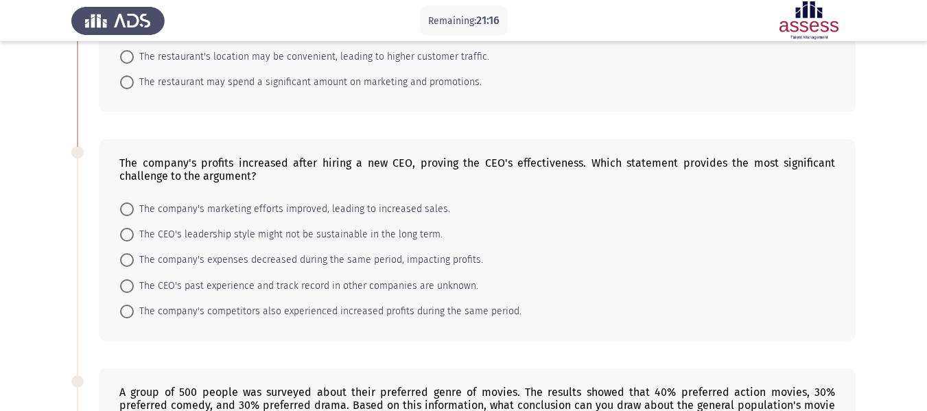
click at [432, 211] on span "The company's marketing efforts improved, leading to increased sales." at bounding box center [292, 209] width 316 height 16
click at [134, 211] on input "The company's marketing efforts improved, leading to increased sales." at bounding box center [127, 209] width 14 height 14
radio input "true"
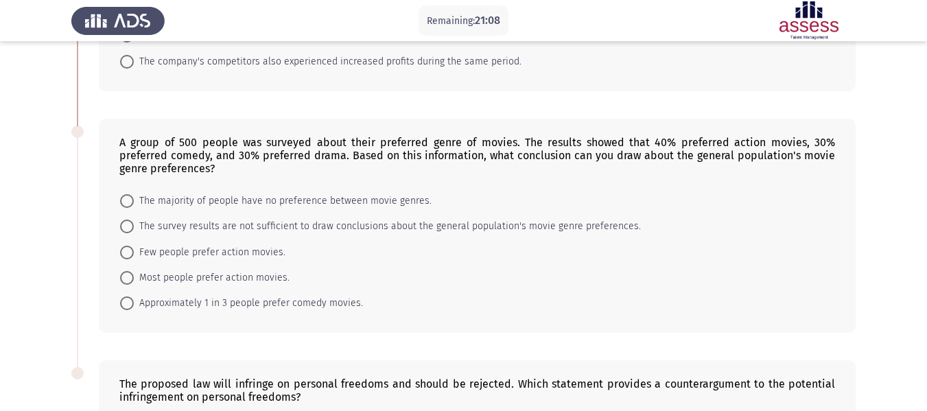
scroll to position [451, 0]
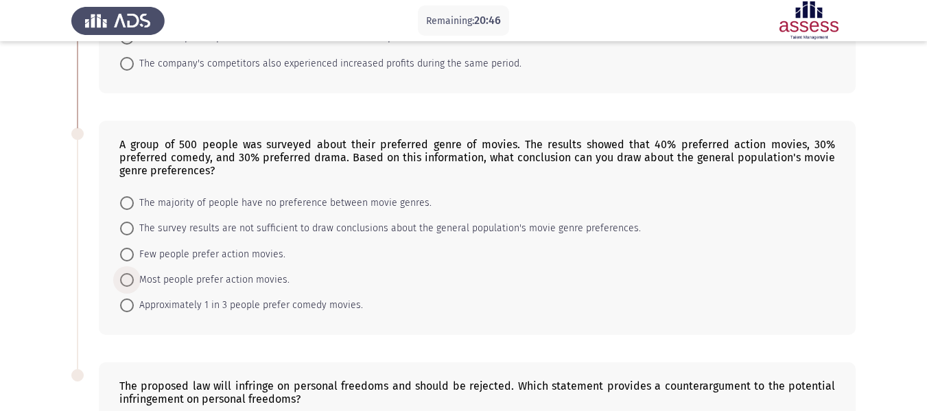
click at [280, 275] on span "Most people prefer action movies." at bounding box center [212, 280] width 156 height 16
click at [134, 275] on input "Most people prefer action movies." at bounding box center [127, 280] width 14 height 14
radio input "true"
click at [596, 231] on span "The survey results are not sufficient to draw conclusions about the general pop…" at bounding box center [387, 228] width 507 height 16
click at [134, 231] on input "The survey results are not sufficient to draw conclusions about the general pop…" at bounding box center [127, 229] width 14 height 14
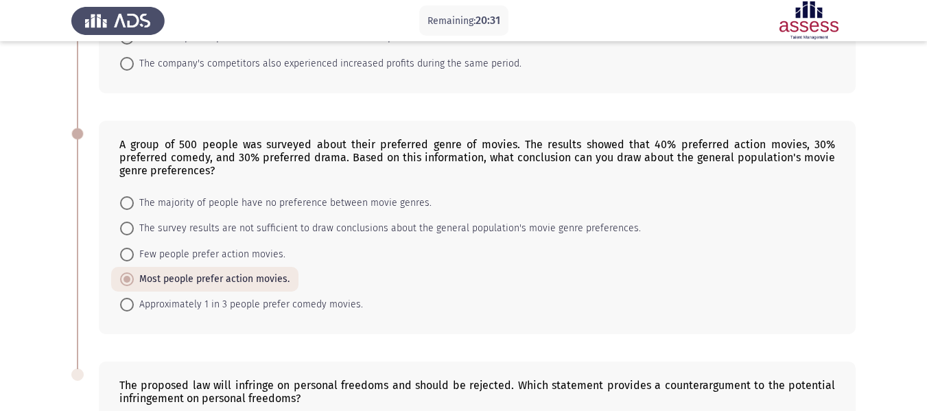
radio input "true"
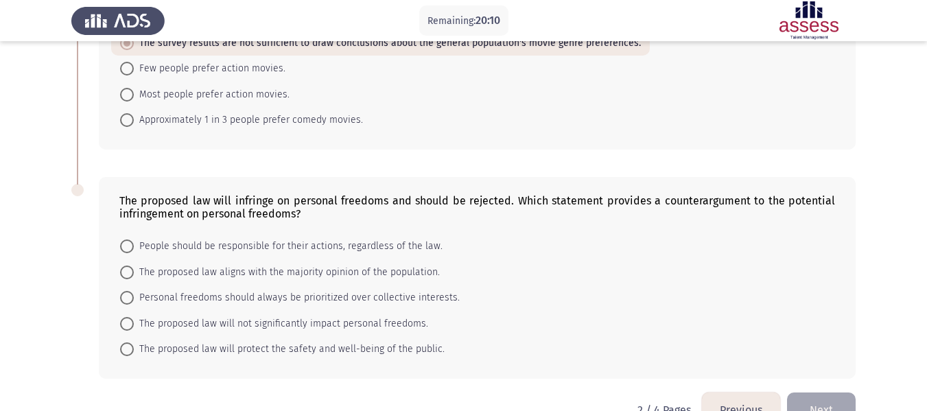
scroll to position [671, 0]
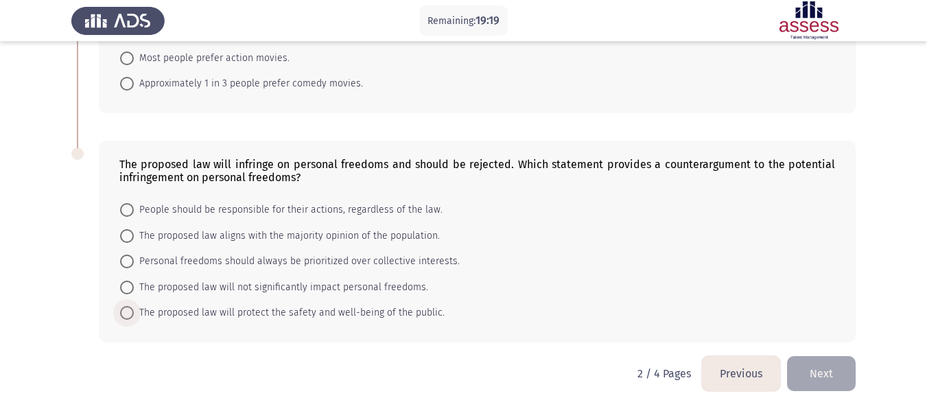
click at [421, 307] on span "The proposed law will protect the safety and well-being of the public." at bounding box center [289, 313] width 311 height 16
click at [134, 307] on input "The proposed law will protect the safety and well-being of the public." at bounding box center [127, 313] width 14 height 14
radio input "true"
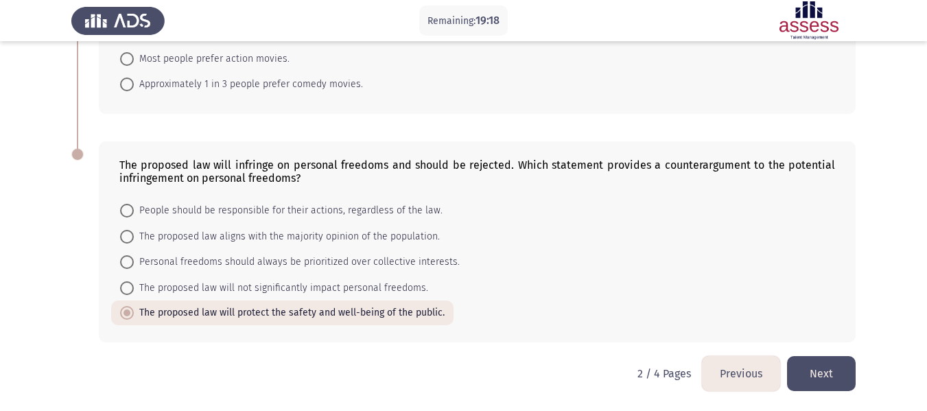
click at [843, 371] on button "Next" at bounding box center [821, 373] width 69 height 35
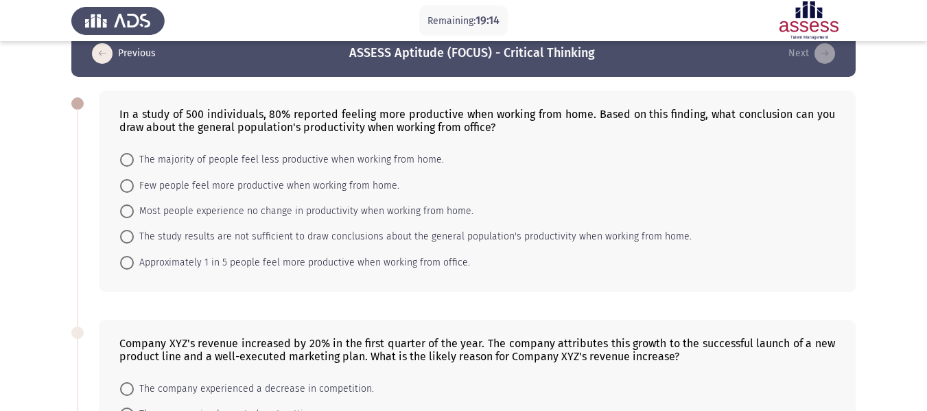
scroll to position [58, 0]
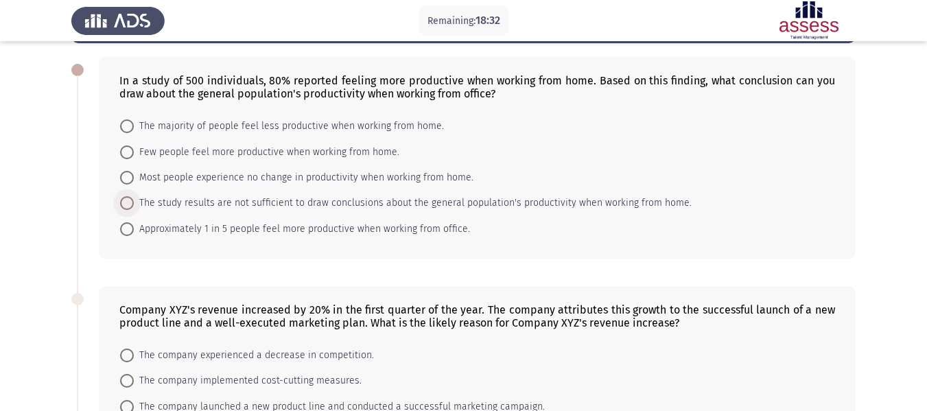
click at [446, 207] on span "The study results are not sufficient to draw conclusions about the general popu…" at bounding box center [413, 203] width 558 height 16
click at [134, 207] on input "The study results are not sufficient to draw conclusions about the general popu…" at bounding box center [127, 203] width 14 height 14
radio input "true"
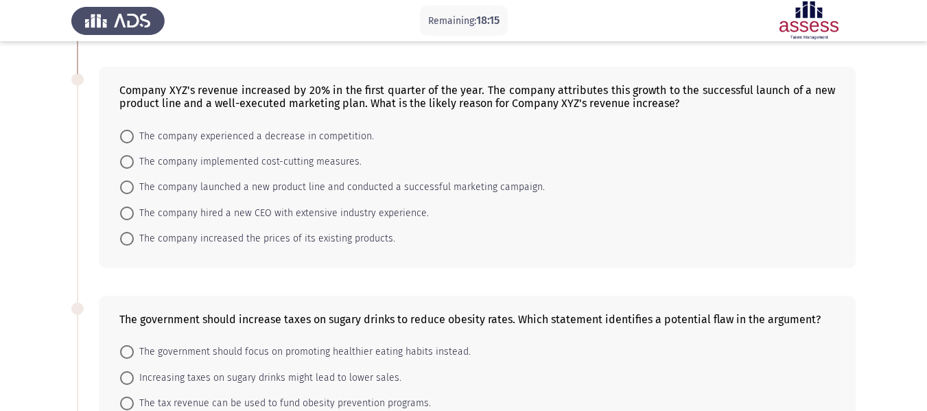
scroll to position [267, 0]
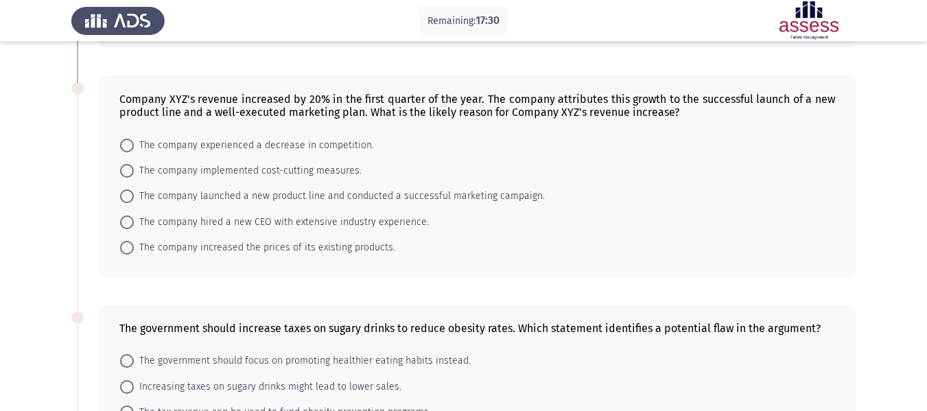
click at [340, 194] on span "The company launched a new product line and conducted a successful marketing ca…" at bounding box center [339, 196] width 411 height 16
click at [134, 194] on input "The company launched a new product line and conducted a successful marketing ca…" at bounding box center [127, 196] width 14 height 14
radio input "true"
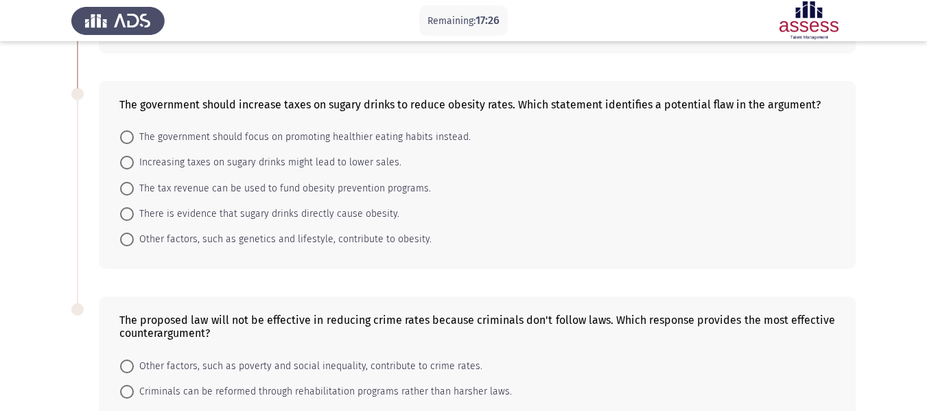
scroll to position [494, 0]
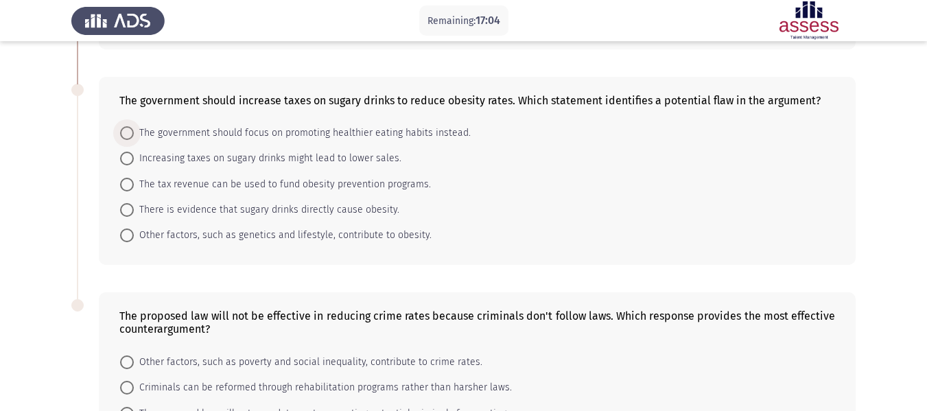
click at [407, 139] on span "The government should focus on promoting healthier eating habits instead." at bounding box center [302, 133] width 337 height 16
click at [134, 139] on input "The government should focus on promoting healthier eating habits instead." at bounding box center [127, 133] width 14 height 14
radio input "true"
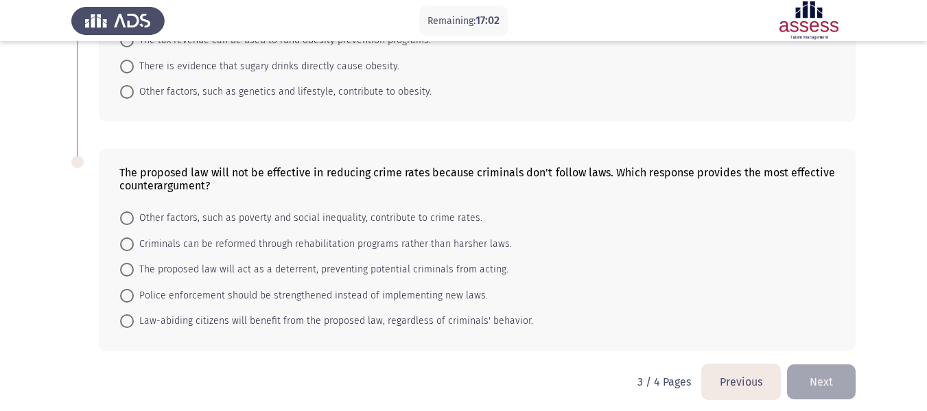
scroll to position [645, 0]
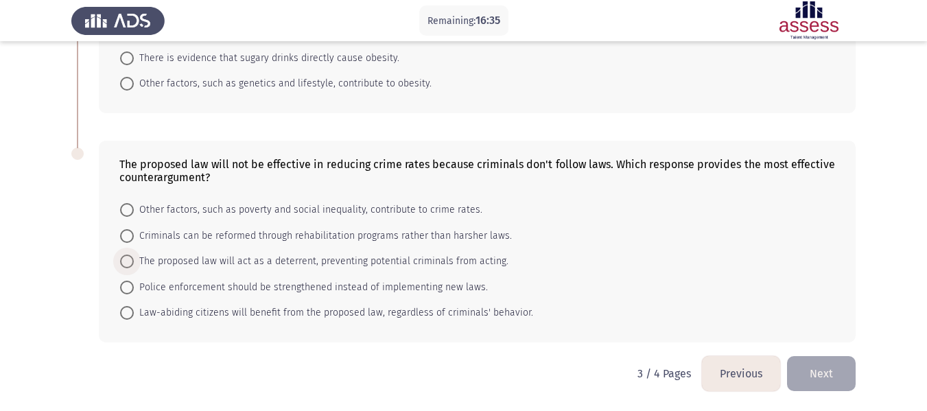
click at [486, 257] on span "The proposed law will act as a deterrent, preventing potential criminals from a…" at bounding box center [321, 261] width 374 height 16
click at [134, 257] on input "The proposed law will act as a deterrent, preventing potential criminals from a…" at bounding box center [127, 261] width 14 height 14
radio input "true"
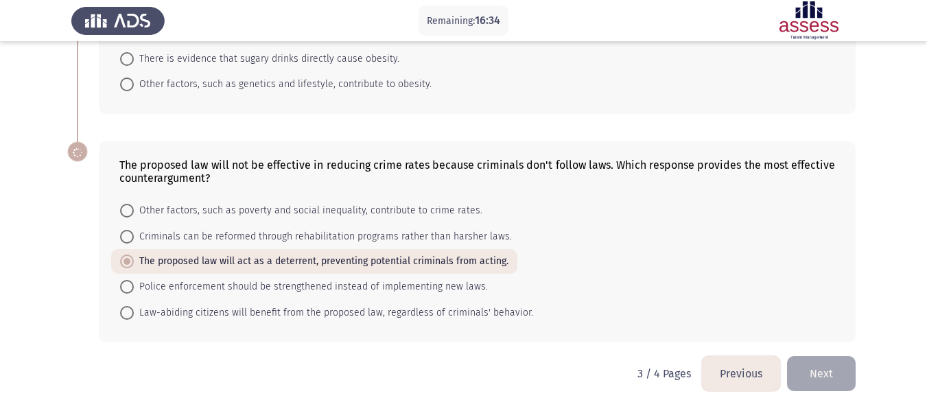
scroll to position [645, 0]
click at [824, 376] on button "Next" at bounding box center [821, 373] width 69 height 35
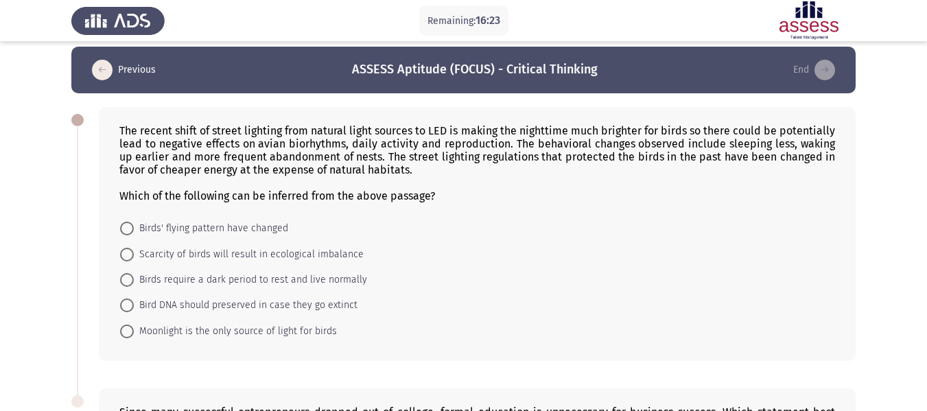
scroll to position [0, 0]
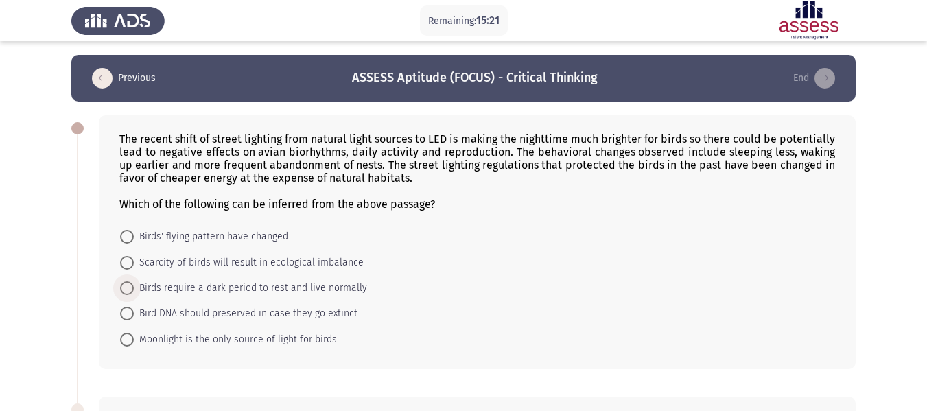
click at [359, 291] on span "Birds require a dark period to rest and live normally" at bounding box center [250, 288] width 233 height 16
click at [134, 291] on input "Birds require a dark period to rest and live normally" at bounding box center [127, 288] width 14 height 14
radio input "true"
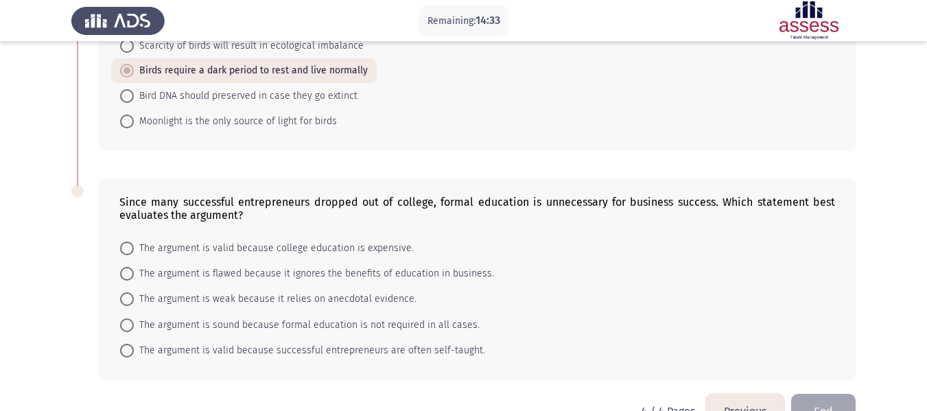
scroll to position [254, 0]
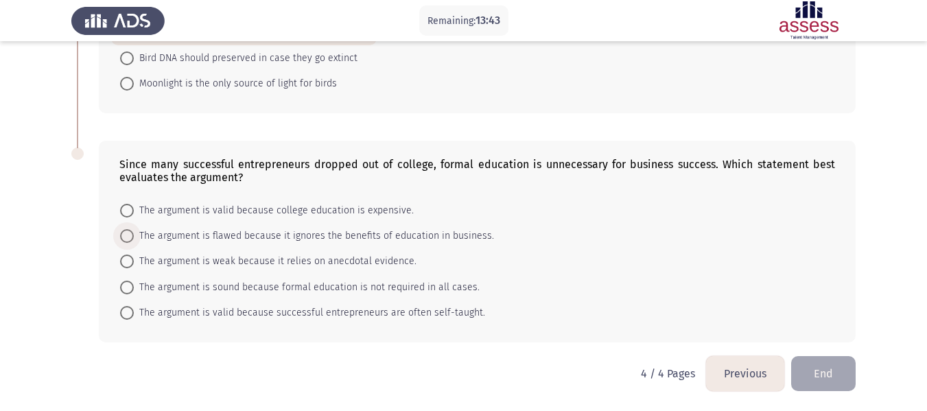
click at [450, 241] on span "The argument is flawed because it ignores the benefits of education in business." at bounding box center [314, 236] width 360 height 16
click at [134, 241] on input "The argument is flawed because it ignores the benefits of education in business." at bounding box center [127, 236] width 14 height 14
radio input "true"
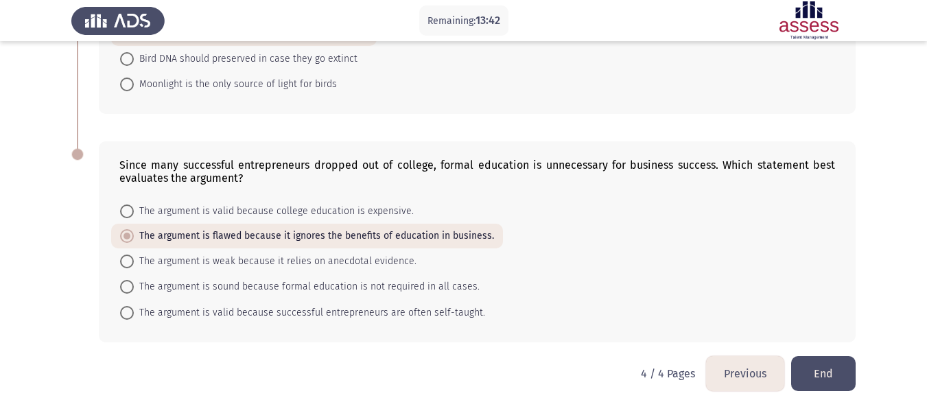
click at [845, 374] on button "End" at bounding box center [823, 373] width 64 height 35
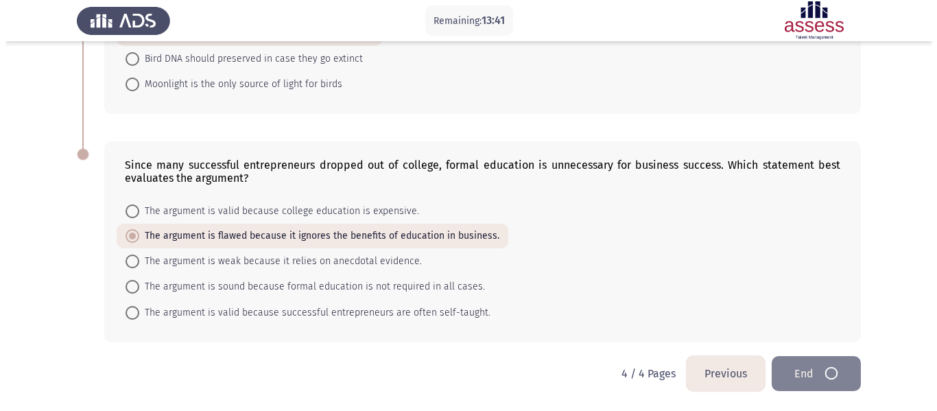
scroll to position [0, 0]
